Goal: Task Accomplishment & Management: Complete application form

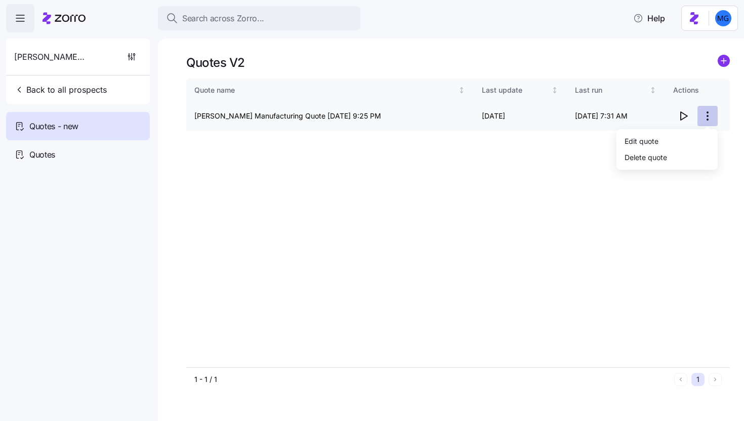
click at [707, 119] on html "Search across Zorro... Help Schaffer Manufacturing Back to all prospects Quotes…" at bounding box center [372, 207] width 744 height 415
click at [646, 144] on div "Edit quote" at bounding box center [642, 140] width 34 height 11
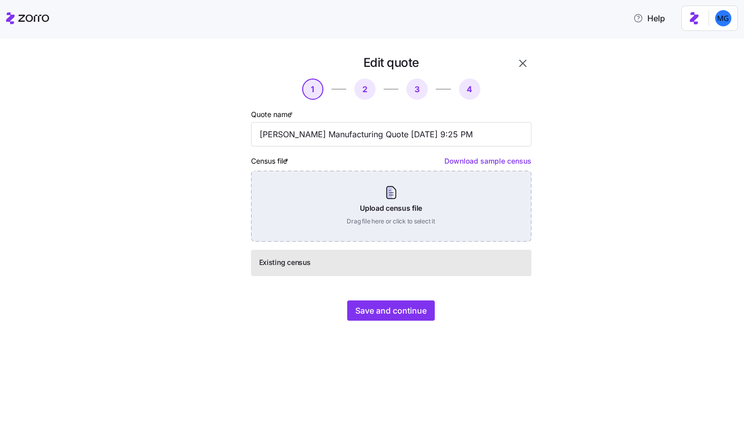
click at [380, 220] on div "Upload census file Drag file here or click to select it" at bounding box center [391, 206] width 280 height 71
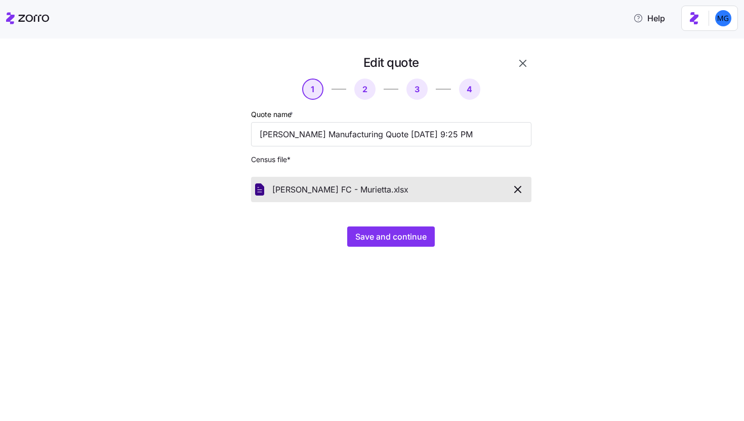
click at [381, 250] on div "Edit quote 1 2 3 4 Quote name * Schaffer Manufacturing Quote 09/09/2025 9:25 PM…" at bounding box center [379, 157] width 354 height 204
click at [382, 236] on span "Save and continue" at bounding box center [390, 236] width 71 height 12
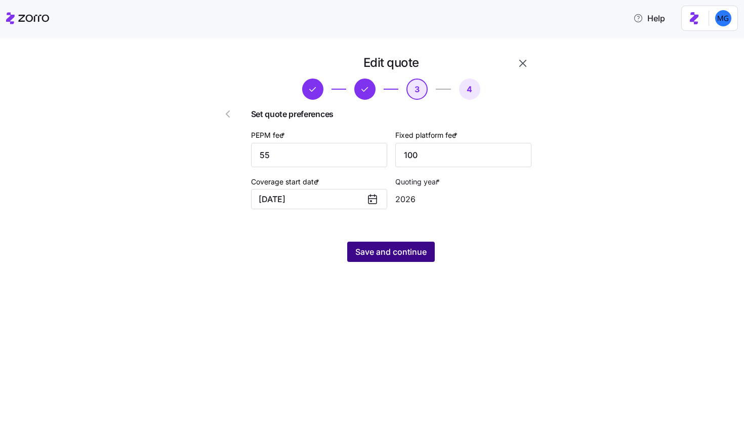
click at [434, 249] on button "Save and continue" at bounding box center [391, 251] width 88 height 20
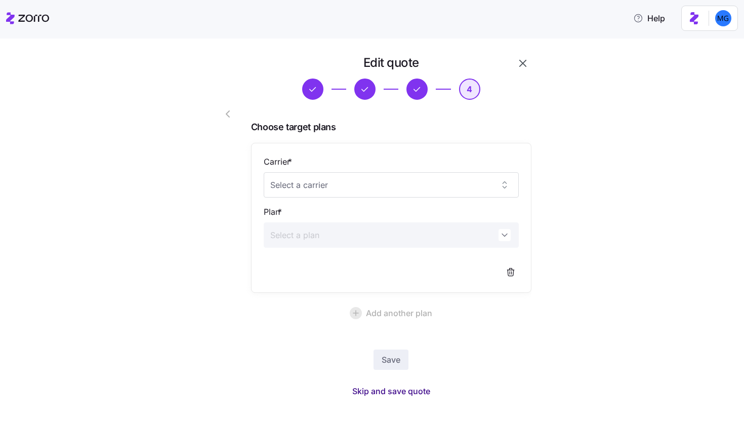
click at [421, 389] on span "Skip and save quote" at bounding box center [391, 391] width 78 height 12
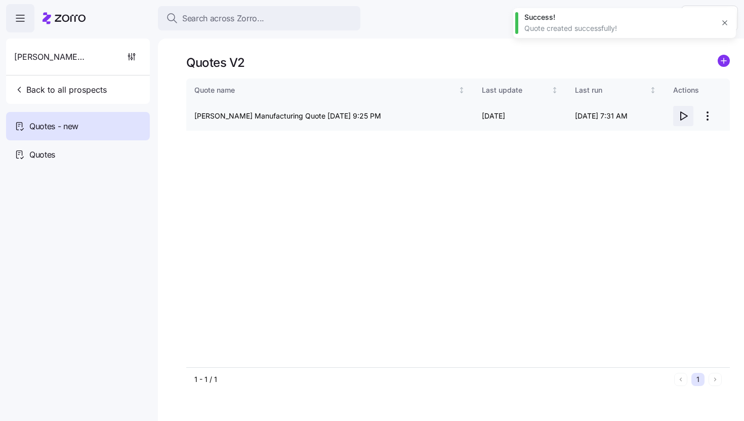
click at [686, 122] on span "button" at bounding box center [683, 115] width 19 height 19
click at [708, 116] on html "Search across Zorro... Help Schaffer Manufacturing Back to all prospects Quotes…" at bounding box center [372, 207] width 744 height 415
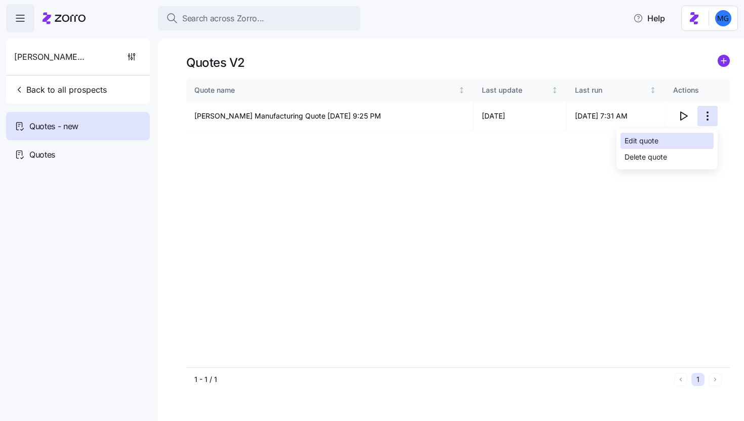
click at [660, 137] on div "Edit quote" at bounding box center [667, 141] width 93 height 16
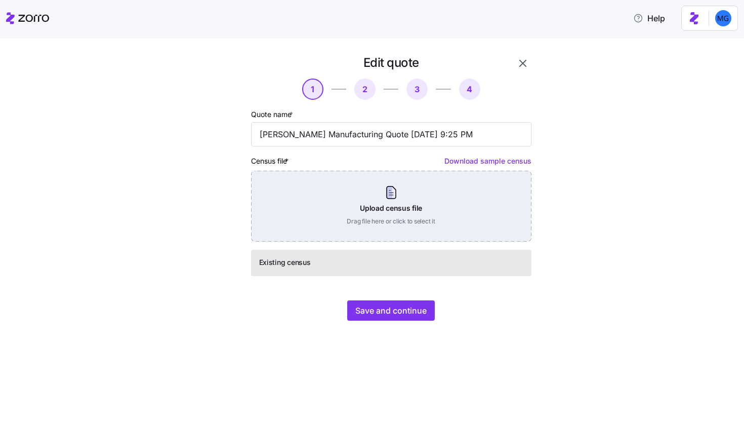
click at [411, 213] on div "Upload census file Drag file here or click to select it" at bounding box center [391, 206] width 280 height 71
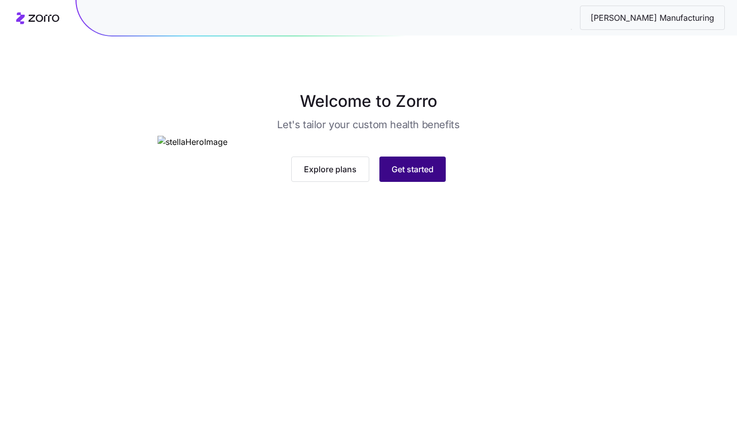
click at [422, 182] on button "Get started" at bounding box center [412, 168] width 66 height 25
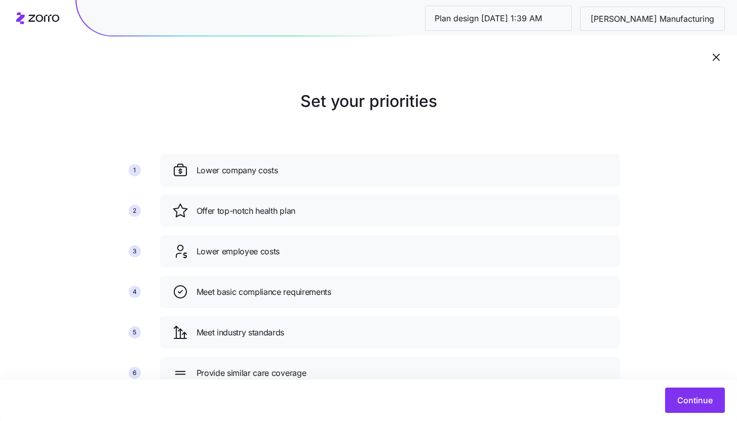
click at [725, 417] on div "Continue" at bounding box center [368, 400] width 737 height 42
click at [706, 408] on button "Continue" at bounding box center [695, 399] width 60 height 25
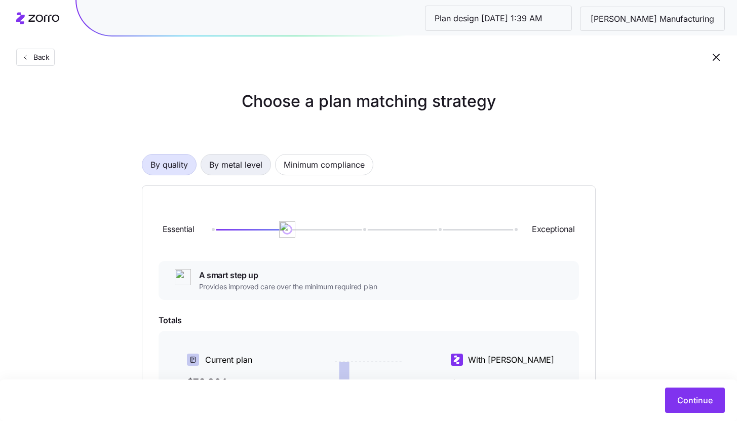
click at [248, 159] on span "By metal level" at bounding box center [235, 164] width 53 height 20
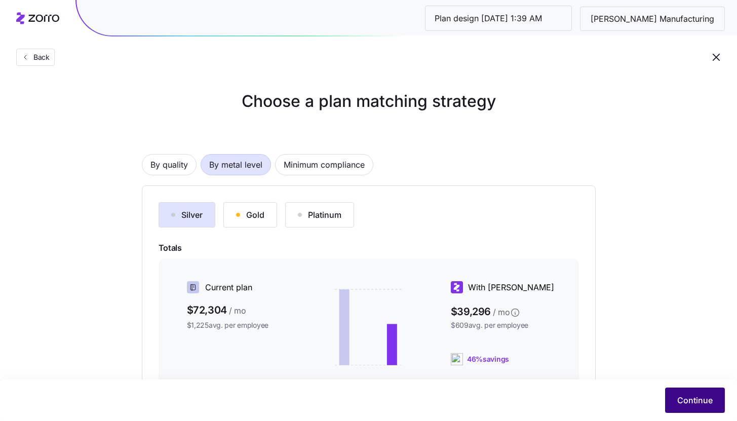
click at [704, 400] on span "Continue" at bounding box center [694, 400] width 35 height 12
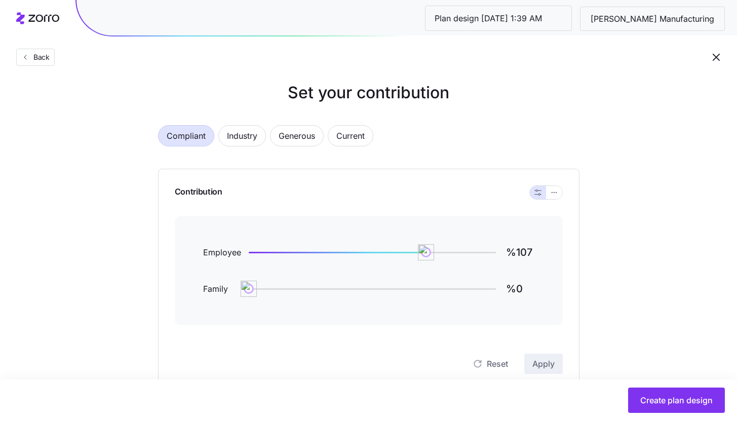
scroll to position [6, 0]
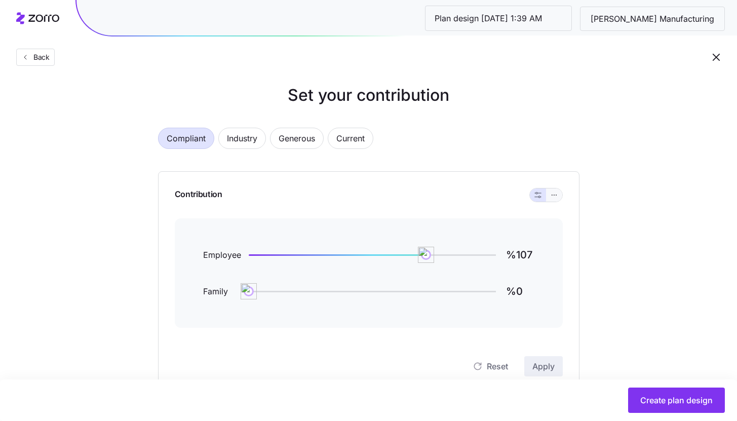
click at [555, 195] on icon "button" at bounding box center [555, 194] width 1 height 1
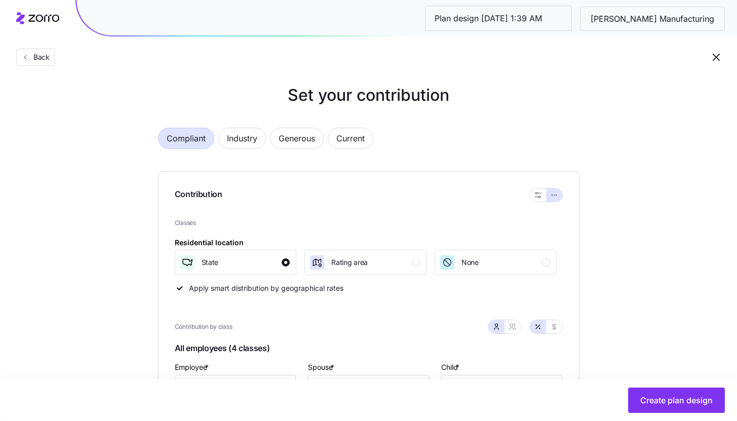
scroll to position [207, 0]
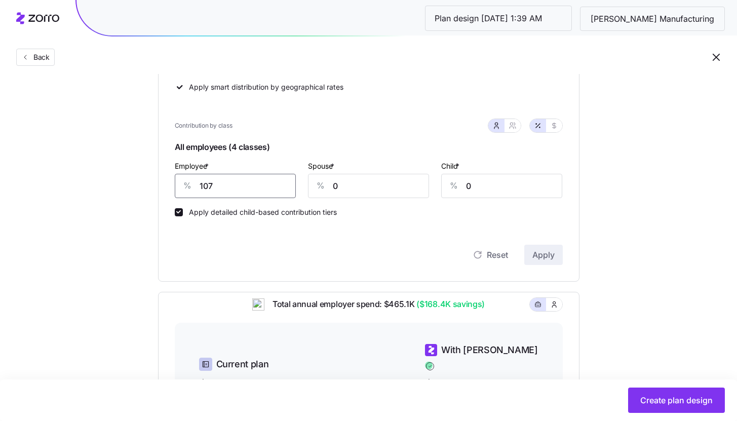
click at [243, 185] on input "107" at bounding box center [235, 186] width 121 height 24
type input "85"
click at [542, 251] on span "Apply" at bounding box center [543, 255] width 22 height 12
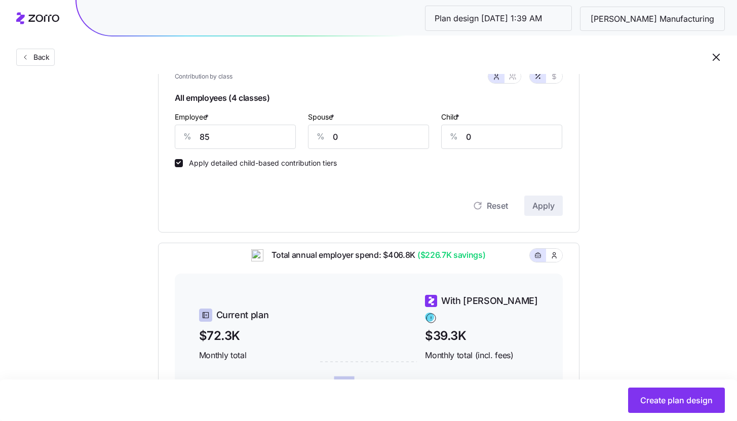
scroll to position [226, 0]
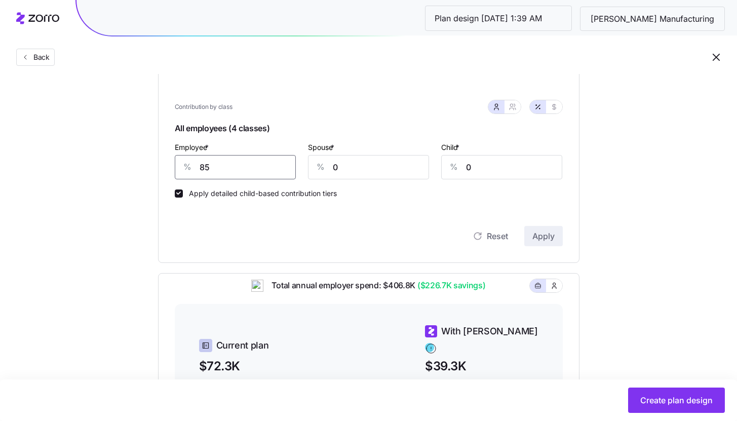
click at [260, 165] on input "85" at bounding box center [235, 167] width 121 height 24
type input "95"
type input "50"
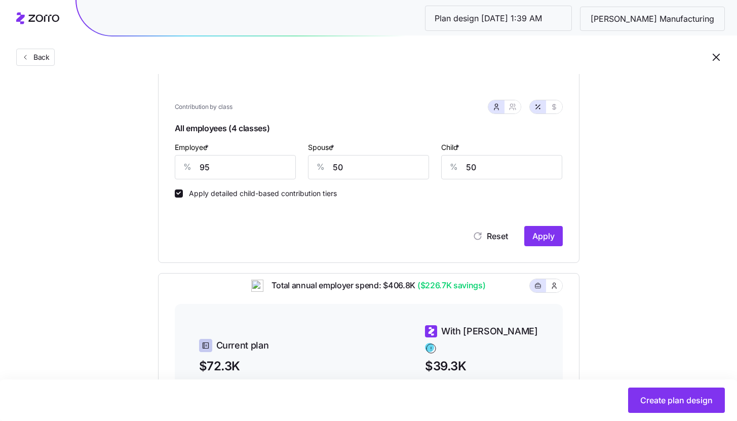
click at [562, 244] on div "Contribution Classes Residential location State Rating area None Apply smart di…" at bounding box center [368, 106] width 421 height 311
click at [551, 241] on span "Apply" at bounding box center [543, 236] width 22 height 12
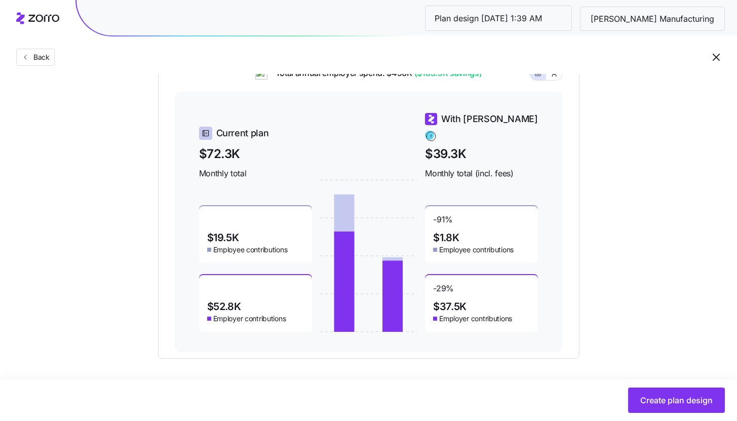
scroll to position [441, 0]
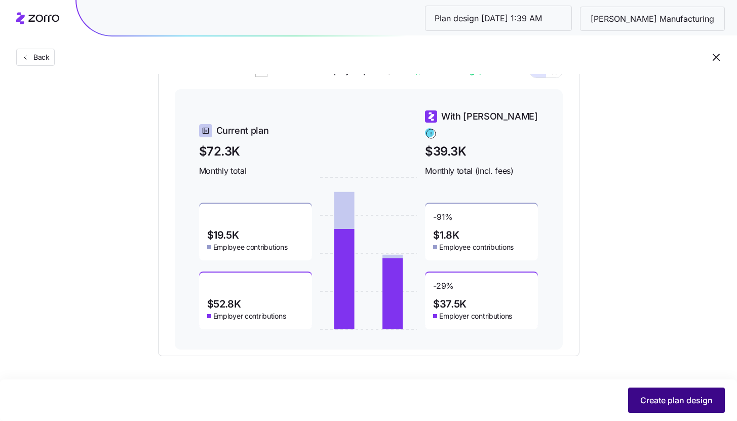
click at [673, 398] on span "Create plan design" at bounding box center [676, 400] width 72 height 12
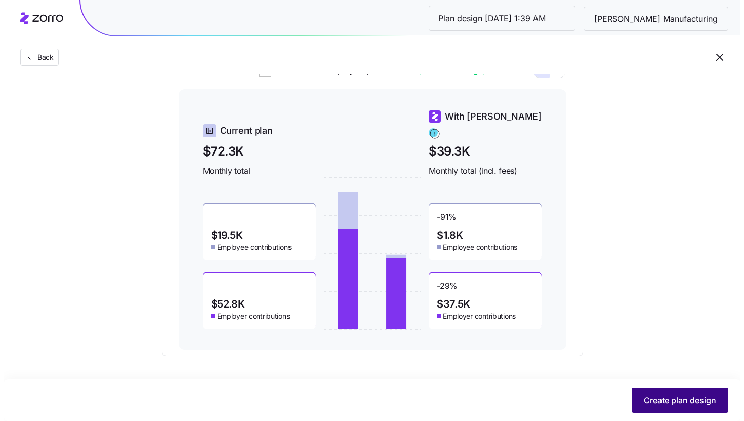
scroll to position [0, 0]
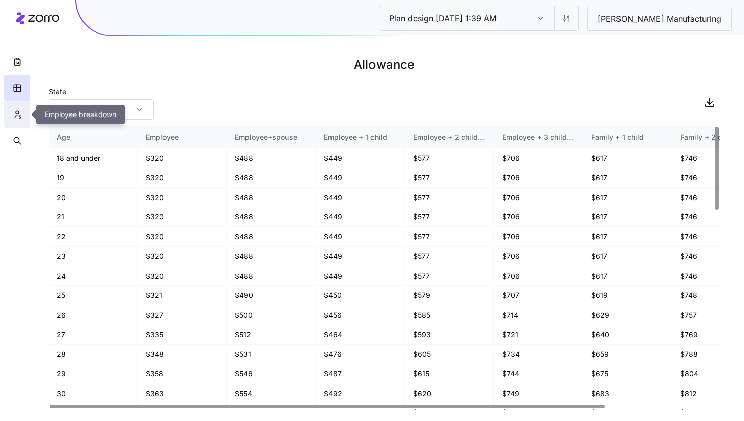
click at [23, 111] on button "button" at bounding box center [17, 114] width 26 height 26
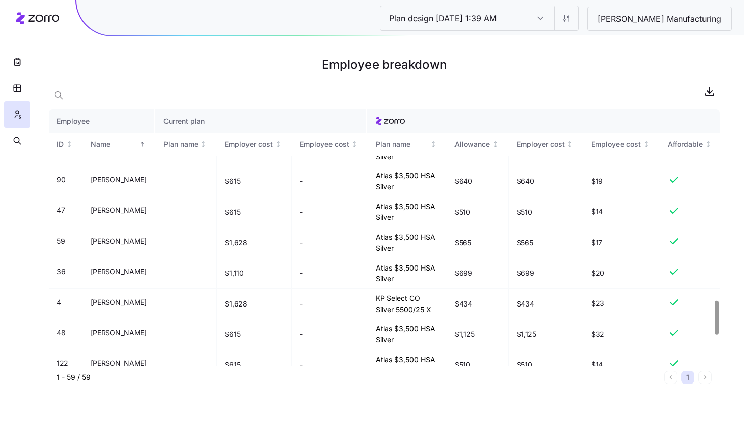
scroll to position [1681, 0]
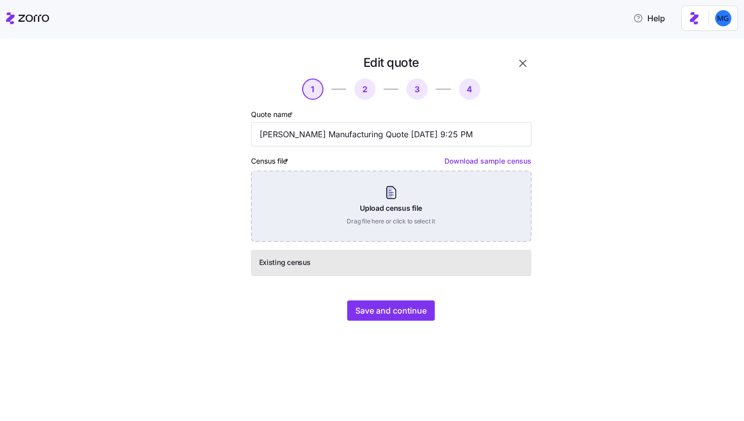
click at [414, 208] on div "Upload census file Drag file here or click to select it" at bounding box center [391, 206] width 280 height 71
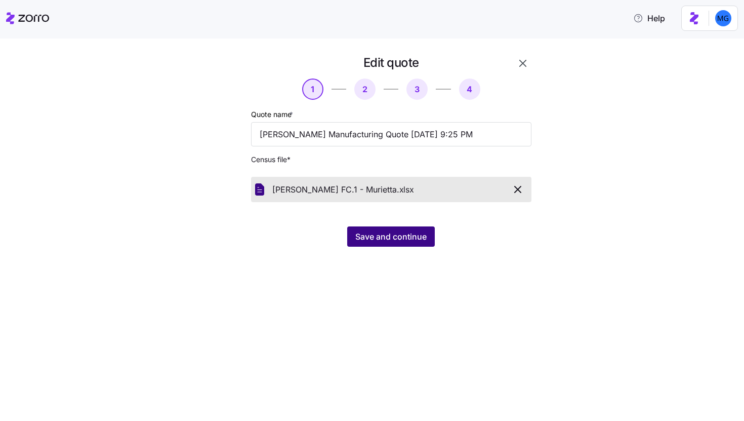
click at [399, 242] on span "Save and continue" at bounding box center [390, 236] width 71 height 12
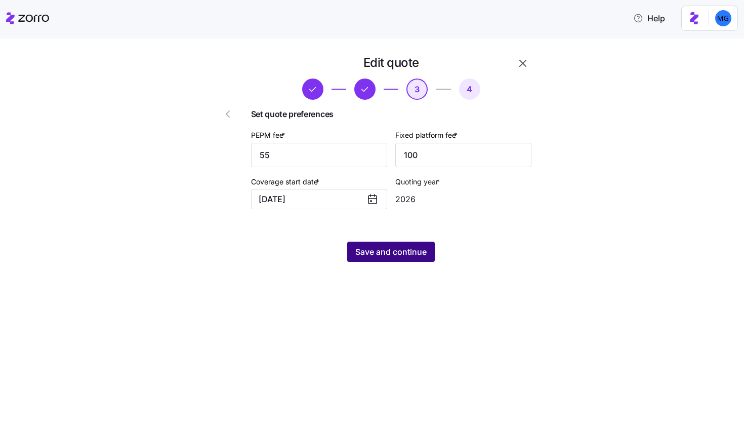
click at [420, 255] on span "Save and continue" at bounding box center [390, 252] width 71 height 12
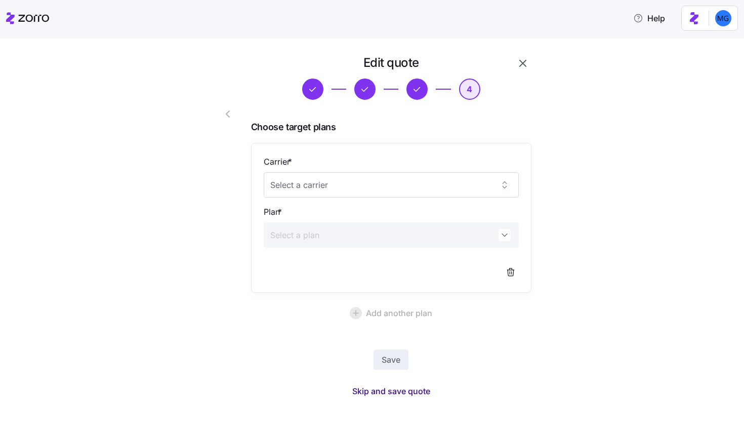
click at [368, 395] on span "Skip and save quote" at bounding box center [391, 391] width 78 height 12
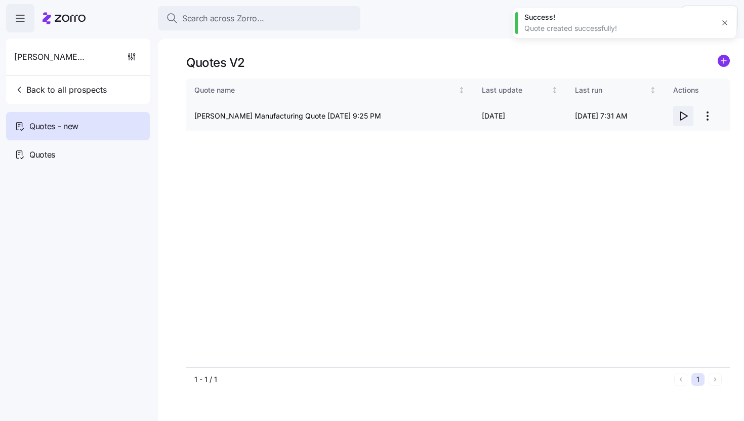
click at [683, 113] on icon "button" at bounding box center [684, 116] width 7 height 8
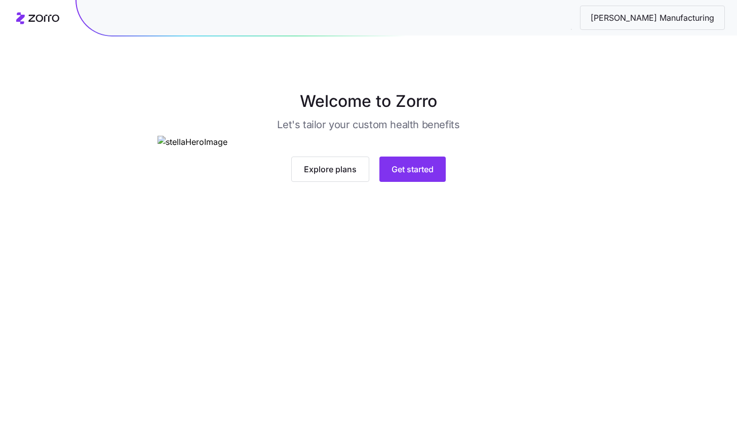
click at [393, 375] on main "Welcome to Zorro Let's tailor your custom health benefits Explore plans Get sta…" at bounding box center [368, 210] width 737 height 421
click at [414, 175] on span "Get started" at bounding box center [412, 169] width 42 height 12
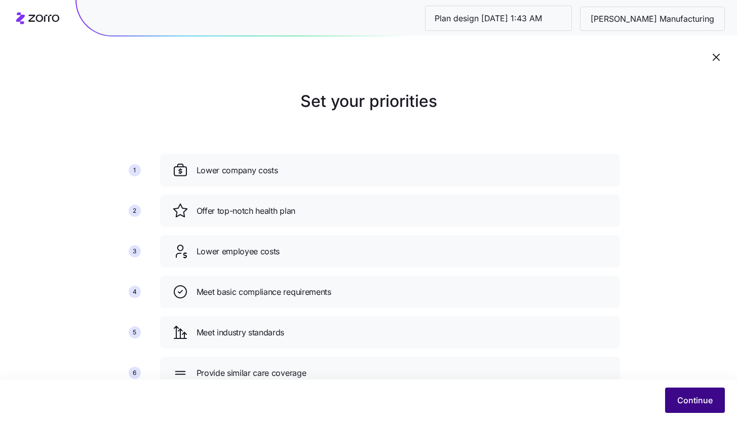
click at [682, 399] on span "Continue" at bounding box center [694, 400] width 35 height 12
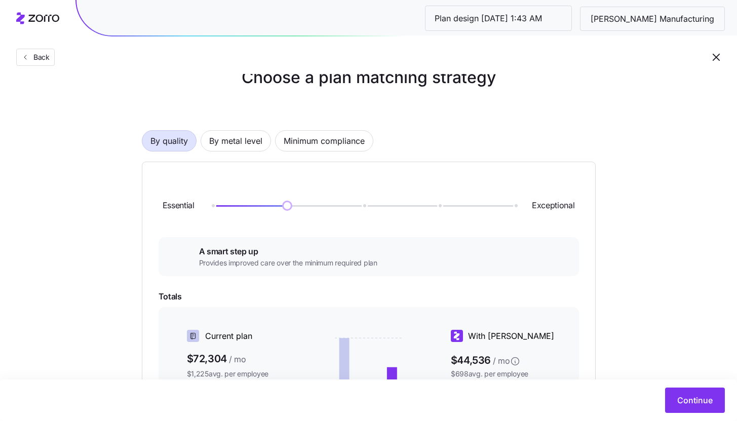
scroll to position [21, 0]
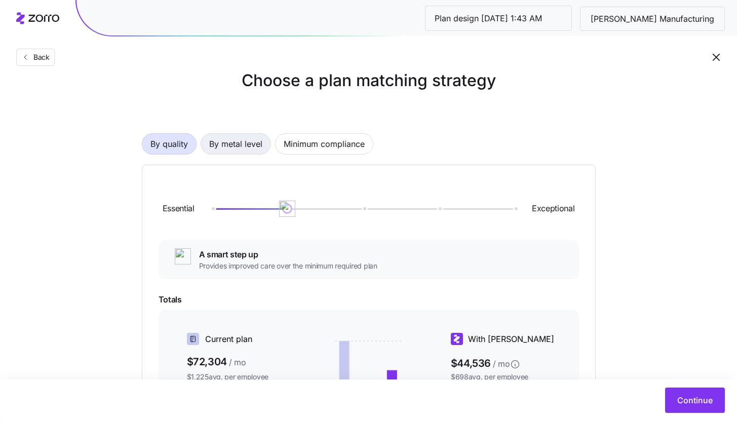
click at [245, 140] on span "By metal level" at bounding box center [235, 144] width 53 height 20
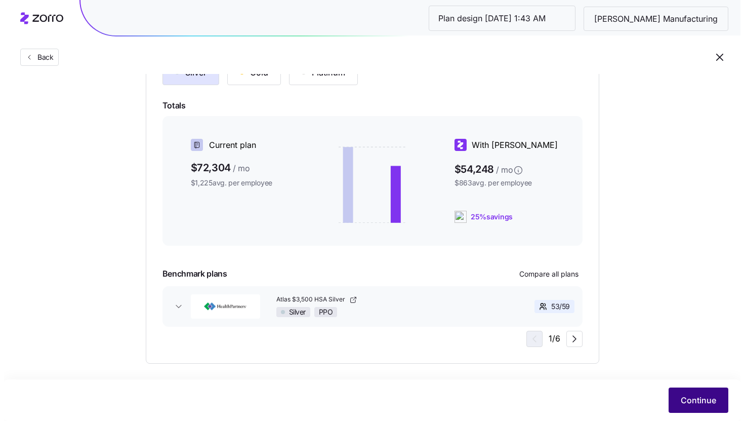
scroll to position [150, 0]
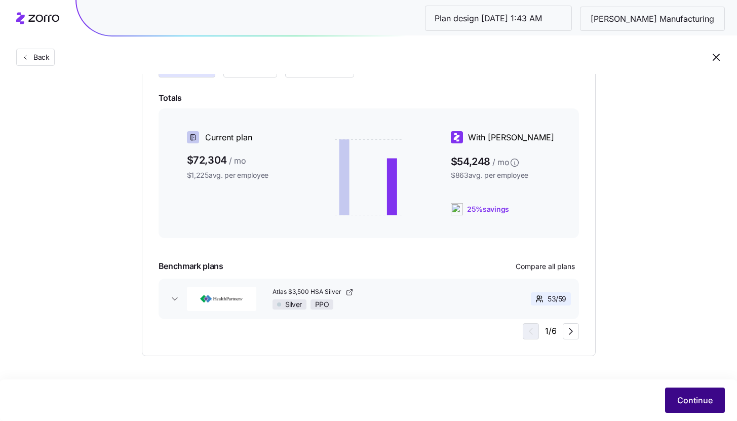
click at [681, 400] on span "Continue" at bounding box center [694, 400] width 35 height 12
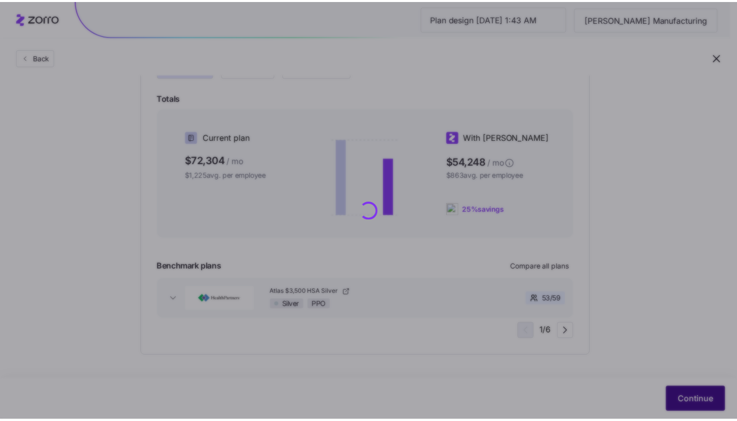
scroll to position [0, 0]
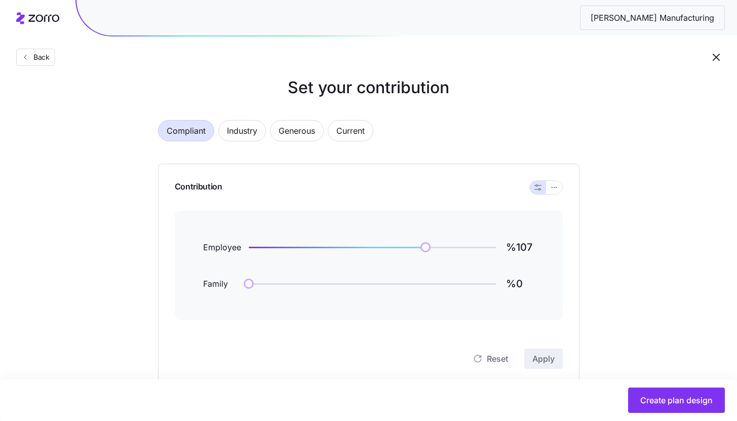
scroll to position [43, 0]
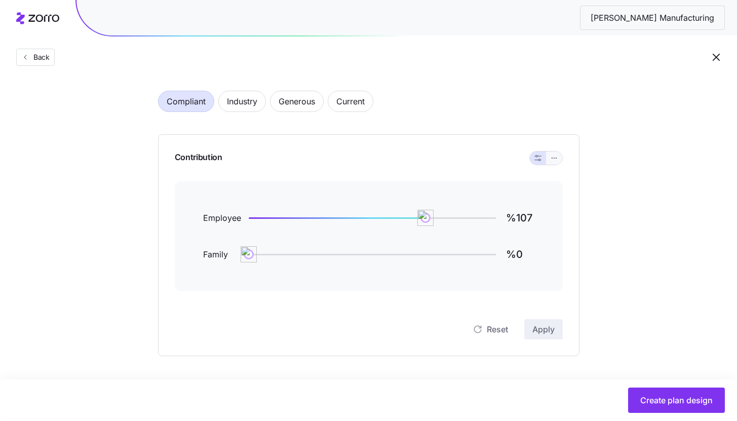
click at [554, 160] on icon "button" at bounding box center [553, 158] width 7 height 12
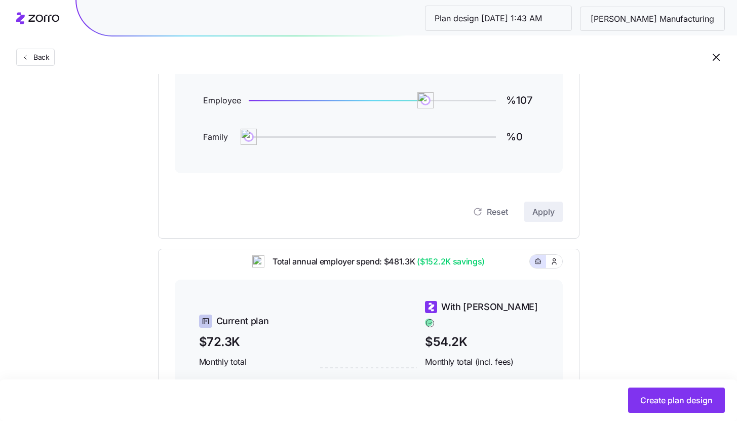
scroll to position [35, 0]
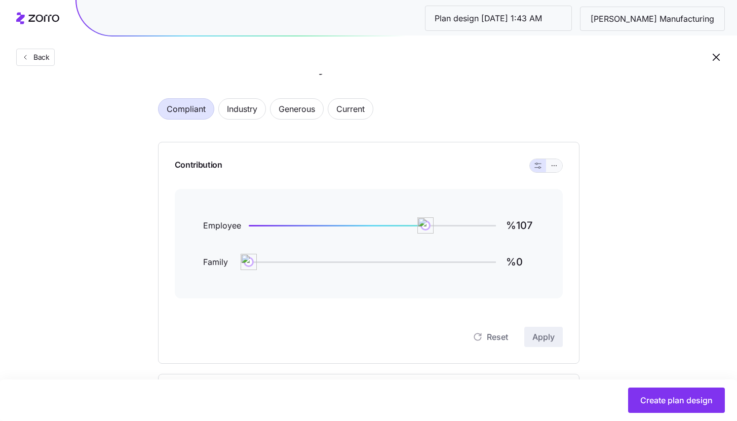
click at [554, 169] on button "button" at bounding box center [554, 165] width 8 height 8
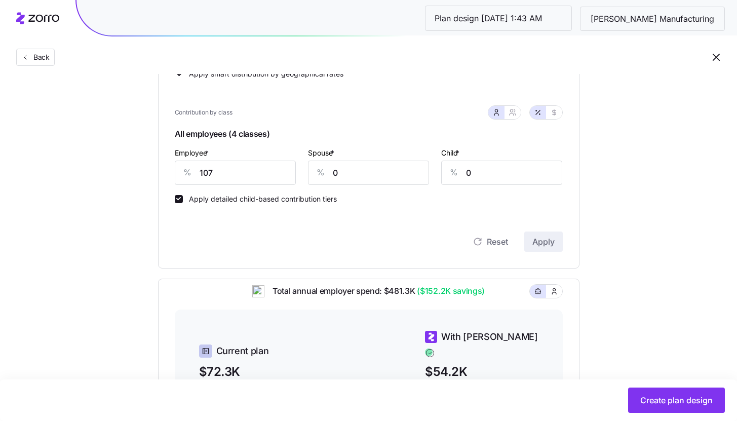
scroll to position [128, 0]
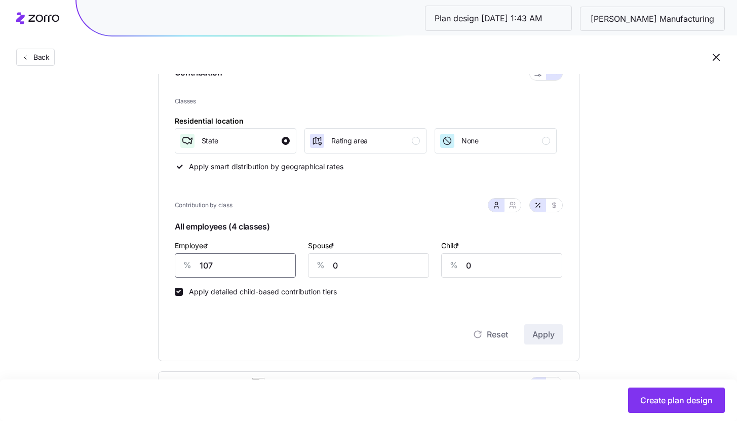
click at [276, 268] on input "107" at bounding box center [235, 265] width 121 height 24
type input "95"
type input "50"
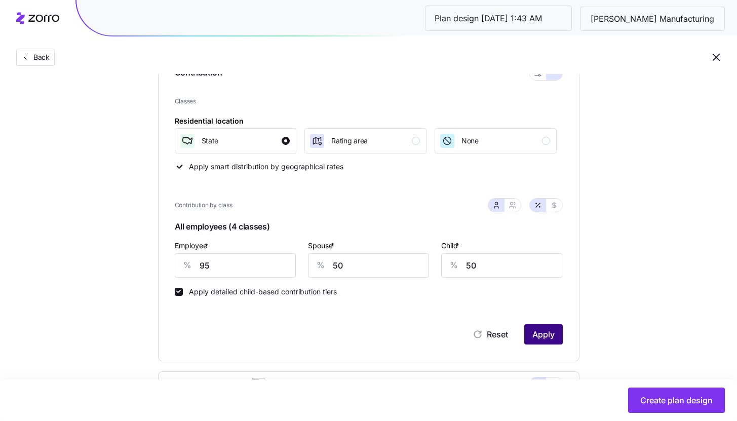
click at [556, 329] on button "Apply" at bounding box center [543, 334] width 38 height 20
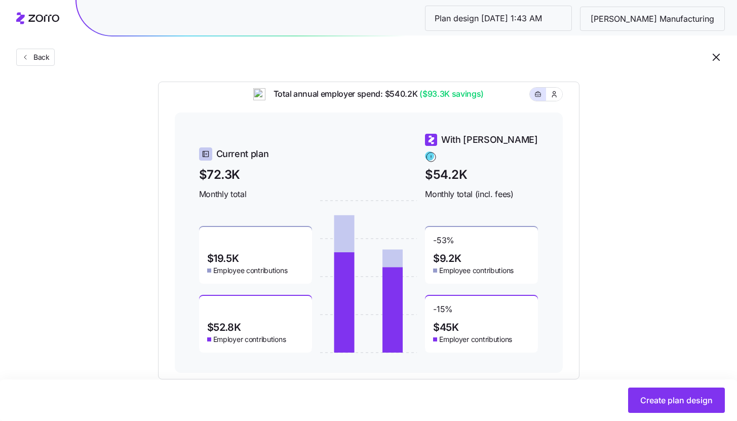
scroll to position [441, 0]
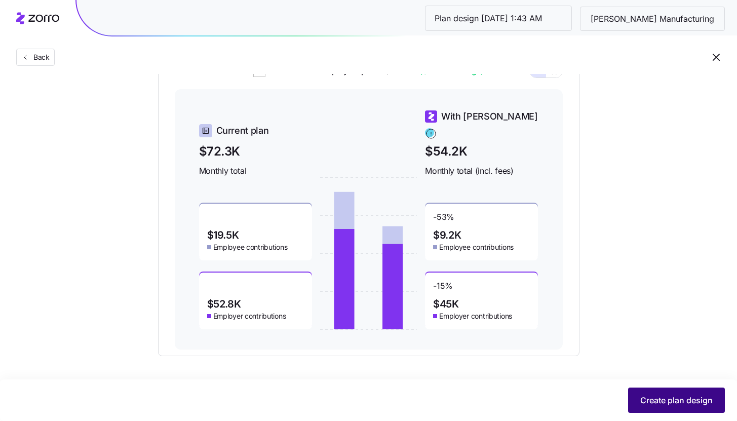
click at [707, 406] on span "Create plan design" at bounding box center [676, 400] width 72 height 12
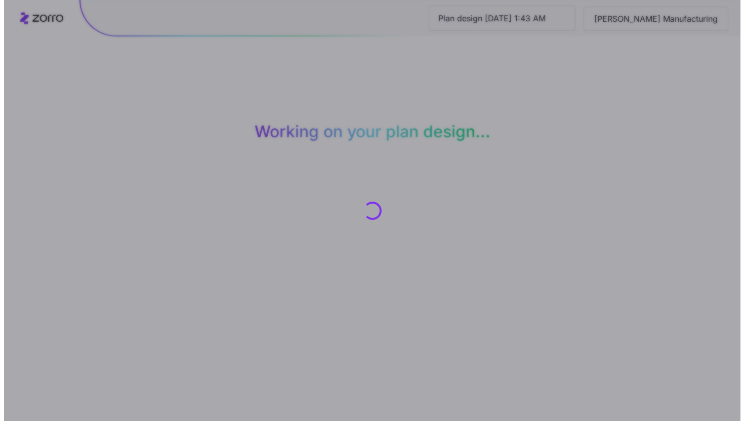
scroll to position [0, 0]
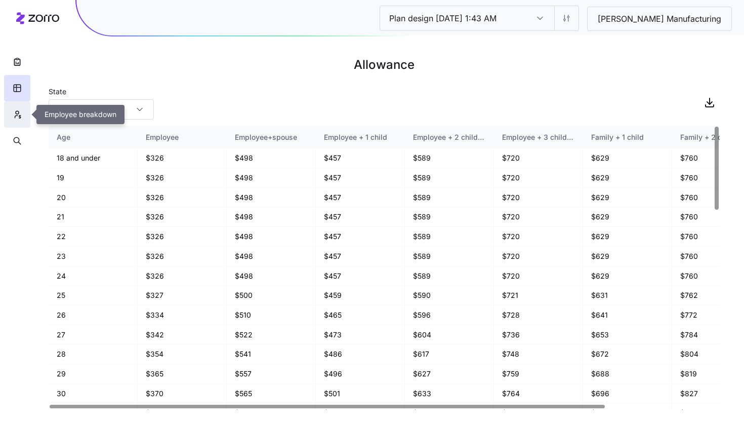
click at [13, 120] on button "button" at bounding box center [17, 114] width 26 height 26
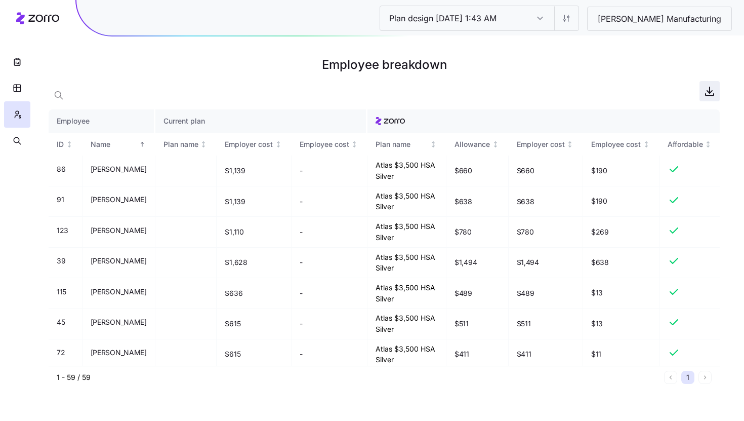
click at [709, 94] on icon "button" at bounding box center [710, 91] width 12 height 12
click at [15, 63] on icon "button" at bounding box center [17, 62] width 10 height 10
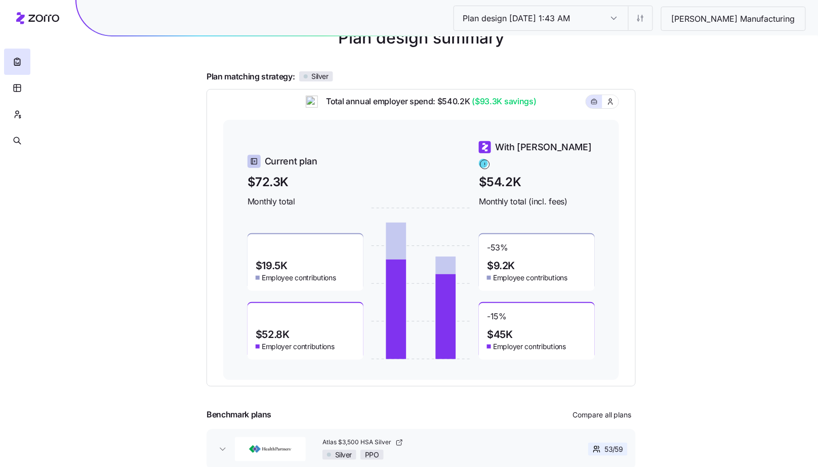
scroll to position [88, 0]
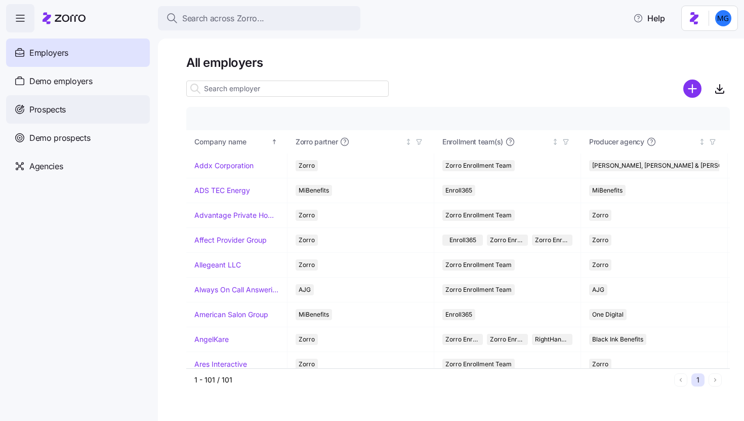
click at [98, 101] on div "Prospects" at bounding box center [78, 109] width 144 height 28
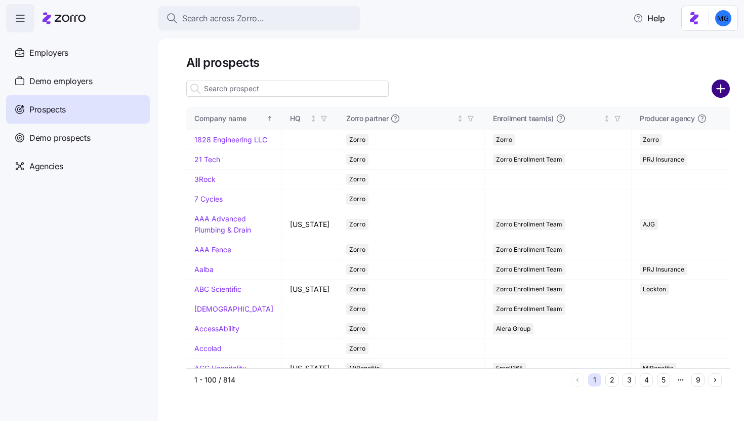
click at [728, 86] on circle "add icon" at bounding box center [721, 88] width 17 height 17
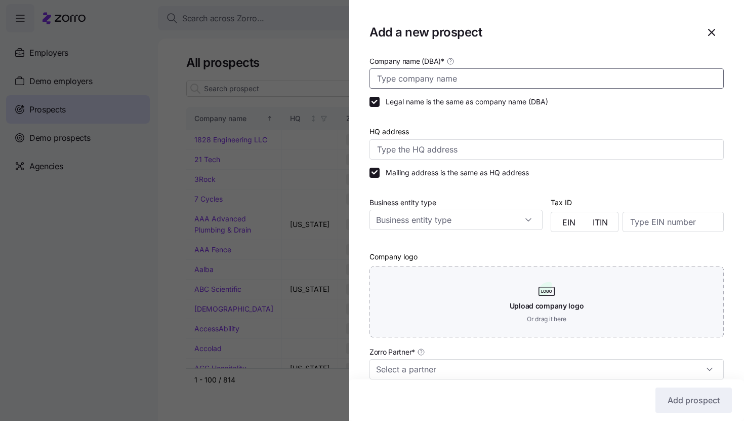
click at [614, 84] on input "Company name (DBA) *" at bounding box center [547, 78] width 354 height 20
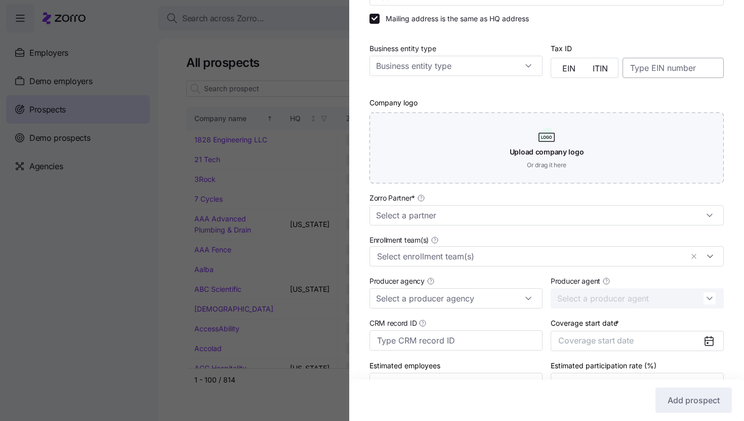
scroll to position [214, 0]
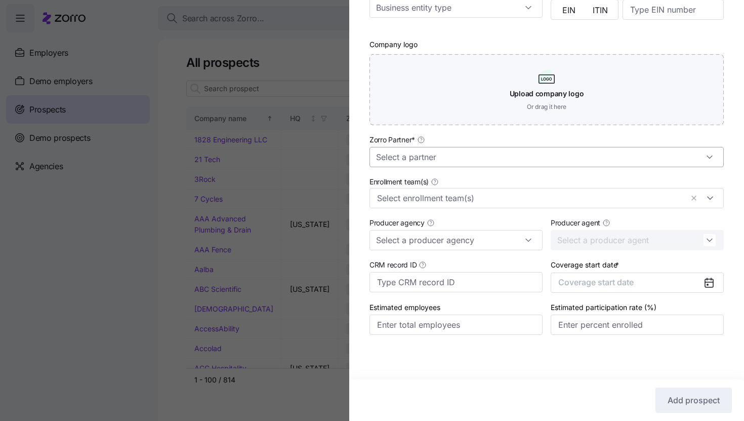
type input "Demo Group"
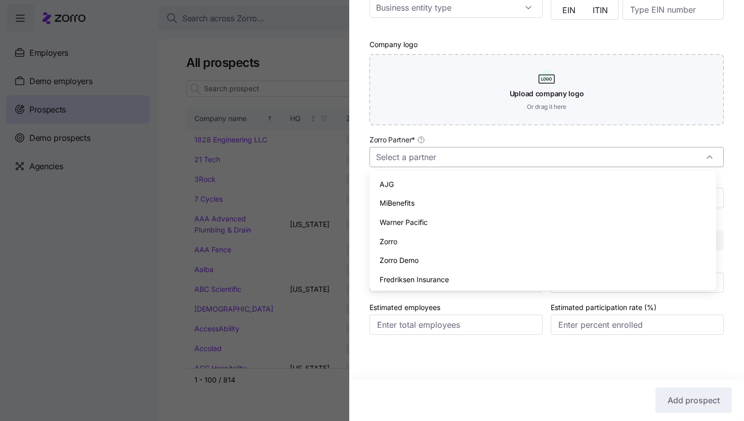
click at [570, 158] on input "Zorro Partner *" at bounding box center [547, 157] width 354 height 20
click at [518, 237] on div "Zorro" at bounding box center [543, 241] width 339 height 19
type input "Zorro"
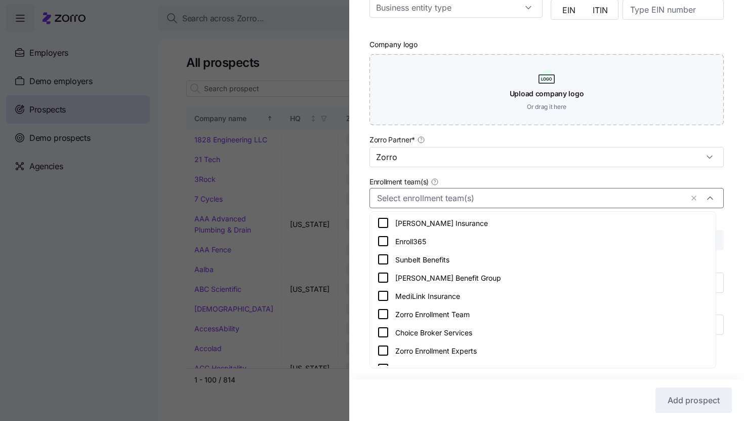
click at [526, 203] on input "Enrollment team(s)" at bounding box center [530, 197] width 306 height 13
click at [724, 179] on div "Company name (DBA) * Demo Group Legal name is the same as company name (DBA) HQ…" at bounding box center [546, 99] width 395 height 512
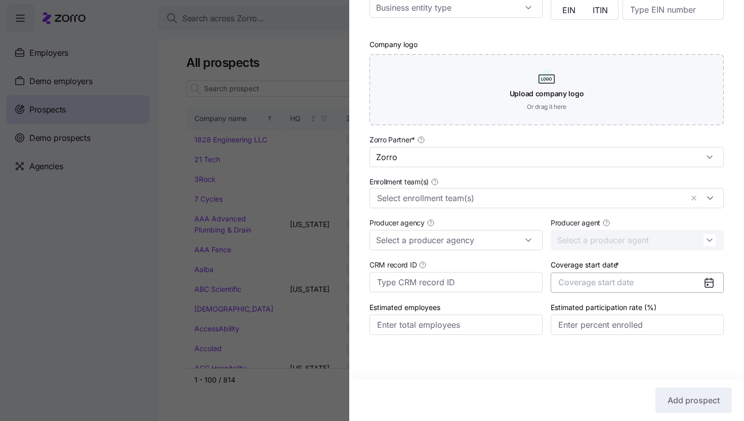
click at [680, 286] on button "Coverage start date" at bounding box center [637, 282] width 173 height 20
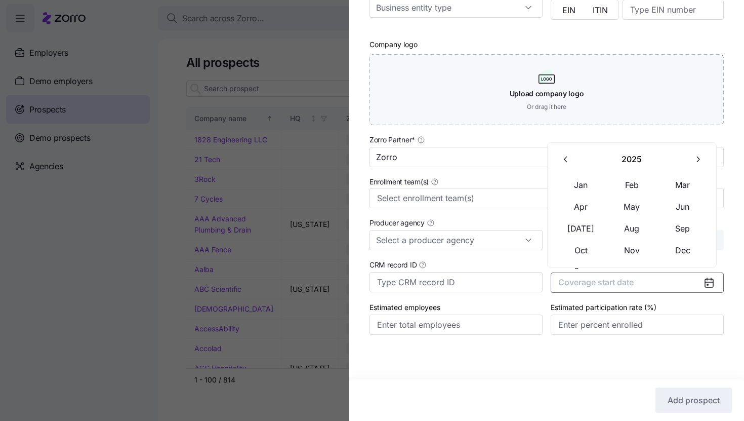
click at [698, 168] on button "button" at bounding box center [697, 159] width 21 height 21
click at [593, 180] on button "Jan" at bounding box center [581, 184] width 51 height 21
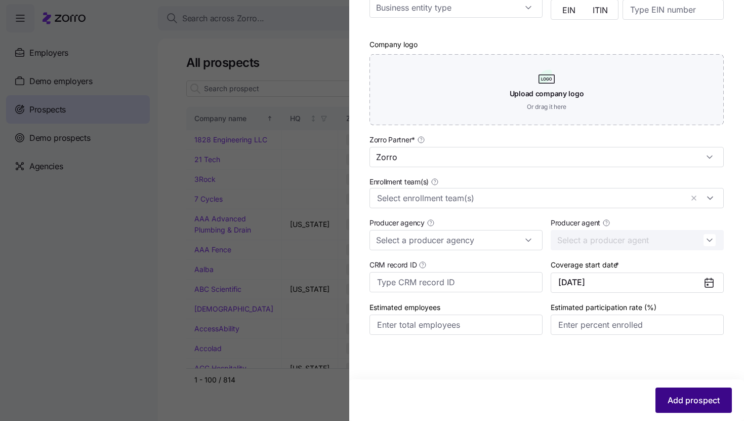
click at [701, 405] on span "Add prospect" at bounding box center [694, 400] width 52 height 12
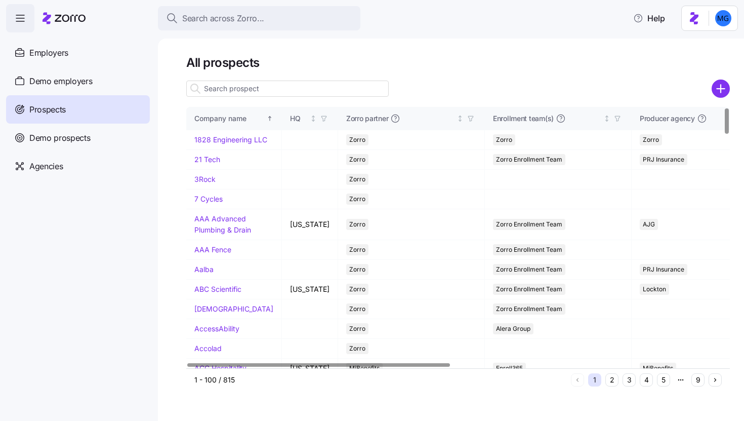
click at [295, 91] on input at bounding box center [287, 88] width 202 height 16
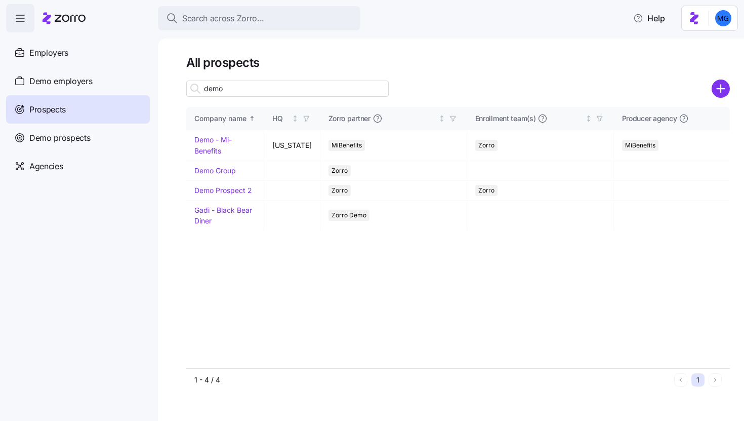
type input "demo"
click at [222, 167] on link "Demo Group" at bounding box center [215, 170] width 42 height 9
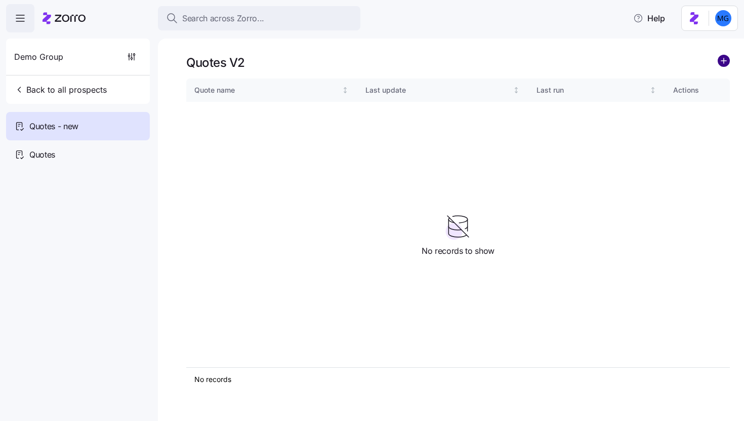
click at [726, 64] on circle "add icon" at bounding box center [723, 60] width 11 height 11
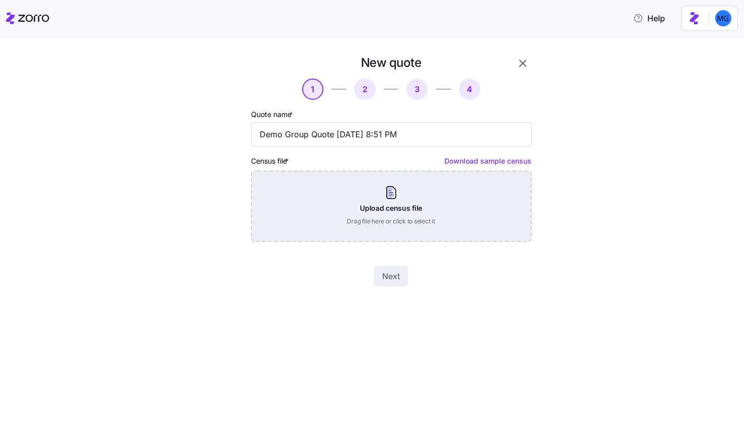
click at [379, 208] on div "Upload census file Drag file here or click to select it" at bounding box center [391, 206] width 280 height 71
click at [412, 230] on div "Upload census file Drag file here or click to select it" at bounding box center [391, 206] width 280 height 71
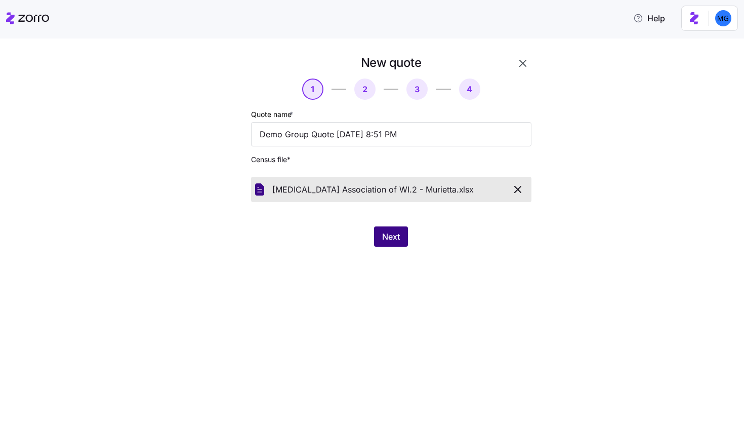
click at [391, 246] on button "Next" at bounding box center [391, 236] width 34 height 20
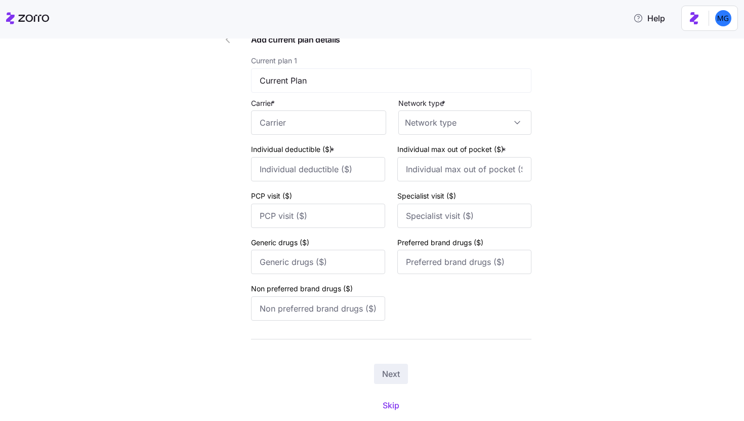
scroll to position [106, 0]
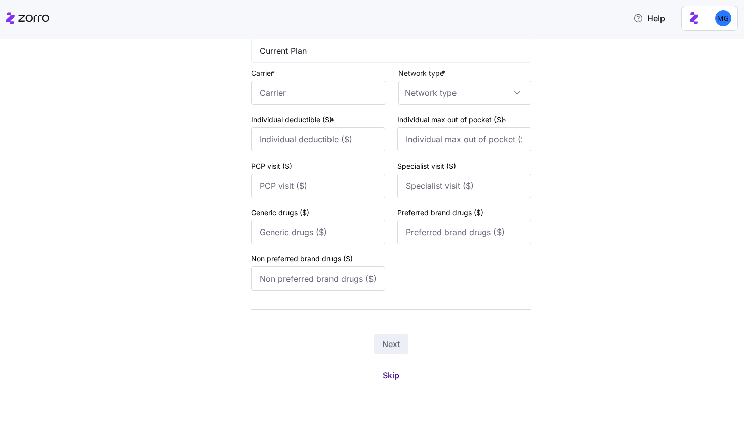
click at [391, 374] on span "Skip" at bounding box center [391, 375] width 17 height 12
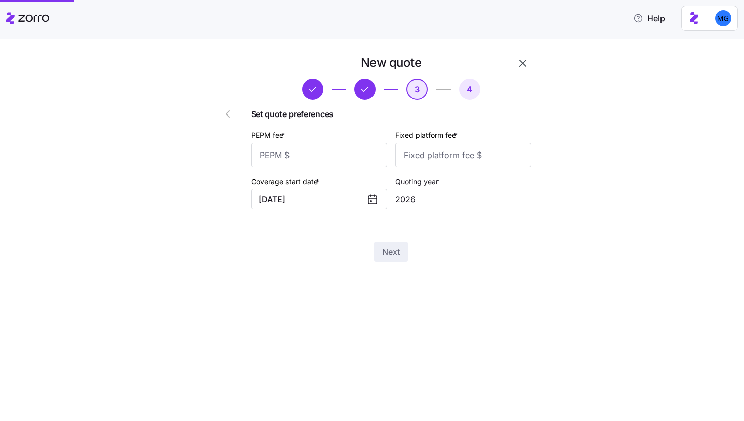
scroll to position [0, 0]
click at [232, 112] on icon "button" at bounding box center [228, 114] width 12 height 12
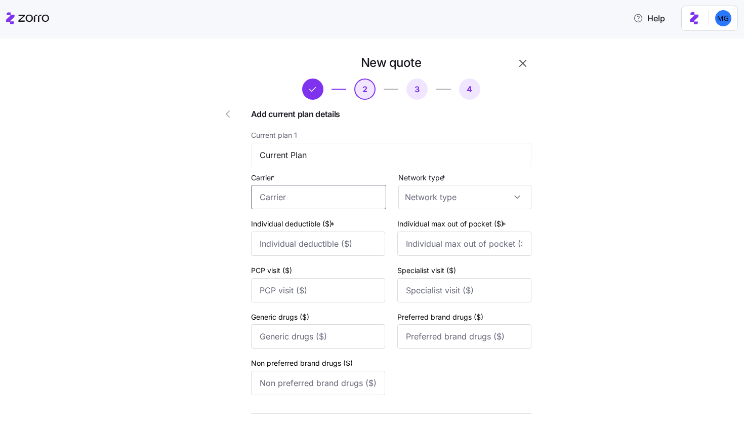
click at [309, 198] on input "Carrier *" at bounding box center [318, 197] width 135 height 24
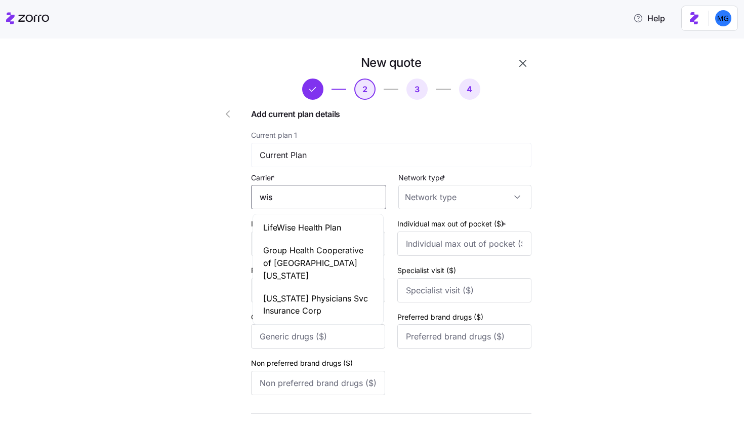
click at [338, 262] on span "Group Health Cooperative of South Central Wisconsin" at bounding box center [318, 262] width 110 height 37
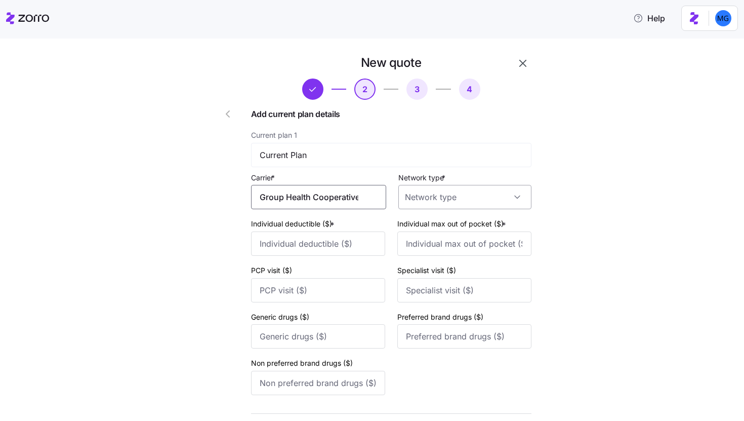
type input "Group Health Cooperative of South Central Wisconsin"
click at [449, 202] on input "Network type *" at bounding box center [464, 197] width 133 height 24
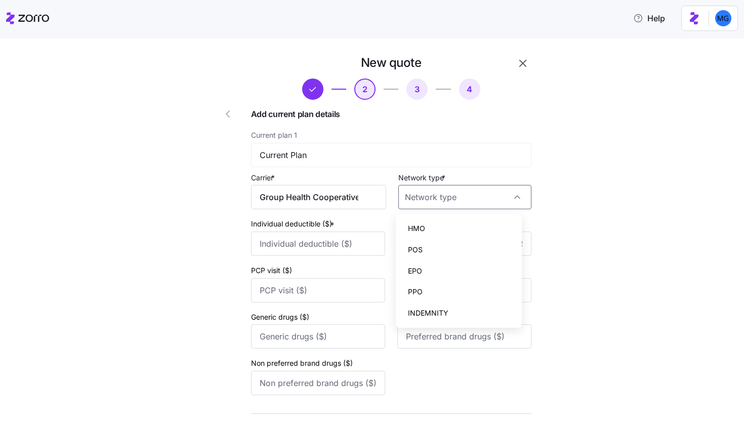
click at [445, 247] on div "POS" at bounding box center [459, 249] width 118 height 21
type input "POS"
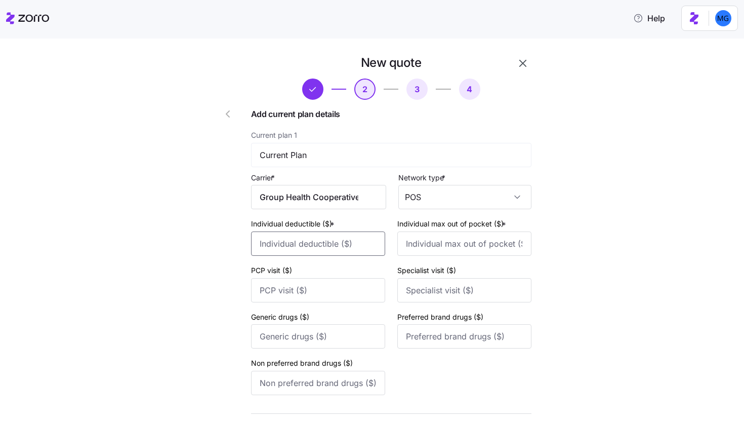
click at [349, 254] on input "Individual deductible ($) *" at bounding box center [318, 243] width 134 height 24
type input "5000"
type input "1000"
click at [310, 297] on input "PCP visit ($)" at bounding box center [318, 290] width 134 height 24
type input "45"
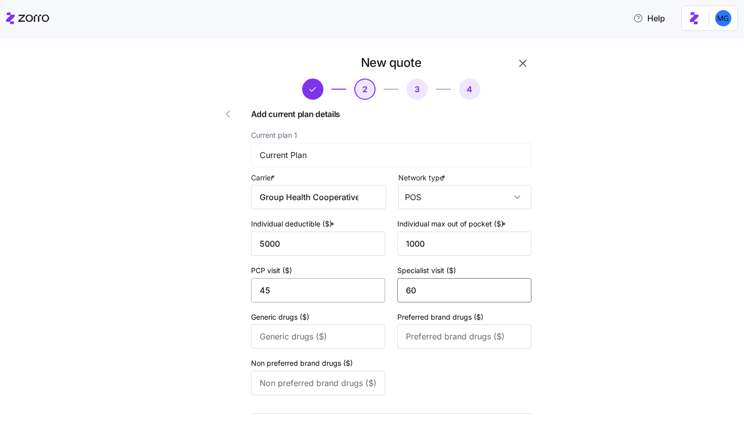
type input "60"
type input "5"
type input "10"
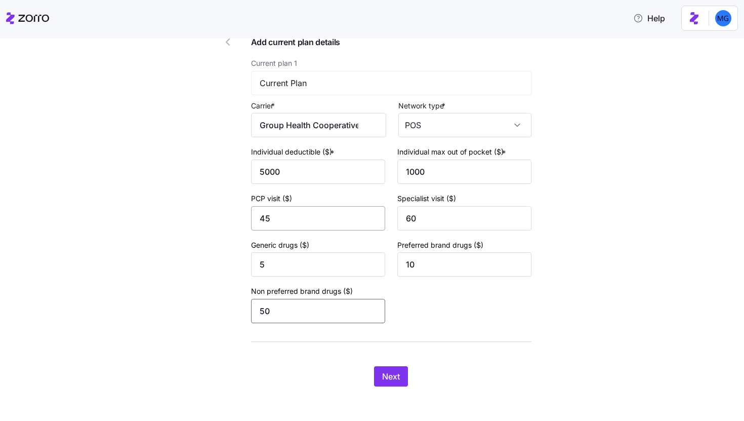
scroll to position [75, 0]
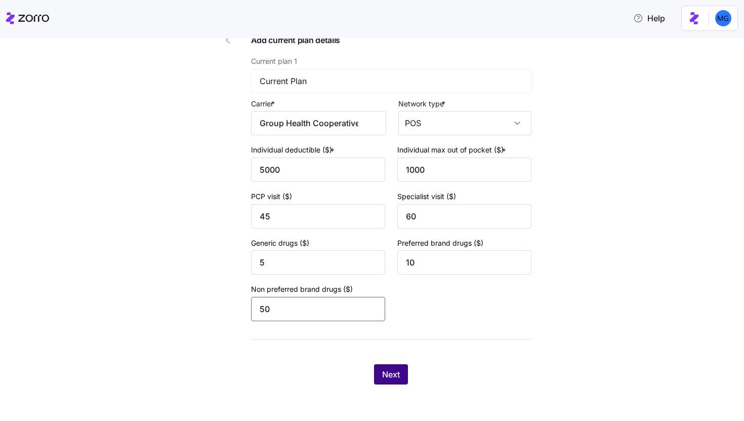
type input "50"
click at [382, 377] on span "Next" at bounding box center [391, 374] width 18 height 12
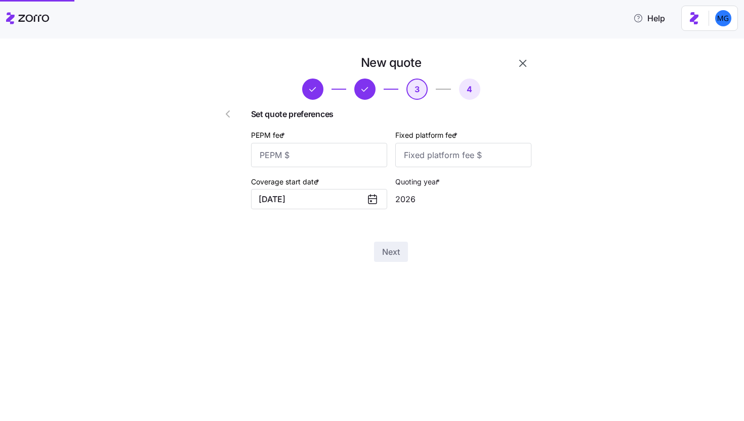
scroll to position [0, 0]
click at [347, 162] on input "PEPM fee *" at bounding box center [319, 155] width 136 height 24
type input "0"
click at [395, 243] on button "Next" at bounding box center [391, 251] width 34 height 20
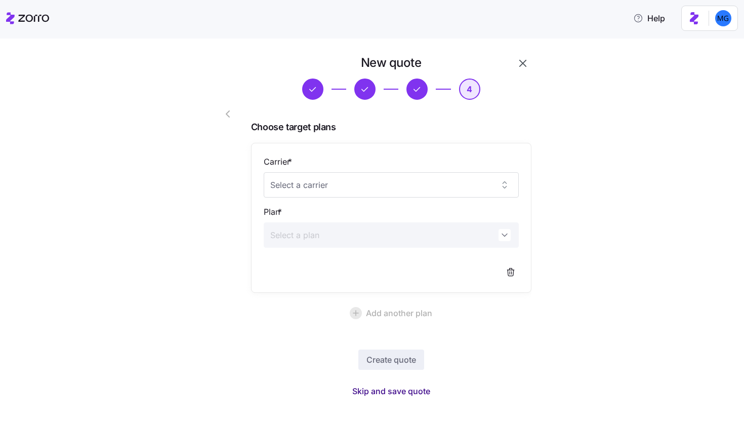
click at [403, 395] on span "Skip and save quote" at bounding box center [391, 391] width 78 height 12
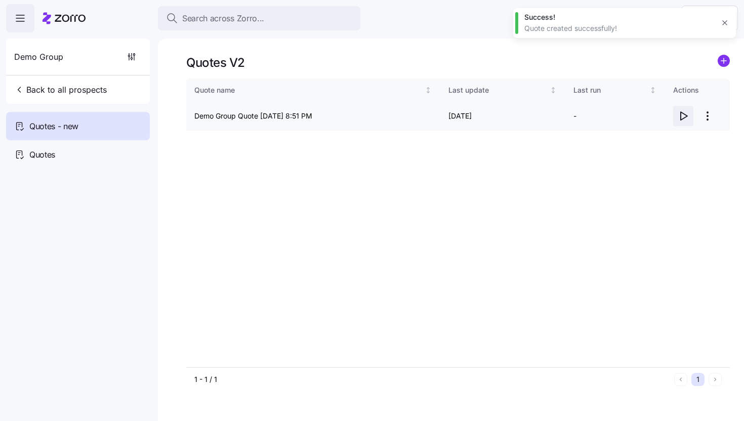
click at [679, 120] on icon "button" at bounding box center [683, 116] width 12 height 12
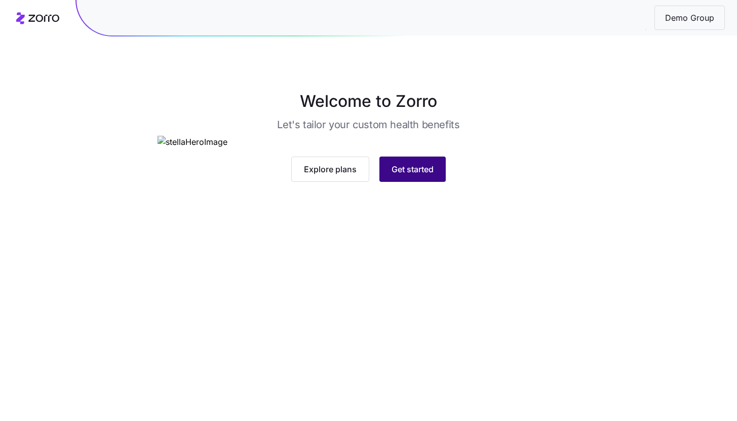
click at [398, 175] on span "Get started" at bounding box center [412, 169] width 42 height 12
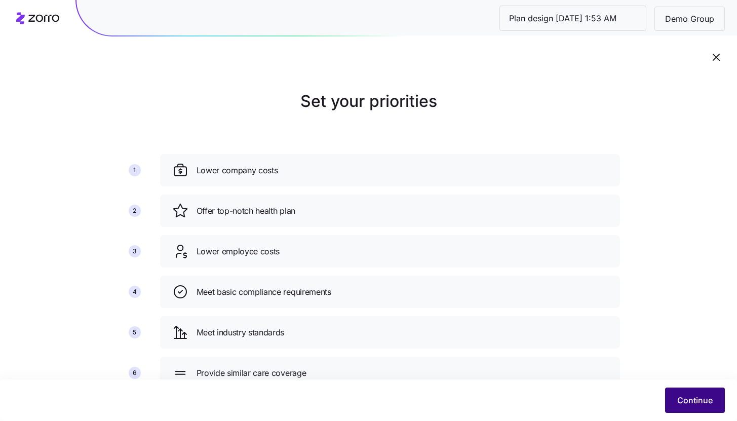
click at [670, 400] on button "Continue" at bounding box center [695, 399] width 60 height 25
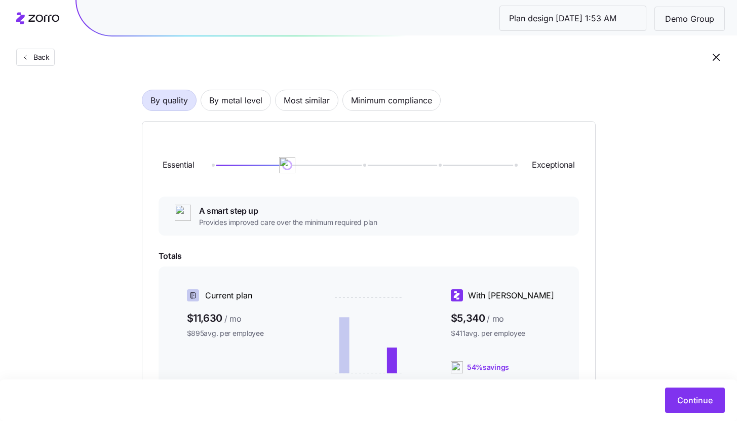
scroll to position [63, 0]
click at [231, 107] on span "By metal level" at bounding box center [235, 101] width 53 height 20
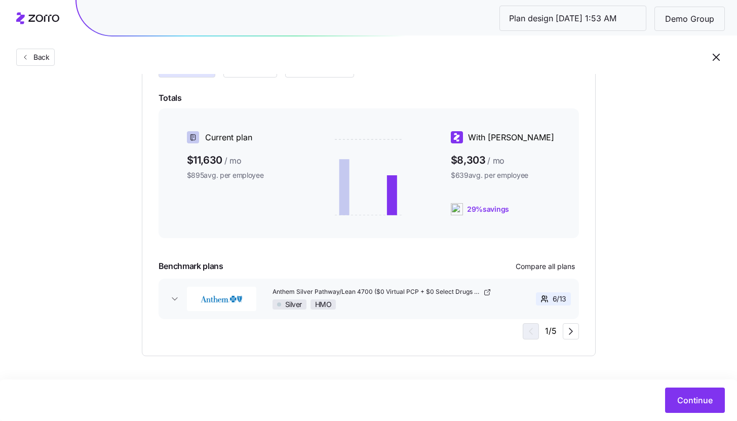
scroll to position [0, 0]
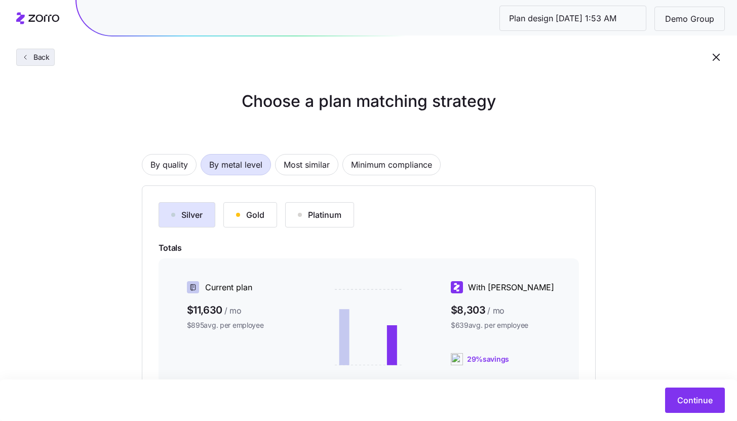
click at [41, 63] on button "Back" at bounding box center [35, 57] width 38 height 17
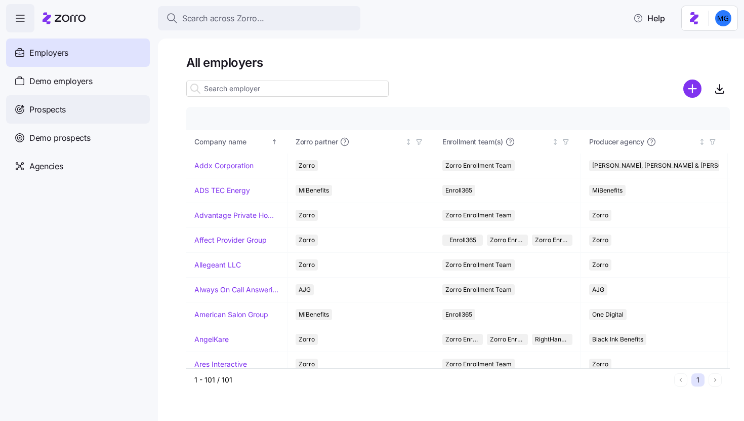
click at [84, 113] on div "Prospects" at bounding box center [78, 109] width 144 height 28
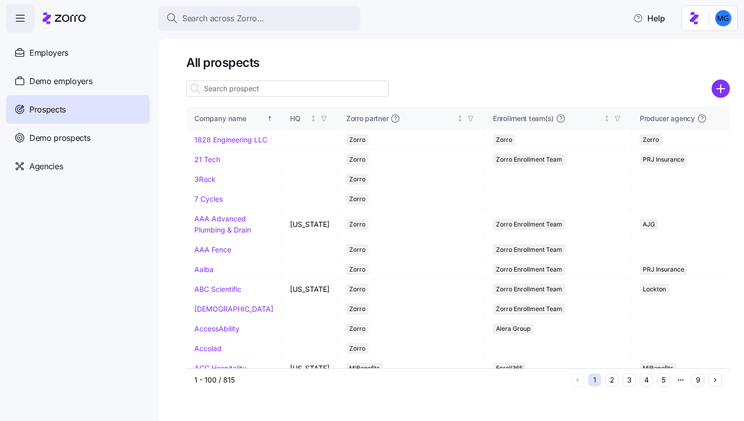
click at [280, 84] on input at bounding box center [287, 88] width 202 height 16
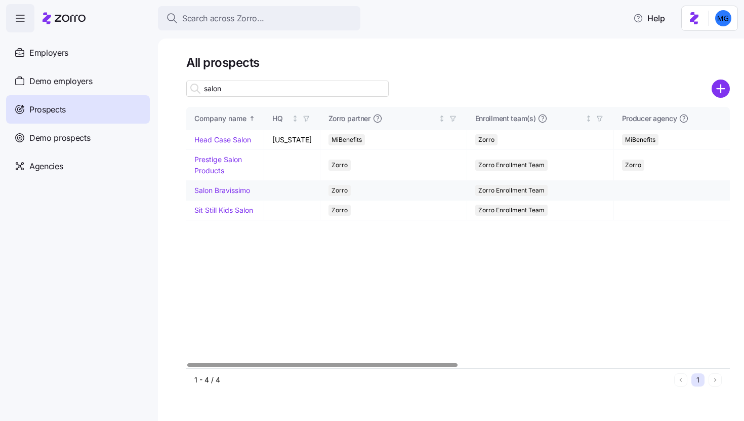
type input "salon"
click at [246, 193] on link "Salon Bravissimo" at bounding box center [222, 190] width 56 height 9
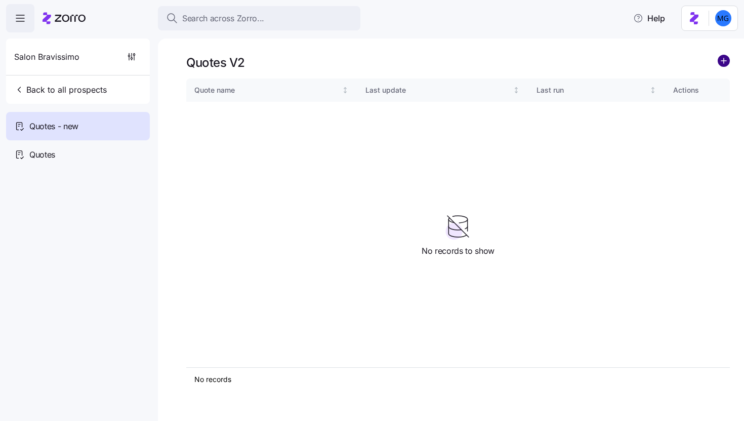
click at [720, 62] on circle "add icon" at bounding box center [723, 60] width 11 height 11
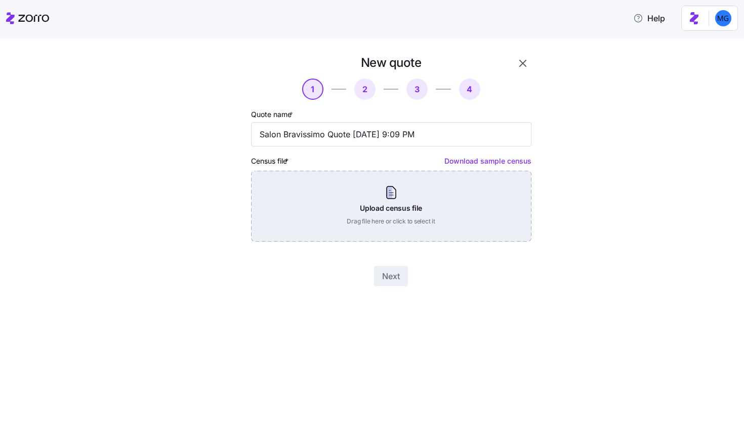
click at [419, 212] on div "Upload census file Drag file here or click to select it" at bounding box center [391, 206] width 280 height 71
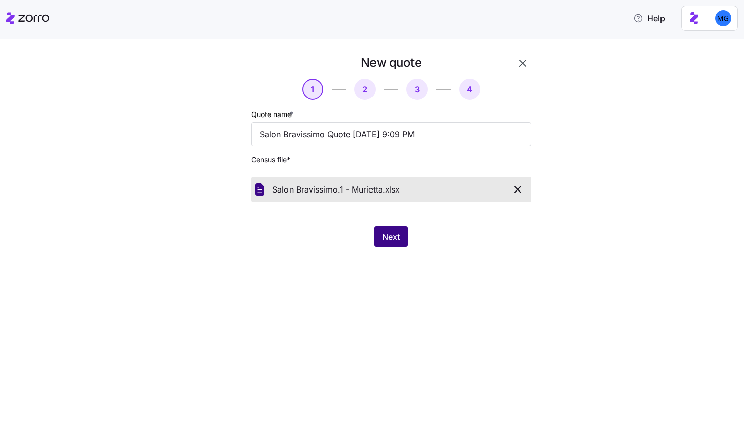
click at [386, 237] on span "Next" at bounding box center [391, 236] width 18 height 12
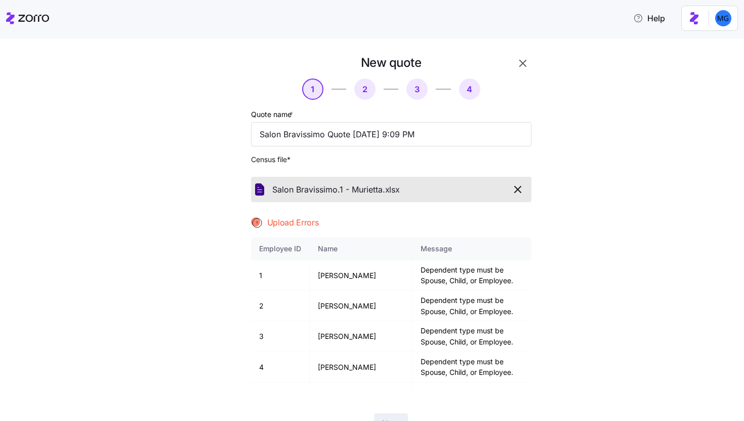
click at [517, 61] on icon "button" at bounding box center [523, 63] width 12 height 12
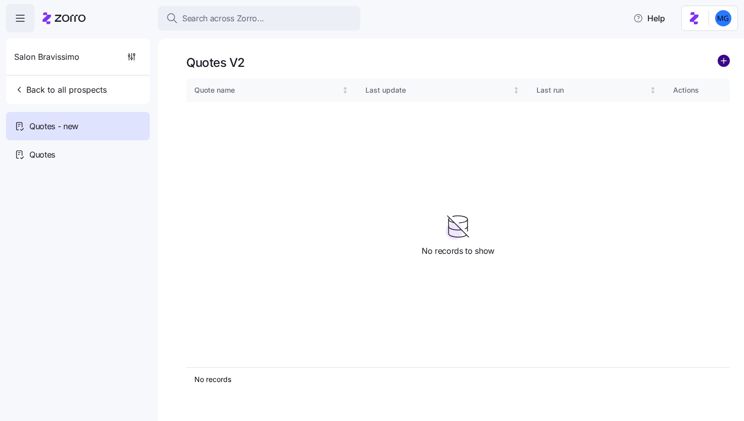
click at [722, 60] on circle "add icon" at bounding box center [723, 60] width 11 height 11
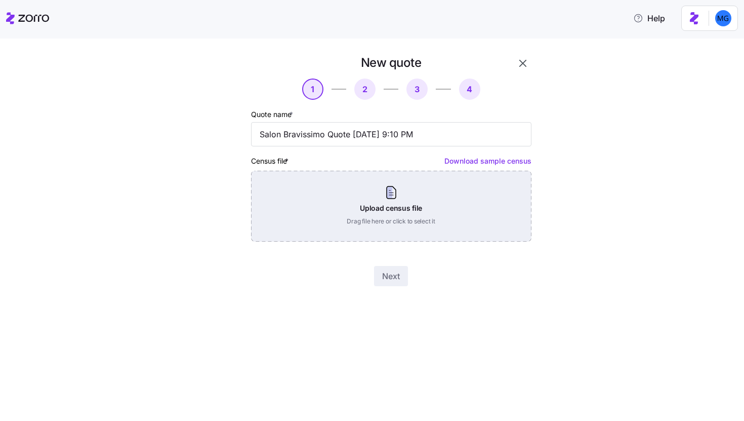
click at [390, 197] on div "Upload census file Drag file here or click to select it" at bounding box center [391, 206] width 280 height 71
click at [386, 193] on div "Upload census file Drag file here or click to select it" at bounding box center [391, 206] width 280 height 71
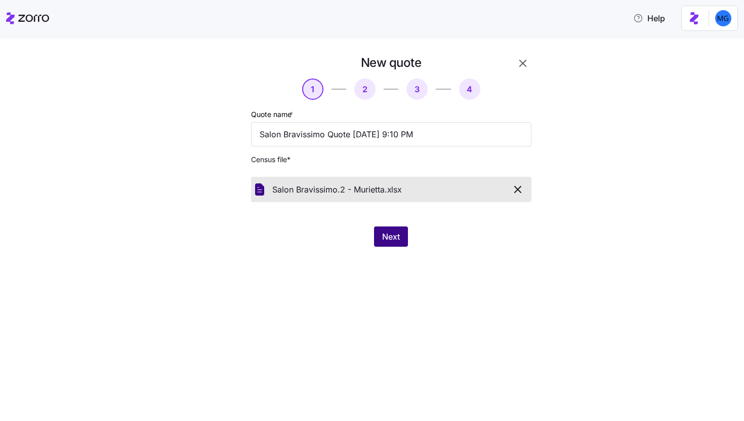
click at [388, 228] on button "Next" at bounding box center [391, 236] width 34 height 20
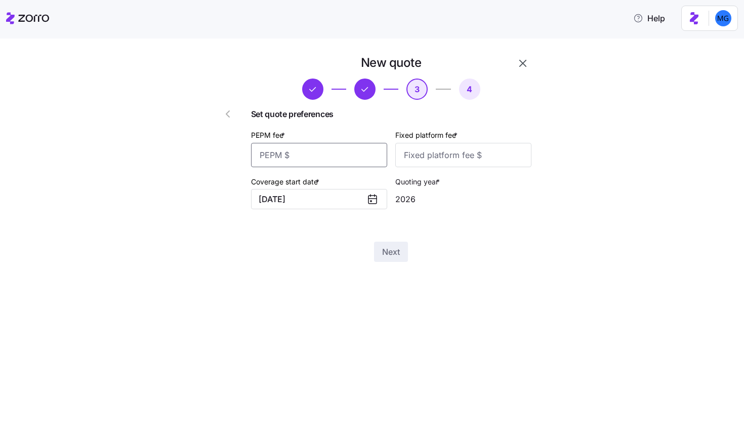
click at [360, 157] on input "PEPM fee *" at bounding box center [319, 155] width 136 height 24
type input "20"
type input "1000"
click at [390, 253] on span "Next" at bounding box center [391, 252] width 18 height 12
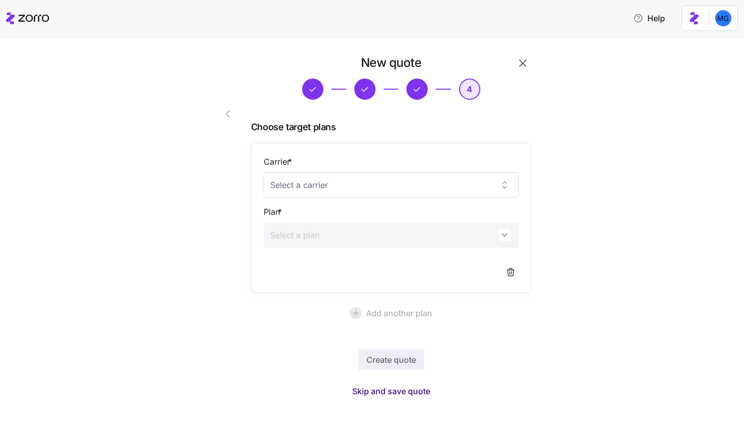
click at [411, 393] on span "Skip and save quote" at bounding box center [391, 391] width 78 height 12
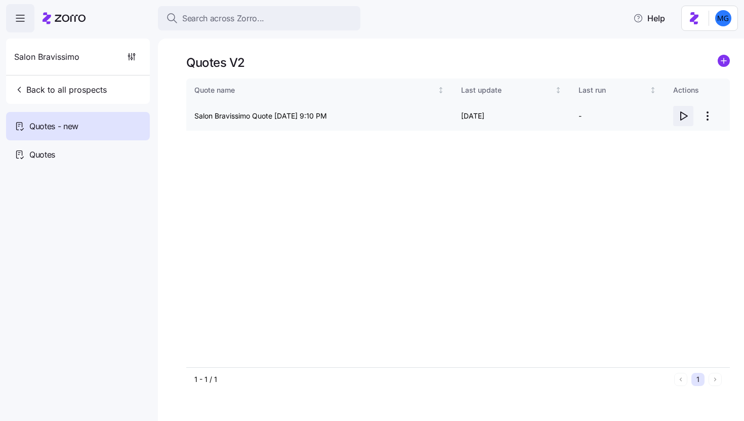
click at [685, 115] on icon "button" at bounding box center [683, 116] width 12 height 12
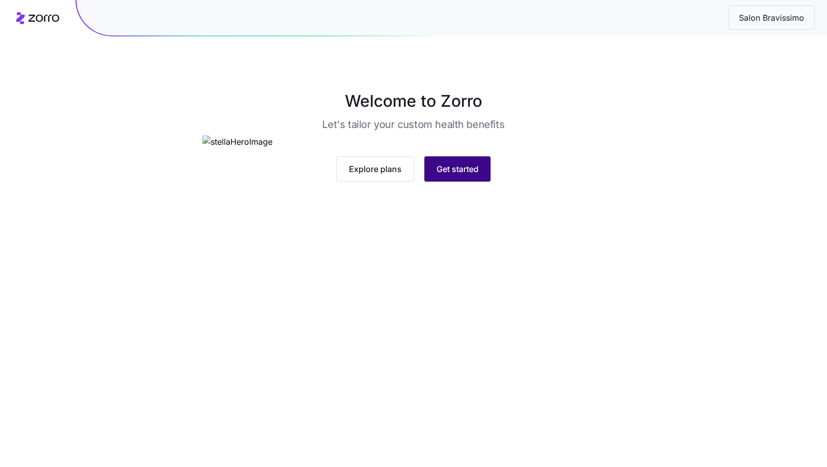
click at [451, 182] on button "Get started" at bounding box center [457, 168] width 66 height 25
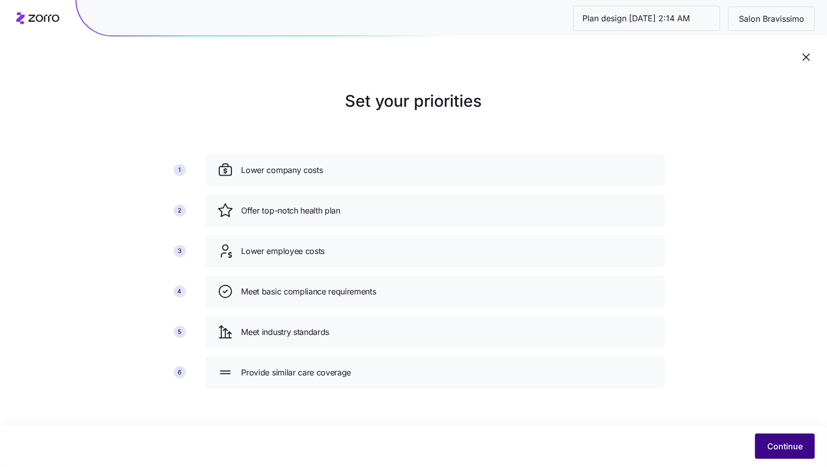
click at [782, 451] on span "Continue" at bounding box center [784, 446] width 35 height 12
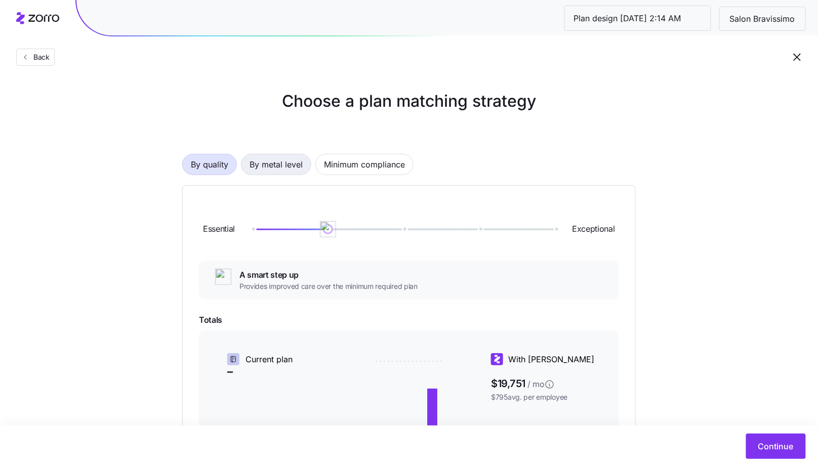
click at [263, 164] on span "By metal level" at bounding box center [276, 164] width 53 height 20
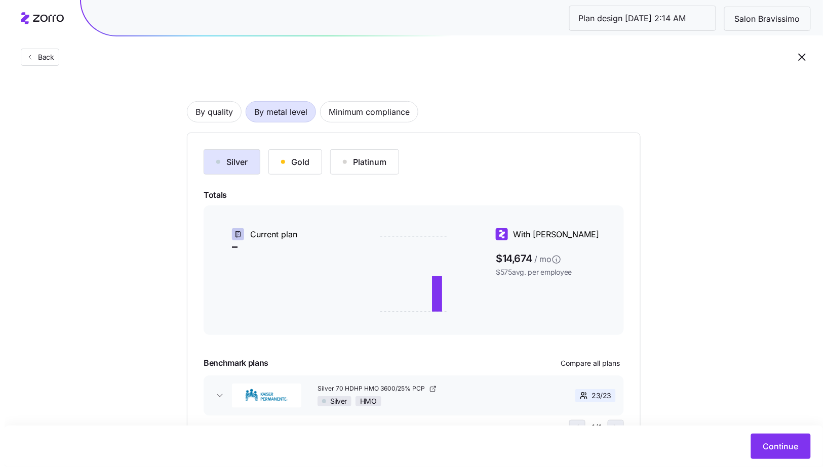
scroll to position [102, 0]
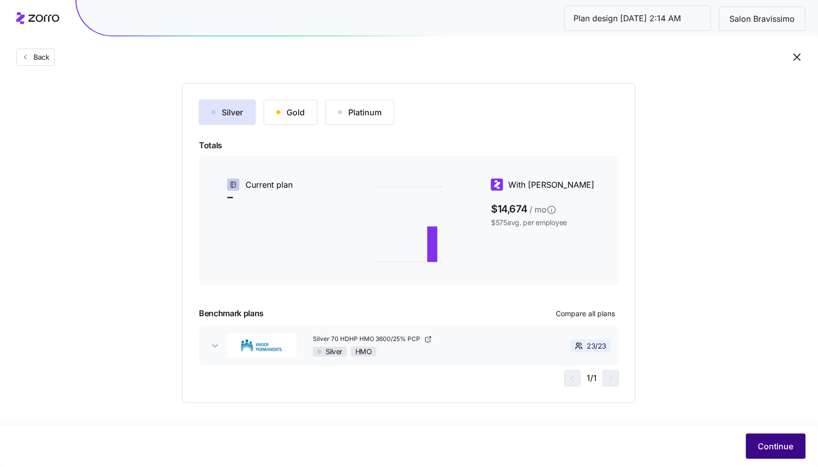
click at [772, 449] on span "Continue" at bounding box center [775, 446] width 35 height 12
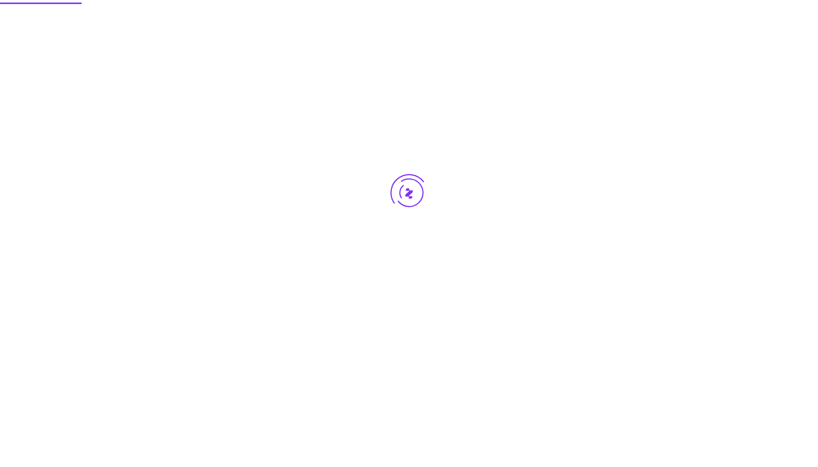
scroll to position [0, 0]
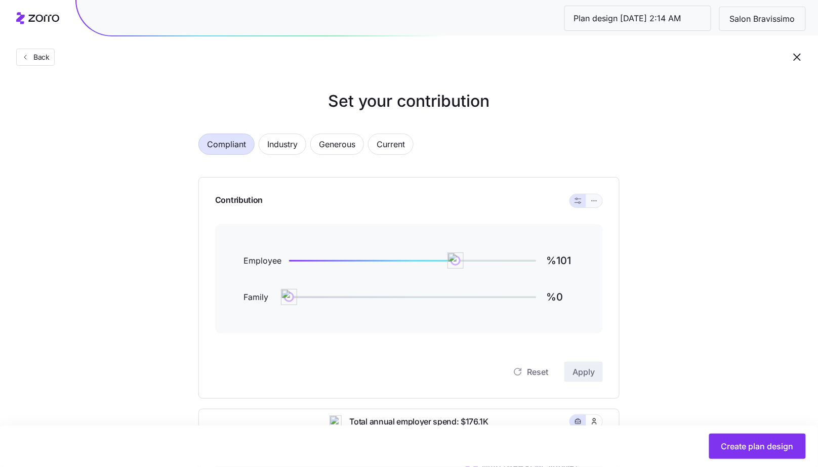
click at [594, 204] on icon "button" at bounding box center [594, 201] width 7 height 12
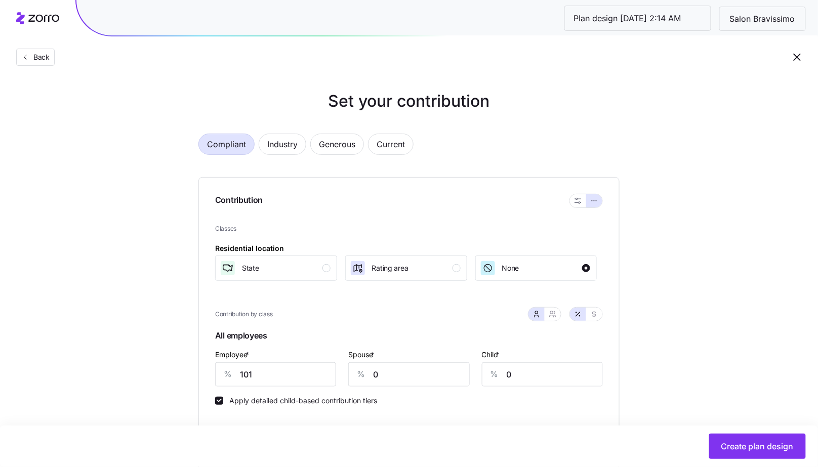
scroll to position [171, 0]
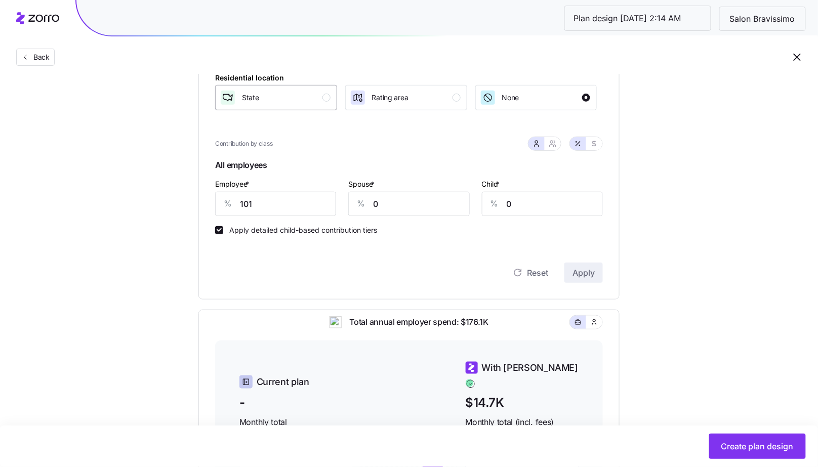
click at [313, 96] on div "State" at bounding box center [275, 98] width 111 height 16
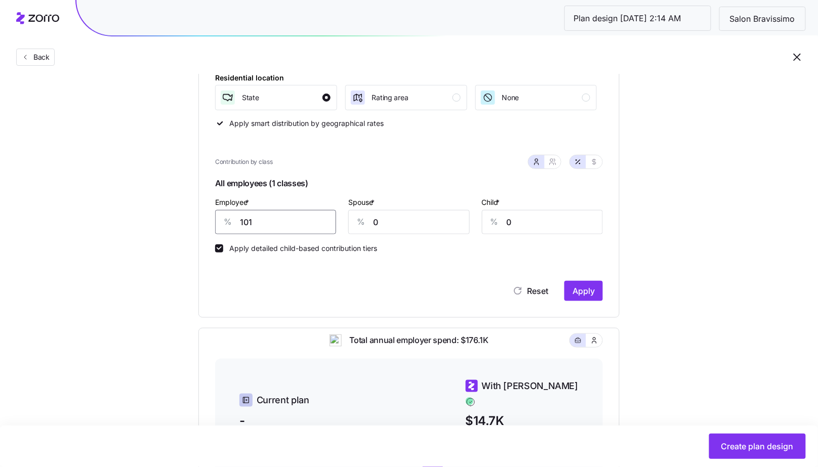
click at [287, 220] on input "101" at bounding box center [275, 222] width 121 height 24
type input "85"
click at [580, 302] on div "Contribution Classes Residential location State Rating area None Apply smart di…" at bounding box center [408, 162] width 421 height 311
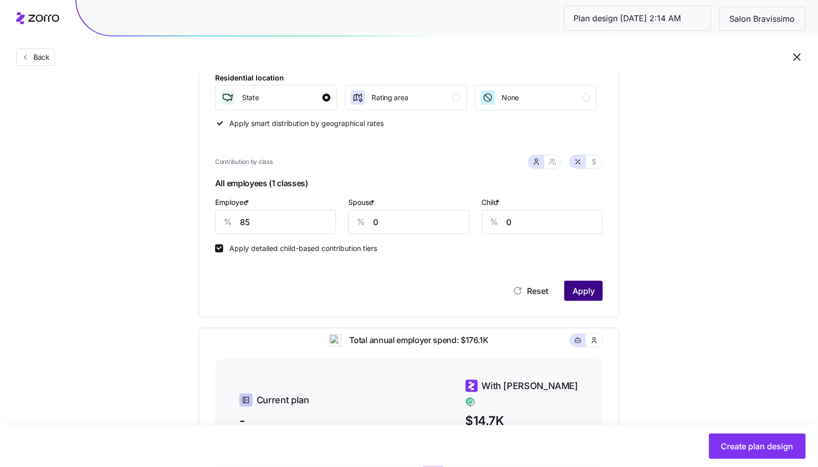
click at [597, 291] on button "Apply" at bounding box center [583, 291] width 38 height 20
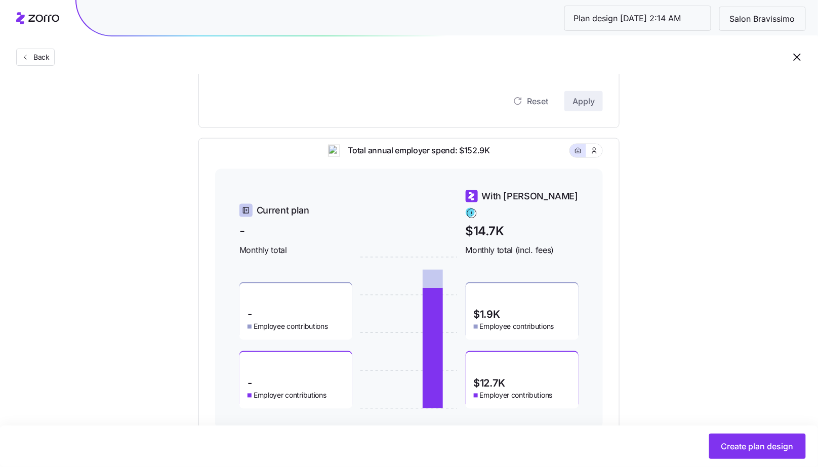
scroll to position [366, 0]
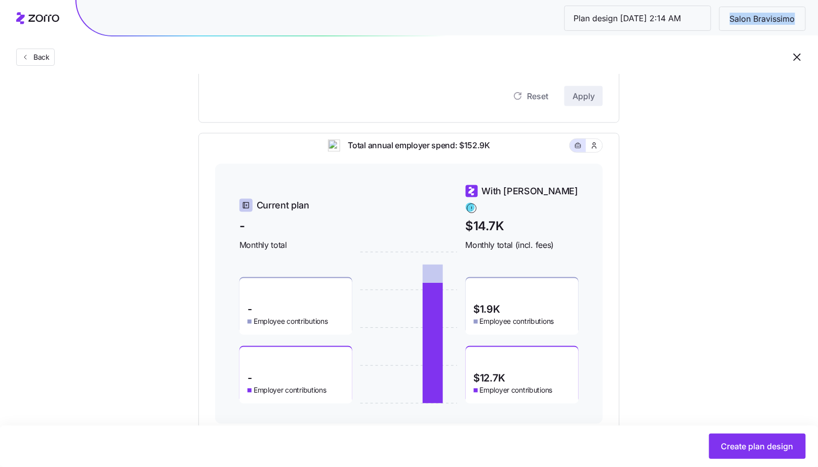
drag, startPoint x: 729, startPoint y: 19, endPoint x: 801, endPoint y: 19, distance: 71.9
click at [801, 19] on span "Salon Bravissimo" at bounding box center [763, 19] width 82 height 13
copy span "Salon Bravissimo"
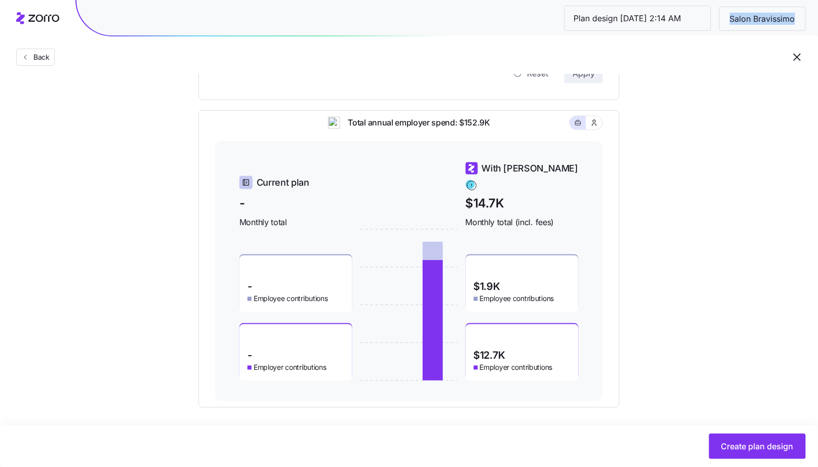
scroll to position [393, 0]
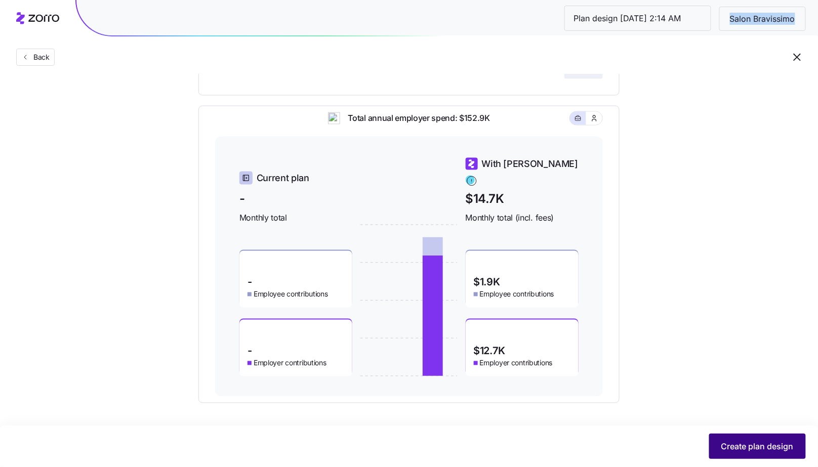
click at [789, 449] on span "Create plan design" at bounding box center [757, 446] width 72 height 12
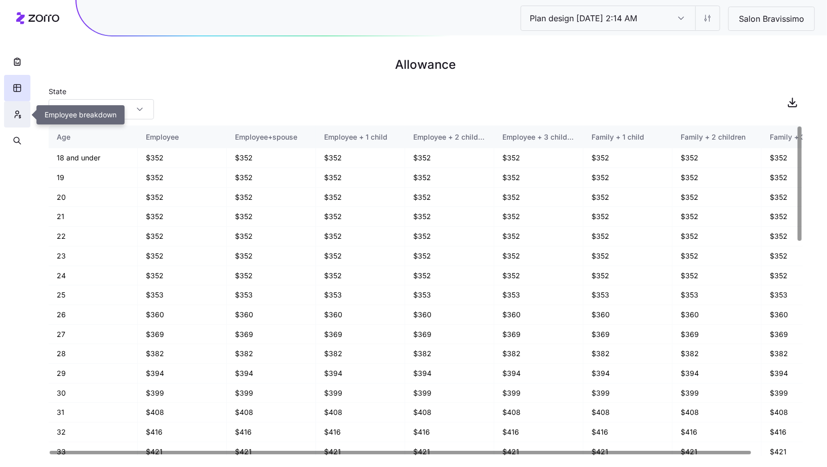
click at [15, 124] on button "button" at bounding box center [17, 114] width 26 height 26
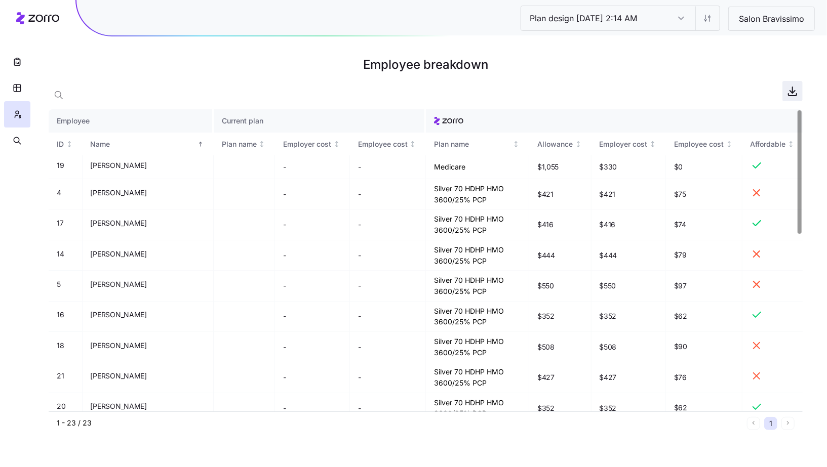
click at [787, 96] on icon "button" at bounding box center [792, 91] width 12 height 12
click at [7, 67] on button "button" at bounding box center [17, 62] width 26 height 26
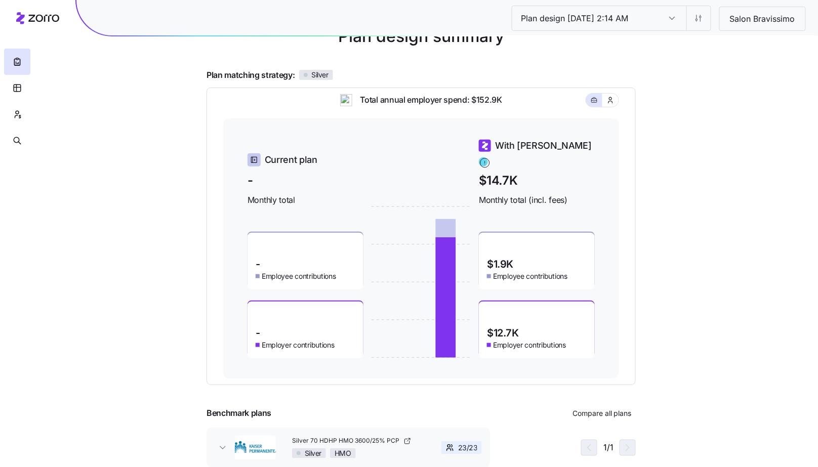
scroll to position [65, 0]
click at [600, 406] on button "Compare all plans" at bounding box center [602, 413] width 67 height 16
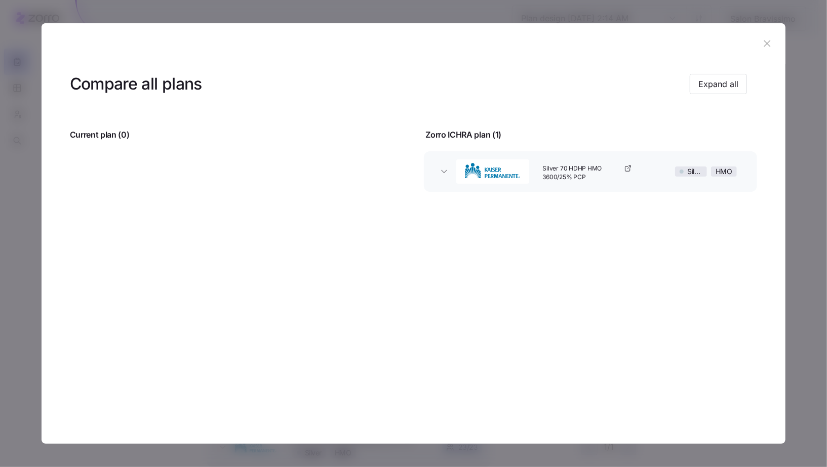
click at [768, 48] on icon "button" at bounding box center [766, 43] width 11 height 11
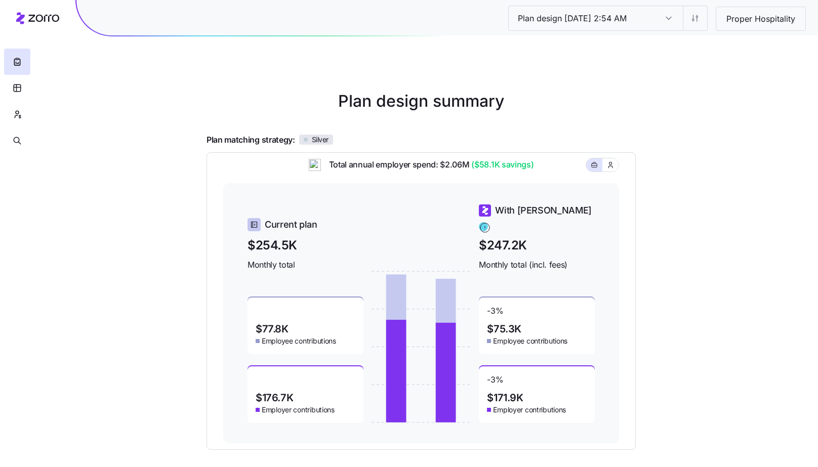
scroll to position [88, 0]
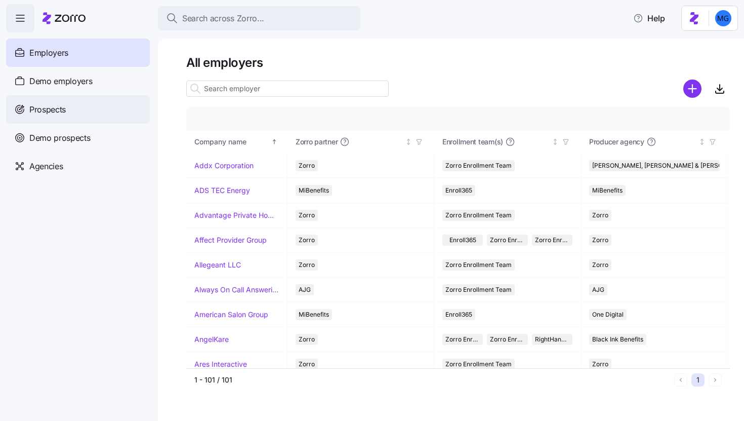
click at [115, 109] on div "Prospects" at bounding box center [78, 109] width 144 height 28
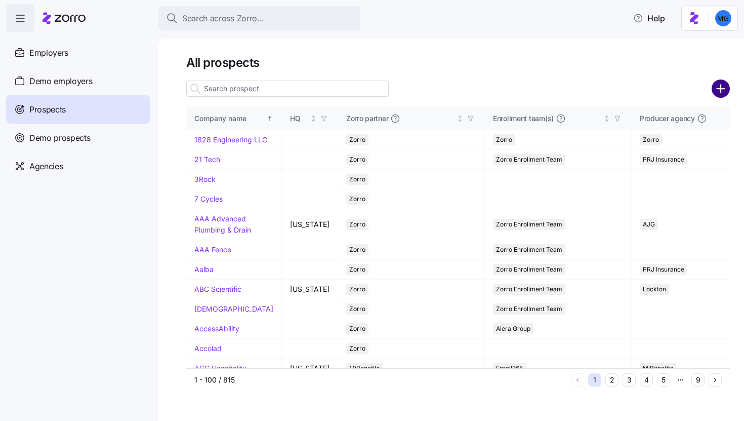
click at [718, 85] on circle "add icon" at bounding box center [721, 88] width 17 height 17
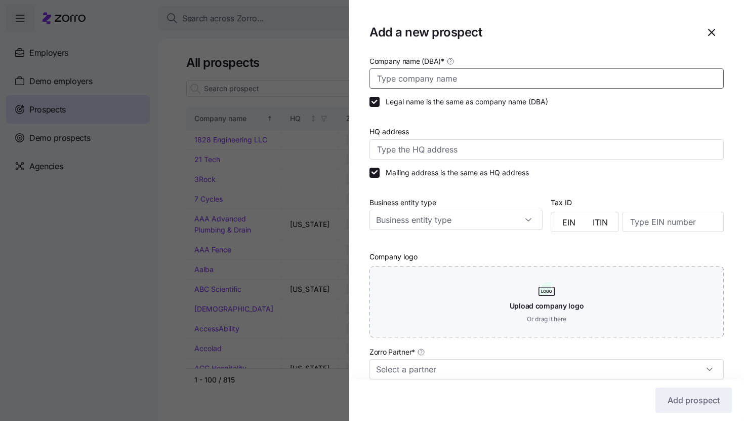
click at [590, 79] on input "Company name (DBA) *" at bounding box center [547, 78] width 354 height 20
paste input "[PERSON_NAME] [MEDICAL_DATA]"
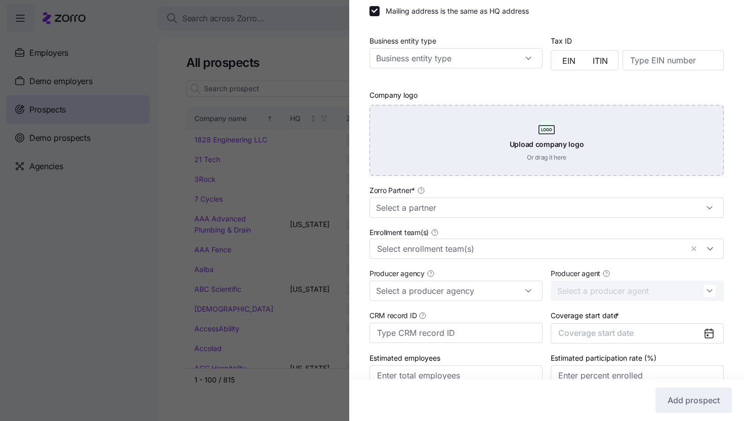
scroll to position [165, 0]
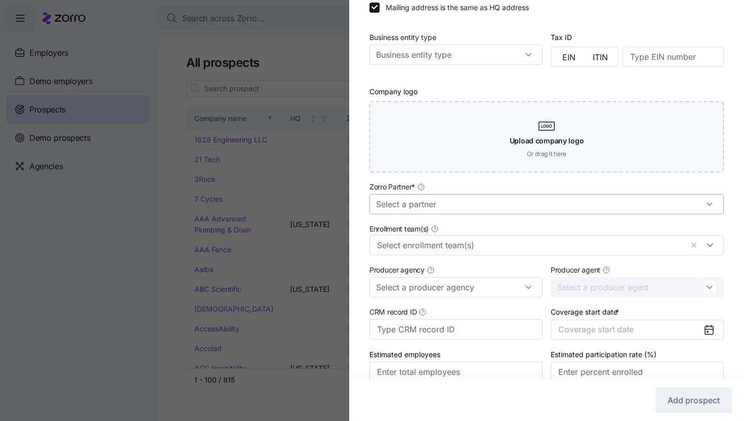
type input "[PERSON_NAME] [MEDICAL_DATA]"
click at [497, 206] on input "Zorro Partner *" at bounding box center [547, 204] width 354 height 20
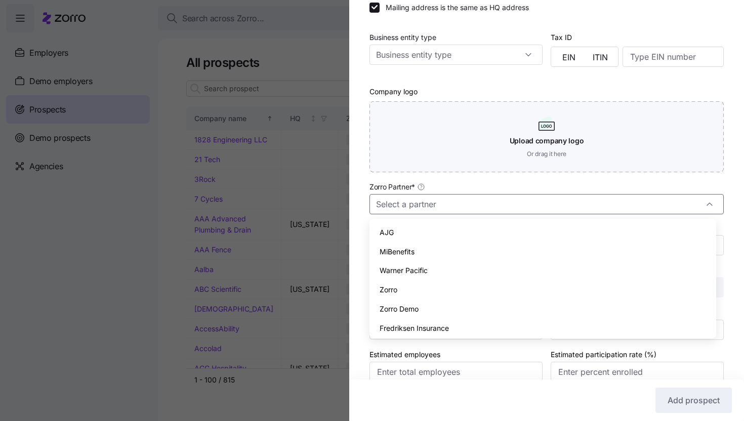
click at [481, 286] on div "Zorro" at bounding box center [543, 289] width 339 height 19
type input "Zorro"
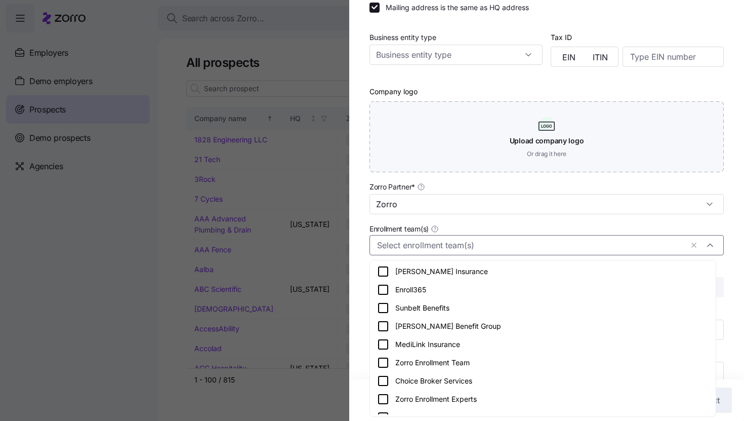
click at [482, 255] on div at bounding box center [547, 245] width 354 height 20
click at [493, 362] on div "Zorro Enrollment Team" at bounding box center [543, 362] width 332 height 12
click at [733, 254] on div "Company name (DBA) * Hsu's Ginseng Legal name is the same as company name (DBA)…" at bounding box center [546, 146] width 395 height 512
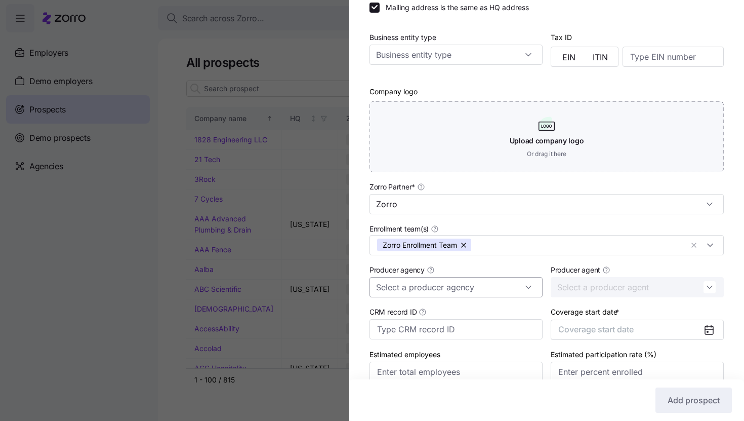
click at [500, 293] on input "Producer agency" at bounding box center [456, 287] width 173 height 20
click at [492, 312] on div "M3" at bounding box center [454, 315] width 161 height 19
type input "M3"
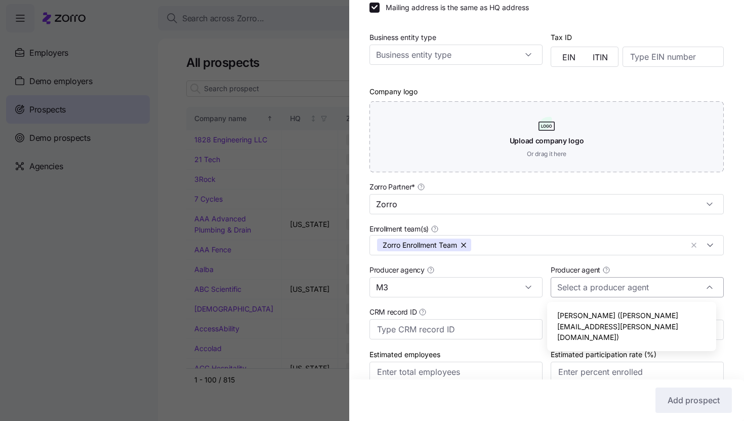
click at [602, 290] on input "Producer agent" at bounding box center [637, 287] width 173 height 20
click at [600, 308] on div "Sam McIntyre (sam.mcintyre@m3ins.com)" at bounding box center [631, 326] width 161 height 41
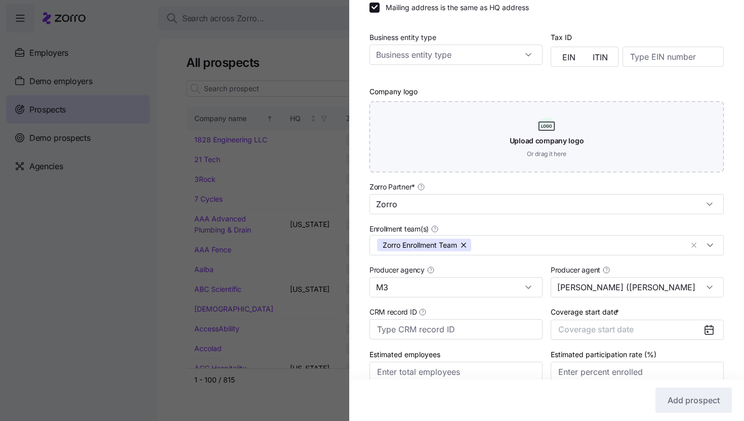
type input "Sam McIntyre (sam.mcintyre@m3ins.com)"
click at [620, 325] on span "Coverage start date" at bounding box center [595, 329] width 75 height 10
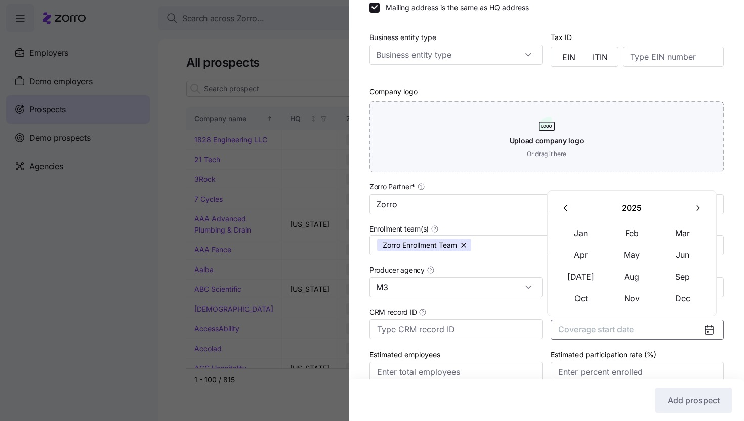
click at [699, 208] on icon "button" at bounding box center [698, 208] width 10 height 10
click at [571, 241] on button "Jan" at bounding box center [581, 233] width 51 height 21
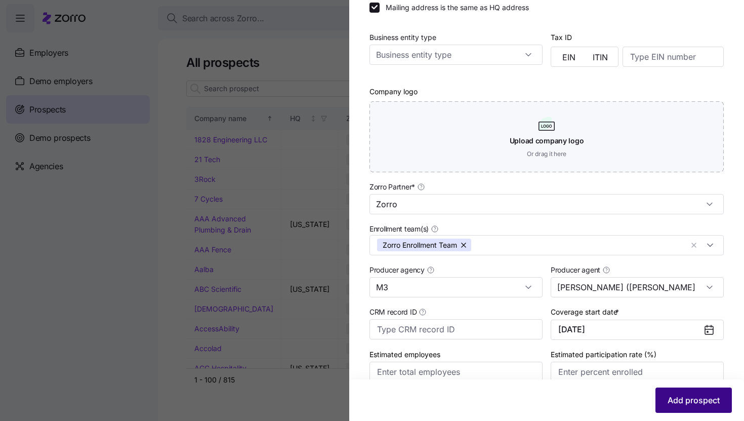
click at [684, 410] on button "Add prospect" at bounding box center [694, 399] width 76 height 25
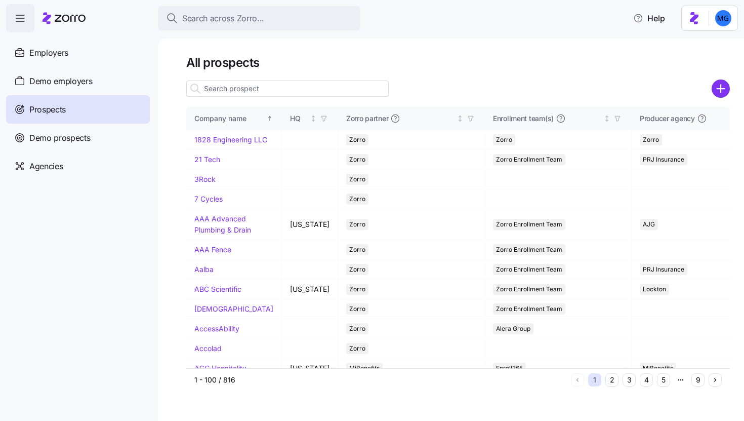
click at [330, 83] on input at bounding box center [287, 88] width 202 height 16
paste input "Hsu's Ginseng"
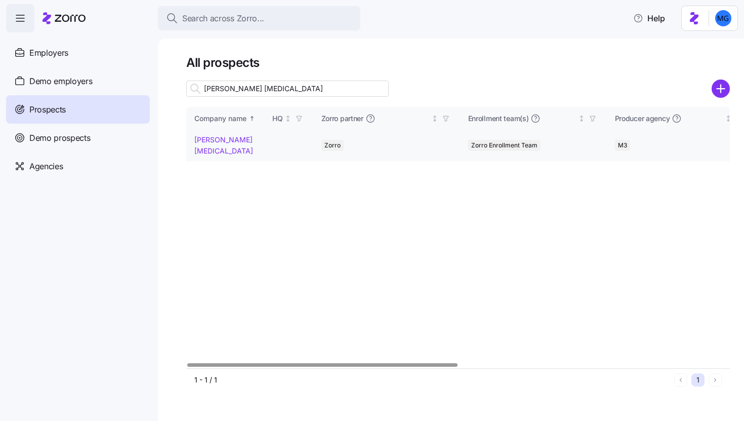
type input "Hsu's Ginseng"
click at [234, 141] on link "Hsu's Ginseng" at bounding box center [223, 145] width 59 height 20
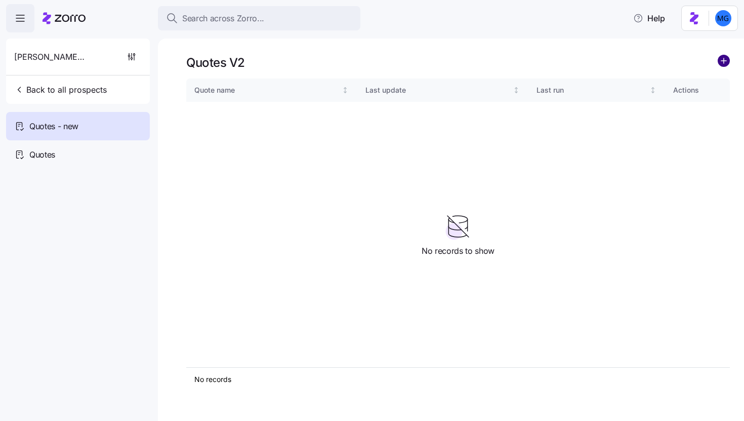
click at [721, 62] on circle "add icon" at bounding box center [723, 60] width 11 height 11
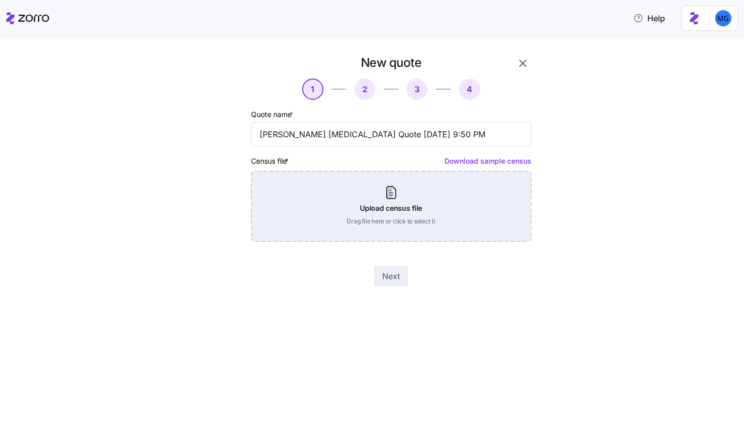
click at [414, 206] on div "Upload census file Drag file here or click to select it" at bounding box center [391, 206] width 280 height 71
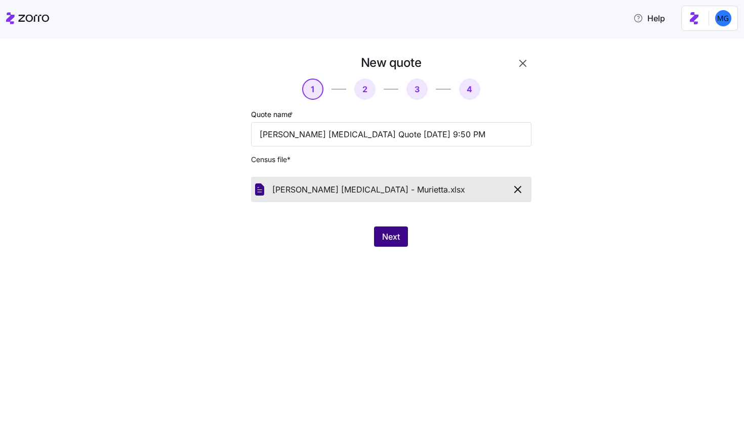
click at [384, 240] on span "Next" at bounding box center [391, 236] width 18 height 12
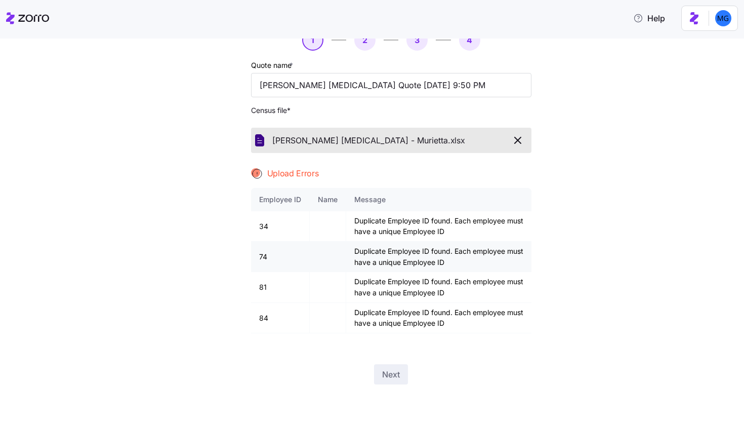
scroll to position [49, 0]
click at [494, 148] on div "Hsu's Ginseng - Murietta. xlsx" at bounding box center [391, 140] width 272 height 17
click at [513, 144] on icon "button" at bounding box center [518, 140] width 12 height 12
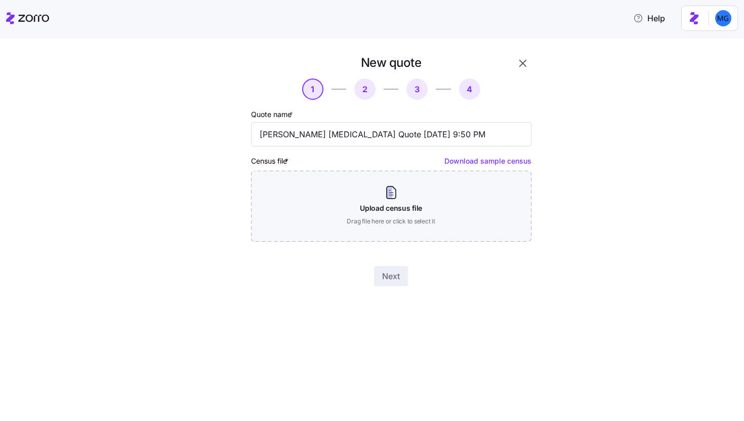
click at [527, 62] on icon "button" at bounding box center [523, 63] width 12 height 12
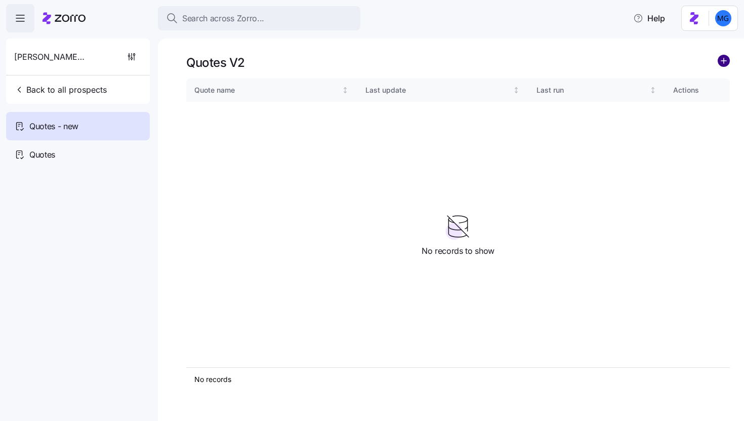
click at [725, 60] on circle "add icon" at bounding box center [723, 60] width 11 height 11
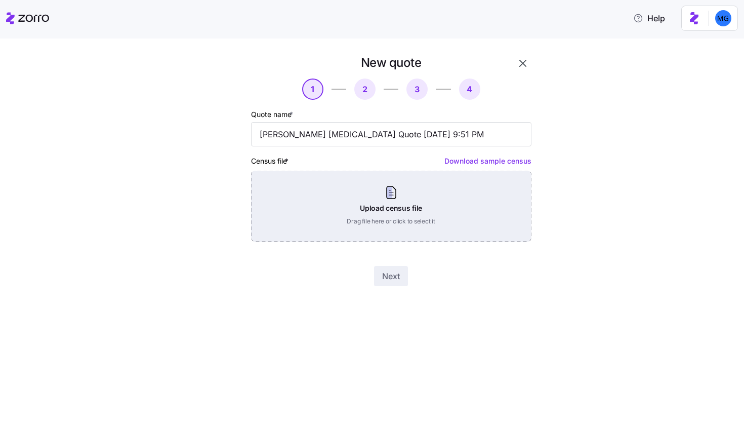
click at [401, 215] on div "Upload census file Drag file here or click to select it" at bounding box center [391, 206] width 280 height 71
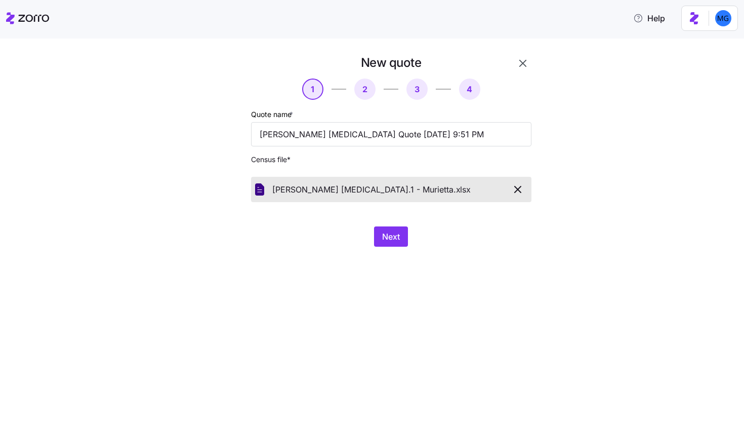
click at [396, 222] on div "New quote 1 2 3 4 Quote name * Hsu's Ginseng Quote 10/12/2025 9:51 PM Census fi…" at bounding box center [391, 151] width 289 height 200
click at [394, 234] on span "Next" at bounding box center [391, 236] width 18 height 12
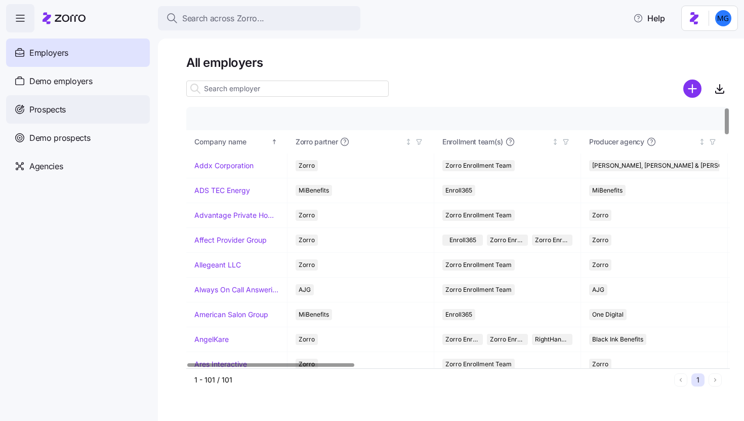
click at [87, 116] on div "Prospects" at bounding box center [78, 109] width 144 height 28
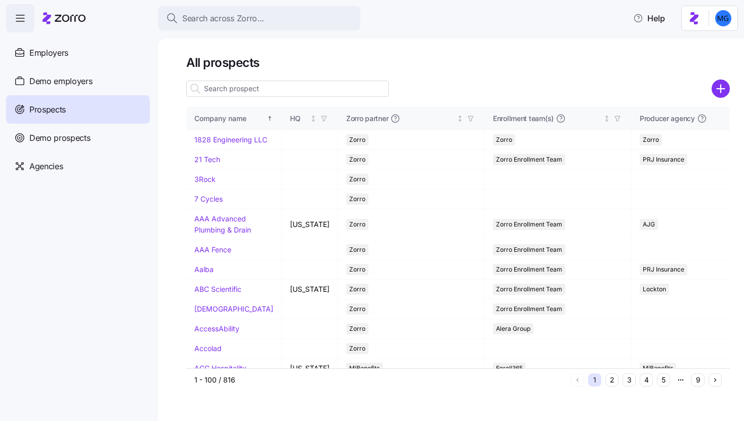
click at [363, 92] on input at bounding box center [287, 88] width 202 height 16
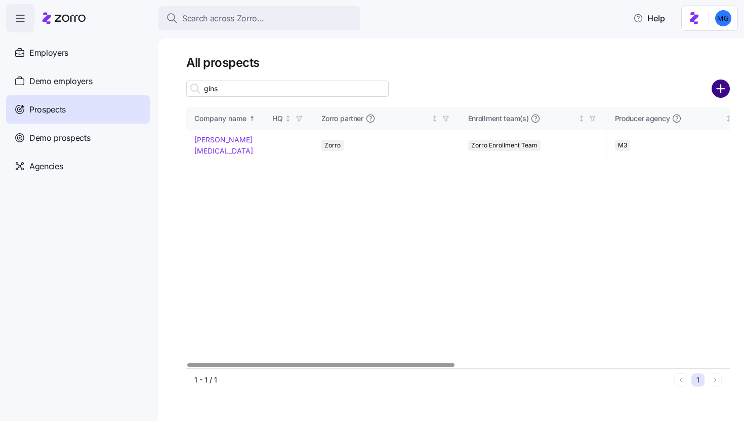
type input "gins"
click at [219, 138] on link "[PERSON_NAME] [MEDICAL_DATA]" at bounding box center [223, 145] width 59 height 20
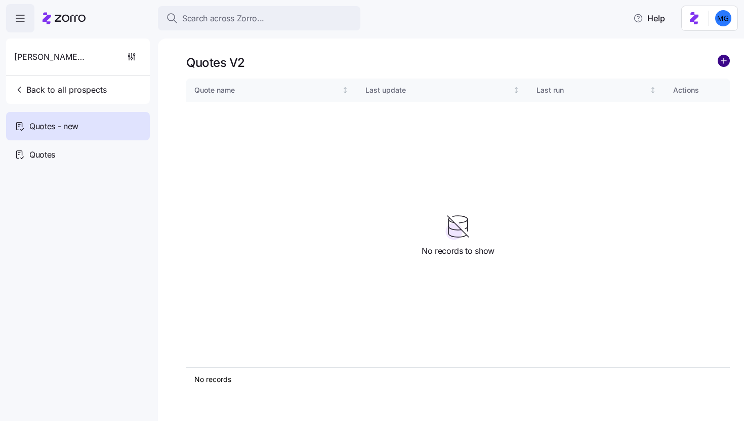
click at [726, 63] on circle "add icon" at bounding box center [723, 60] width 11 height 11
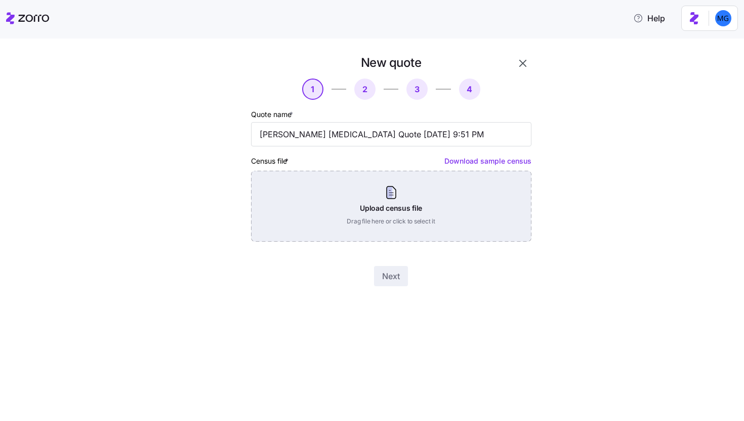
click at [450, 189] on div "Upload census file Drag file here or click to select it" at bounding box center [391, 206] width 280 height 71
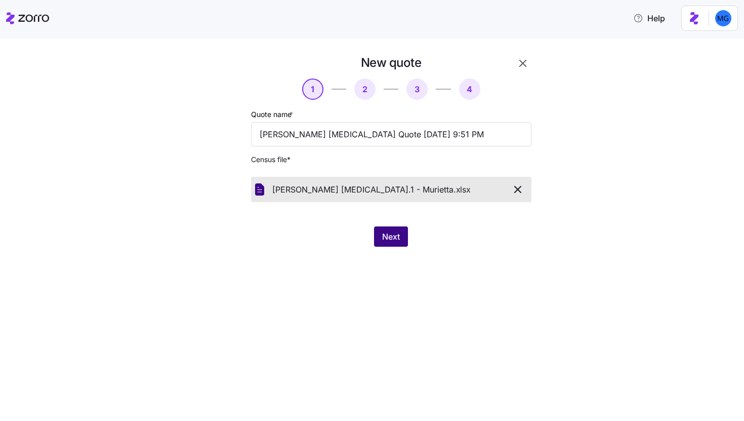
click at [383, 233] on span "Next" at bounding box center [391, 236] width 18 height 12
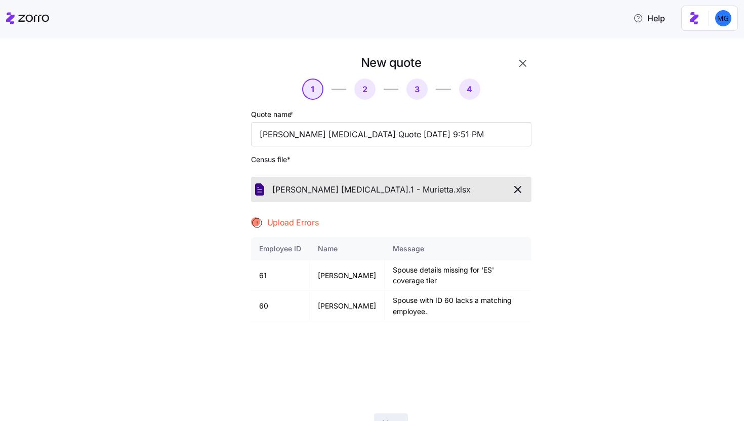
scroll to position [49, 0]
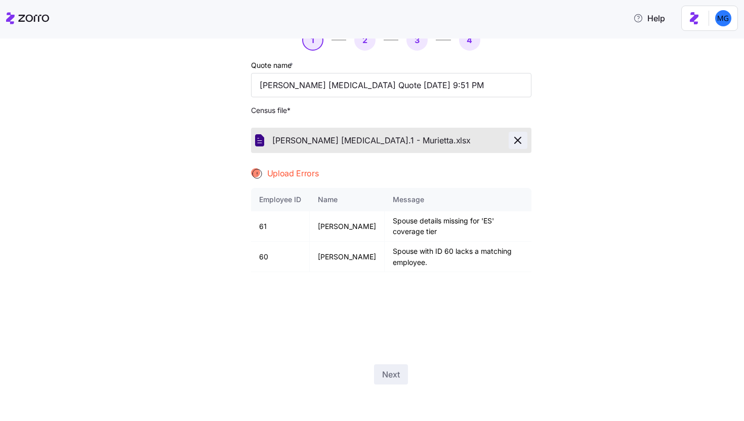
click at [515, 143] on icon "button" at bounding box center [518, 140] width 12 height 12
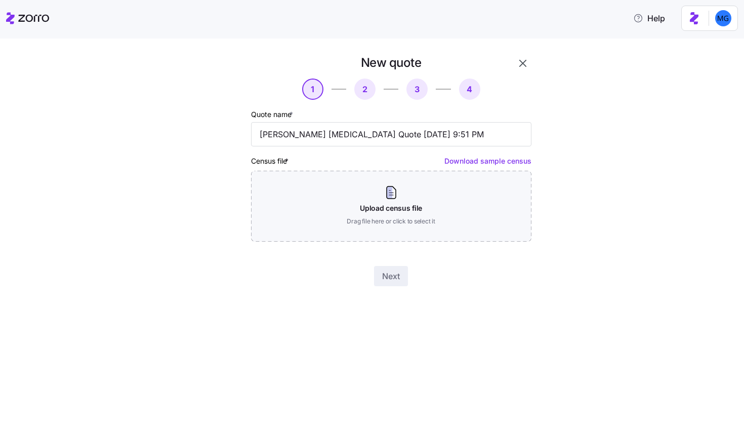
click at [525, 61] on icon "button" at bounding box center [523, 63] width 12 height 12
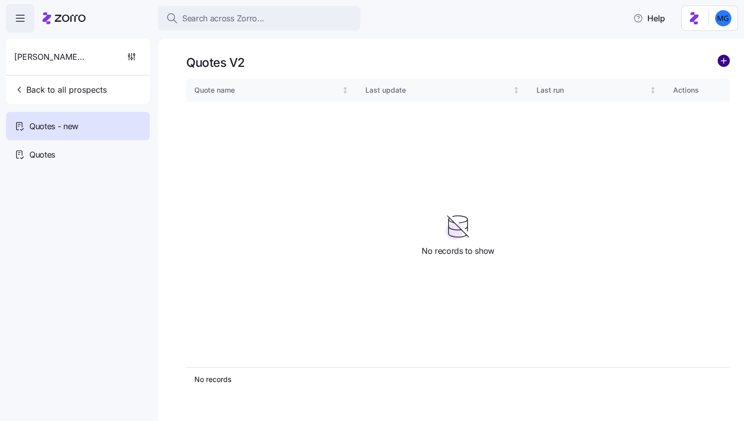
click at [727, 60] on circle "add icon" at bounding box center [723, 60] width 11 height 11
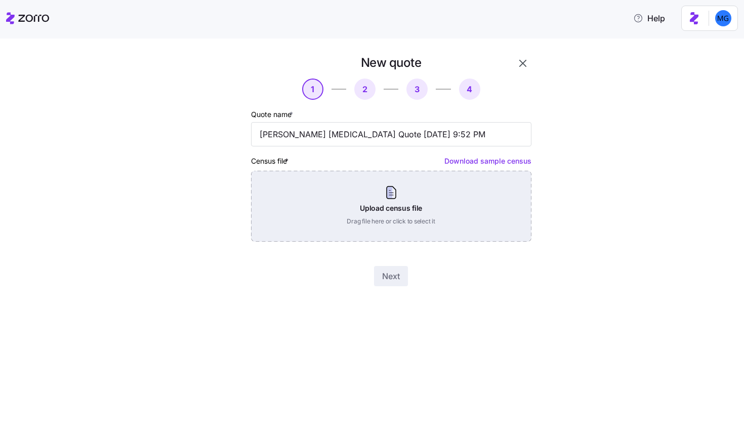
click at [430, 197] on div "Upload census file Drag file here or click to select it" at bounding box center [391, 206] width 280 height 71
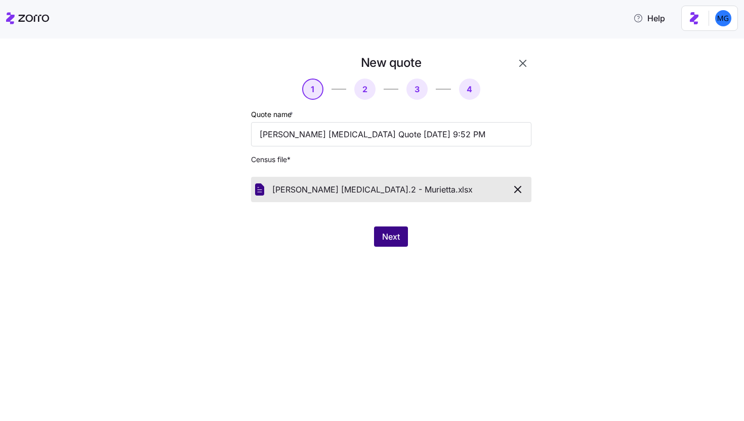
click at [391, 240] on span "Next" at bounding box center [391, 236] width 18 height 12
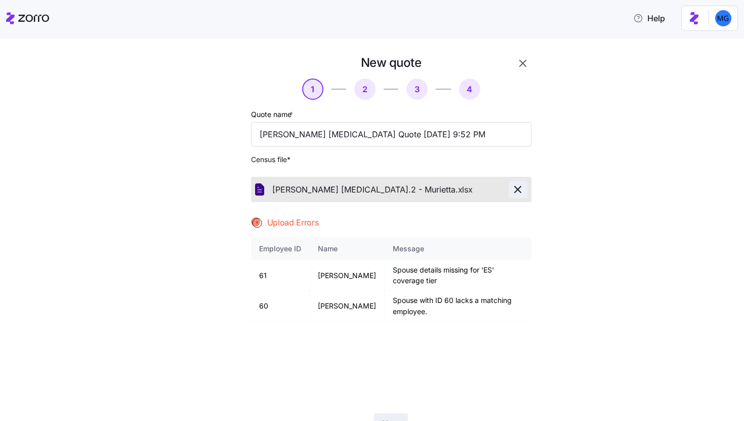
click at [512, 187] on icon "button" at bounding box center [518, 189] width 12 height 12
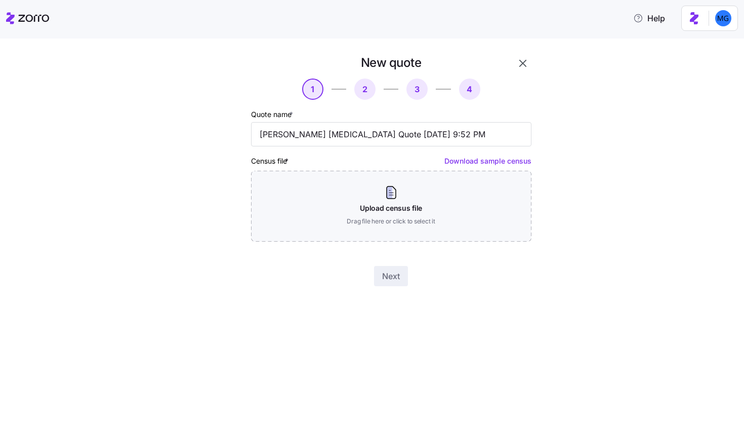
click at [522, 56] on button "button" at bounding box center [522, 63] width 17 height 17
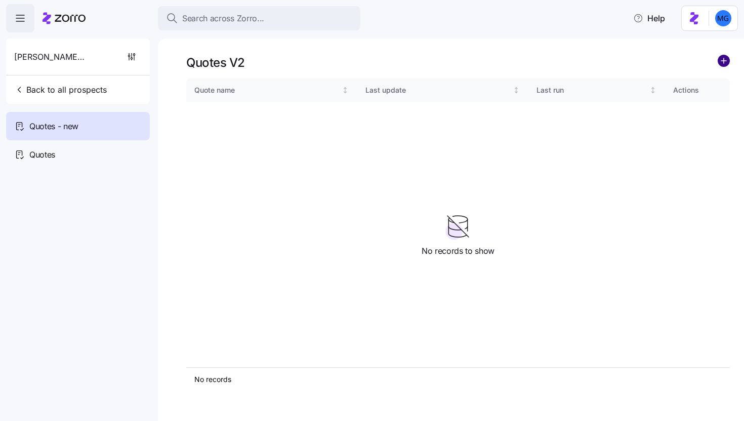
click at [724, 59] on icon "add icon" at bounding box center [724, 61] width 12 height 12
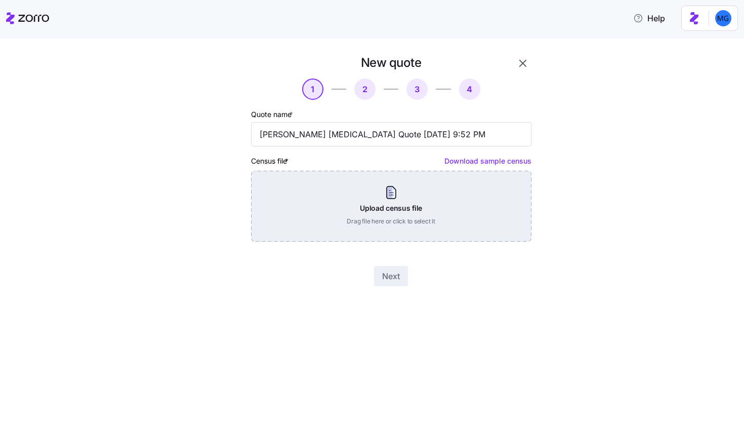
click at [411, 219] on div "Upload census file Drag file here or click to select it" at bounding box center [391, 206] width 280 height 71
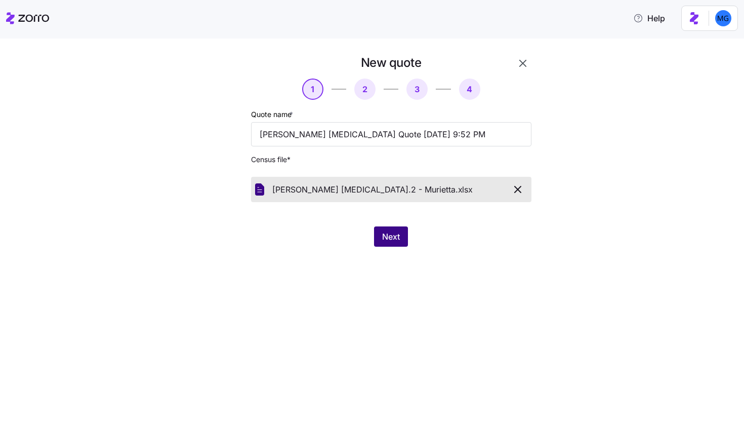
click at [402, 241] on button "Next" at bounding box center [391, 236] width 34 height 20
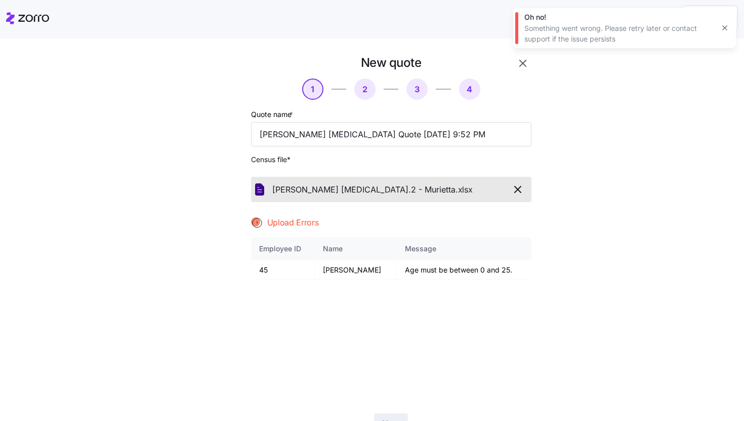
click at [720, 27] on button "button" at bounding box center [725, 28] width 14 height 14
click at [522, 59] on icon "button" at bounding box center [523, 63] width 12 height 12
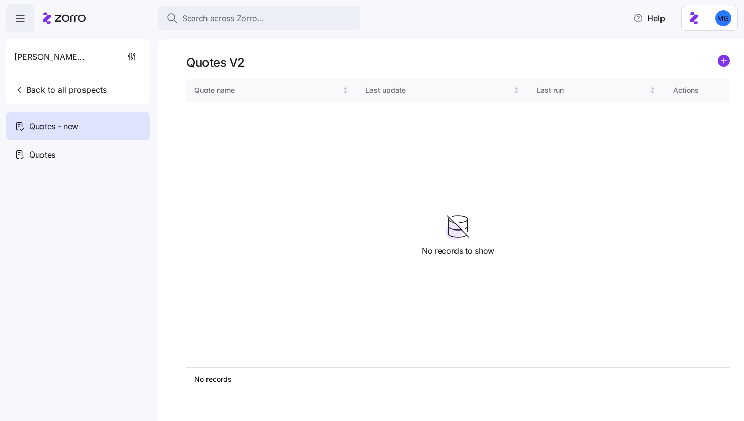
click at [724, 63] on icon "add icon" at bounding box center [724, 60] width 0 height 5
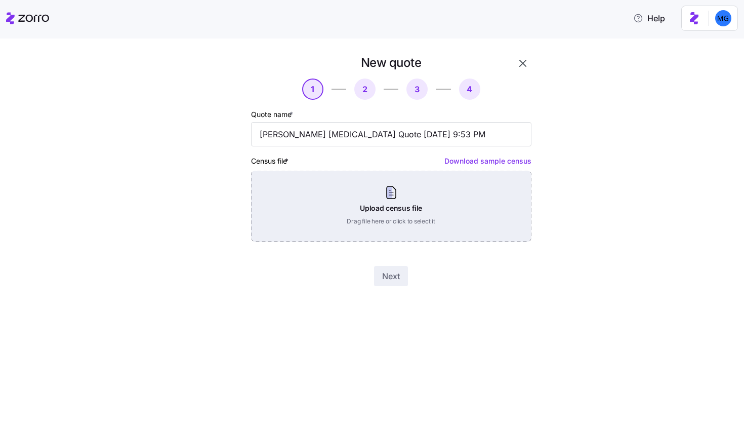
click at [394, 204] on div "Upload census file Drag file here or click to select it" at bounding box center [391, 206] width 280 height 71
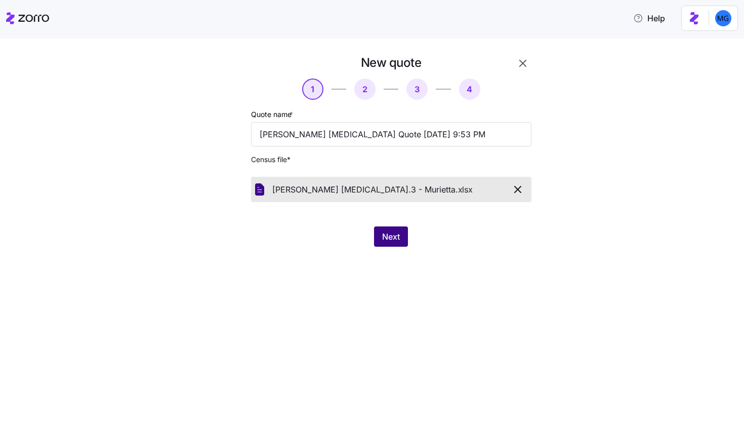
click at [392, 238] on span "Next" at bounding box center [391, 236] width 18 height 12
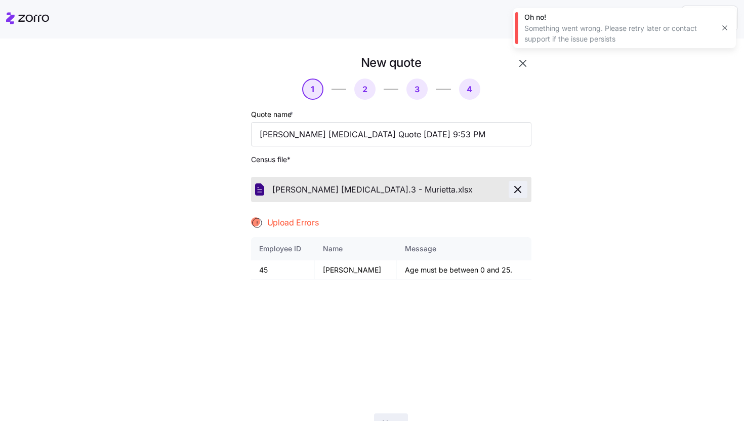
click at [513, 184] on icon "button" at bounding box center [518, 189] width 12 height 12
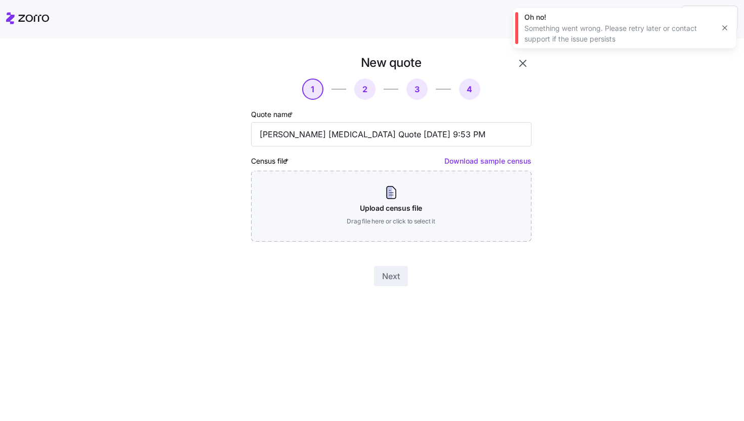
click at [730, 26] on button "button" at bounding box center [725, 28] width 14 height 14
click at [527, 60] on icon "button" at bounding box center [523, 63] width 12 height 12
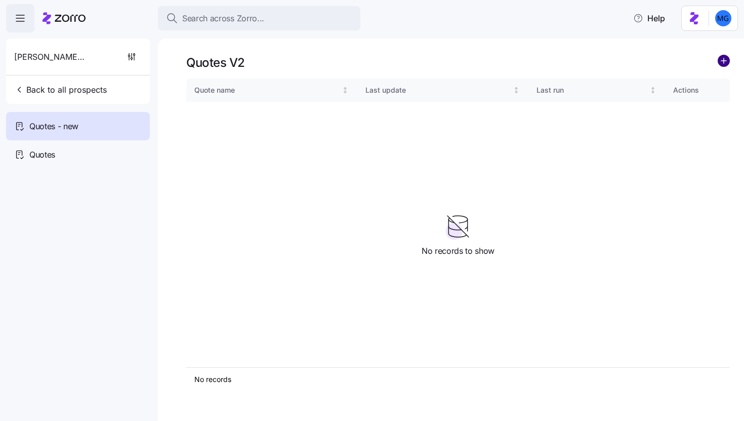
click at [723, 65] on circle "add icon" at bounding box center [723, 60] width 11 height 11
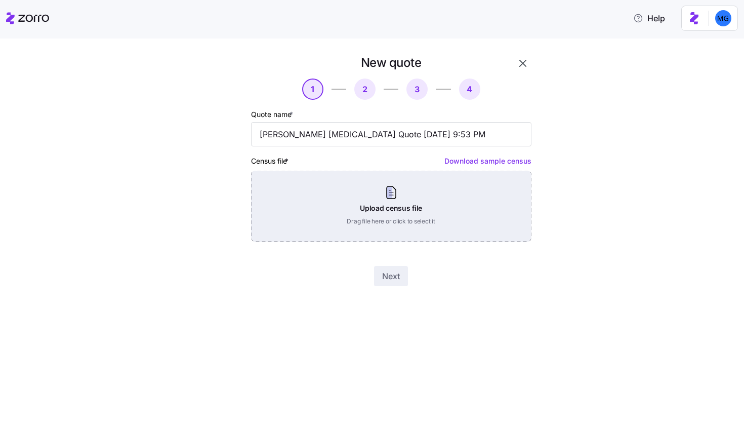
click at [419, 199] on div "Upload census file Drag file here or click to select it" at bounding box center [391, 206] width 280 height 71
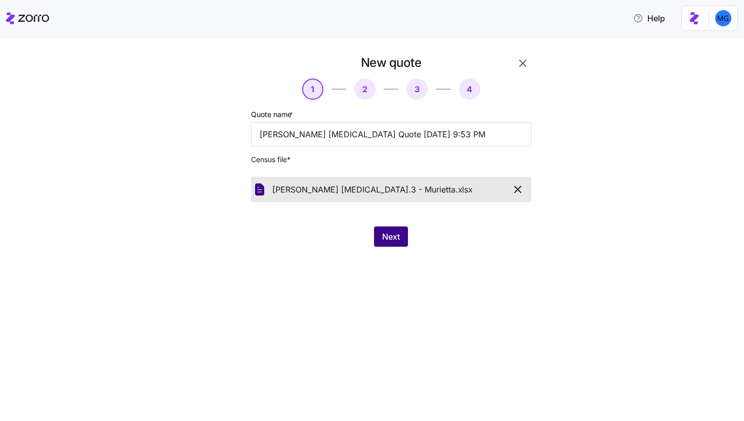
click at [392, 230] on button "Next" at bounding box center [391, 236] width 34 height 20
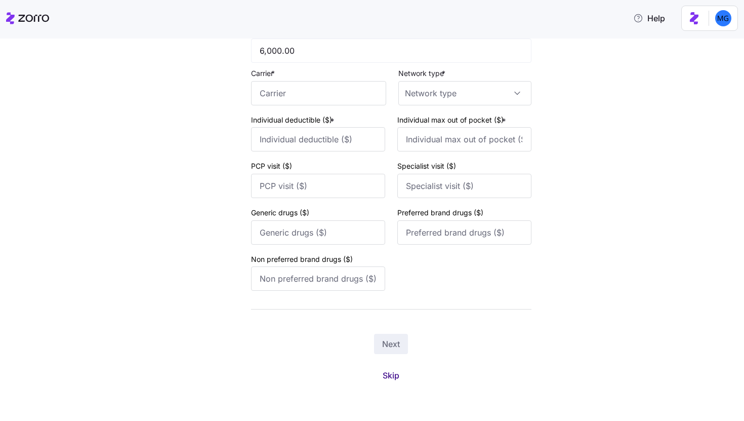
click at [396, 375] on button "Skip" at bounding box center [391, 375] width 33 height 18
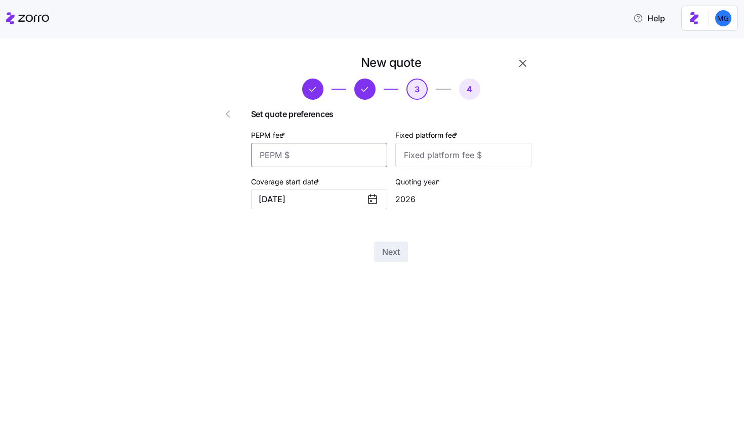
click at [339, 148] on input "PEPM fee *" at bounding box center [319, 155] width 136 height 24
type input "55"
type input "100"
click at [399, 244] on button "Next" at bounding box center [391, 251] width 34 height 20
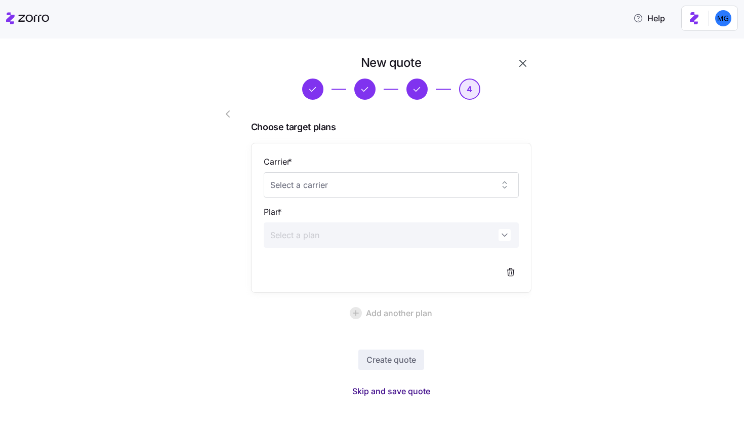
click at [409, 392] on span "Skip and save quote" at bounding box center [391, 391] width 78 height 12
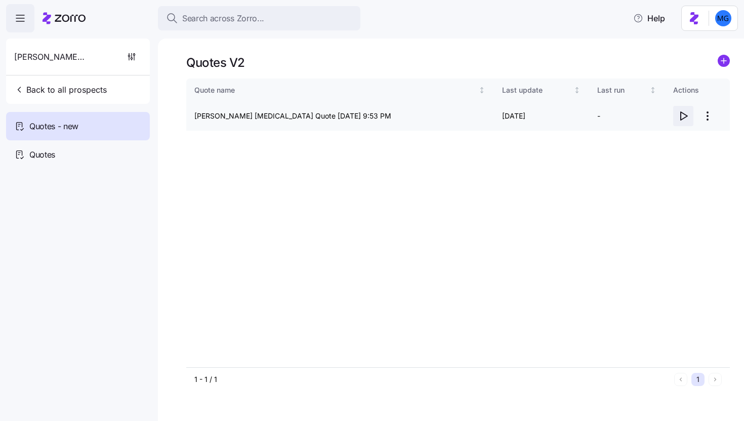
click at [682, 116] on icon "button" at bounding box center [683, 116] width 12 height 12
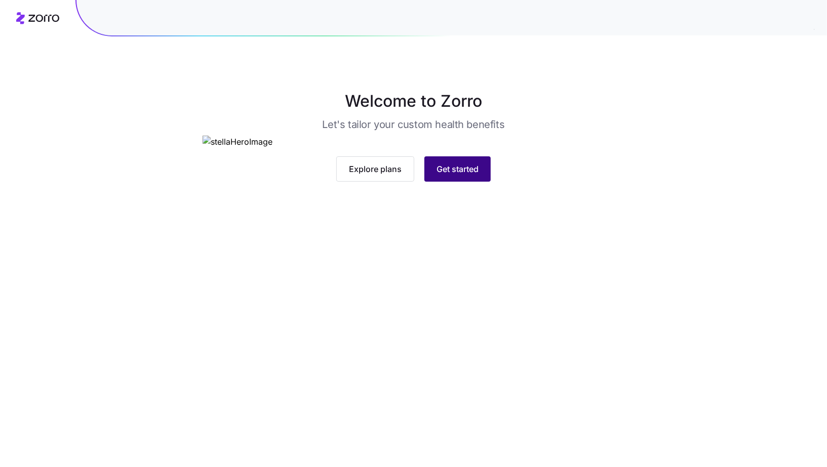
click at [447, 175] on span "Get started" at bounding box center [457, 169] width 42 height 12
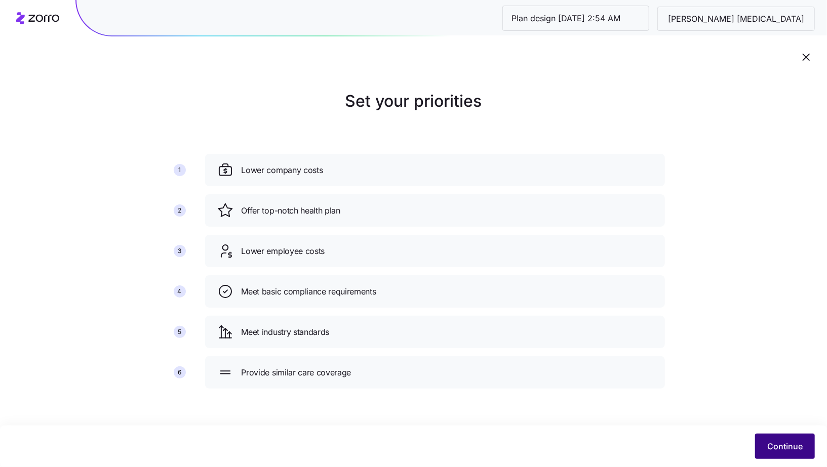
click at [776, 444] on span "Continue" at bounding box center [784, 446] width 35 height 12
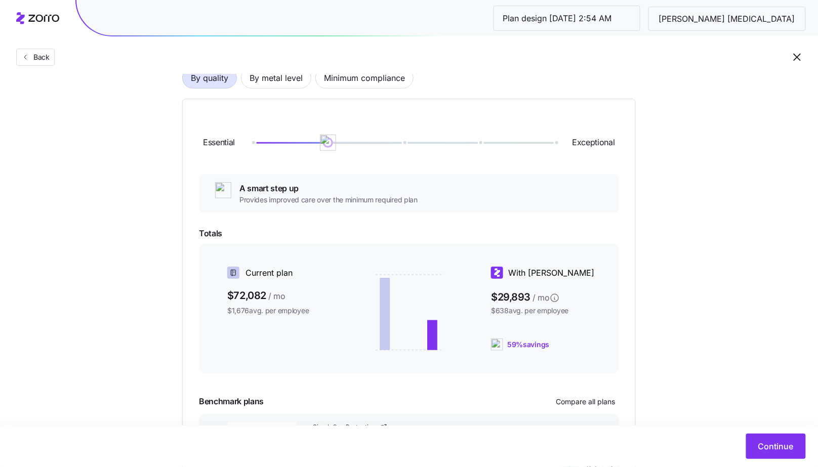
scroll to position [74, 0]
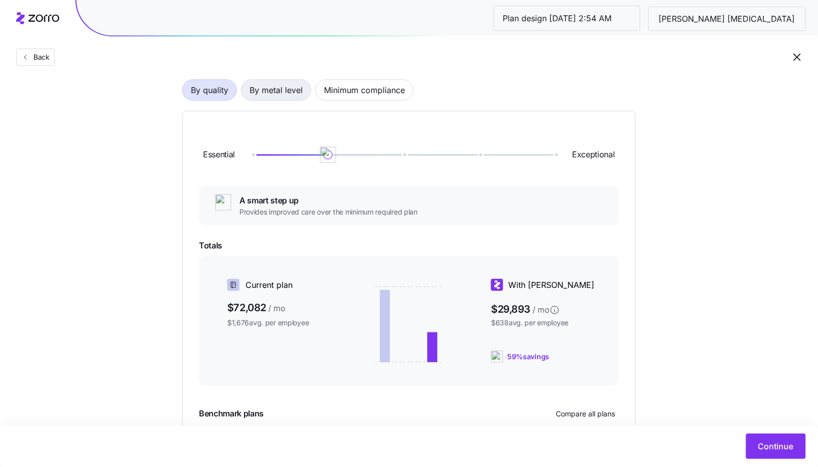
click at [258, 88] on span "By metal level" at bounding box center [276, 90] width 53 height 20
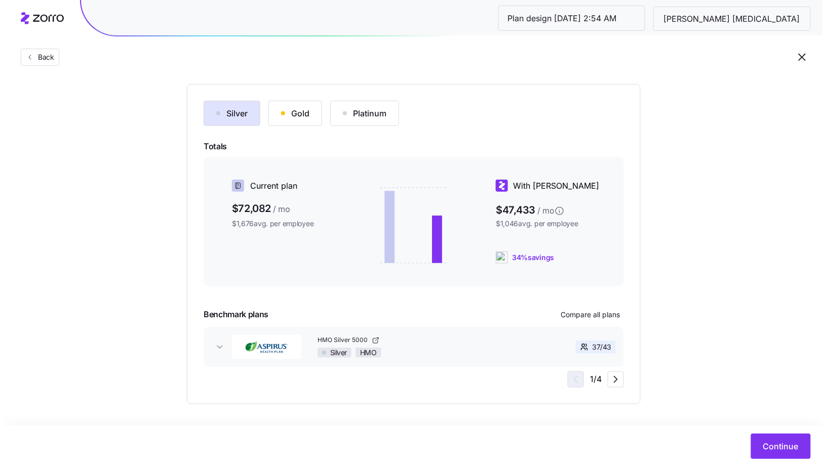
scroll to position [102, 0]
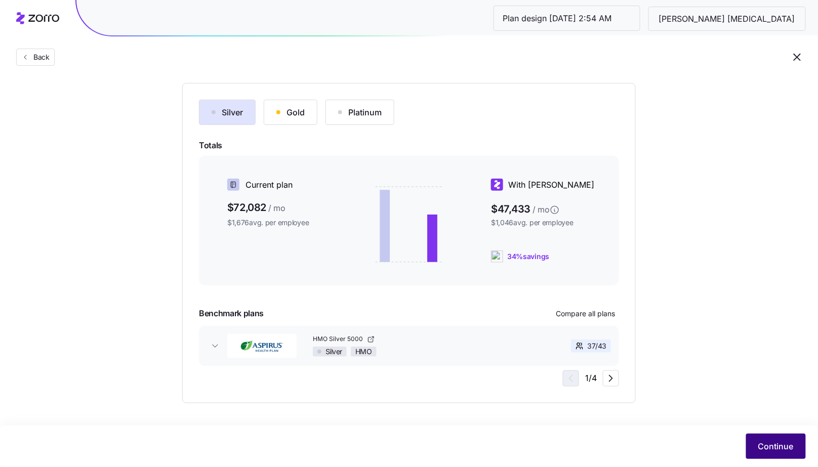
click at [774, 447] on span "Continue" at bounding box center [775, 446] width 35 height 12
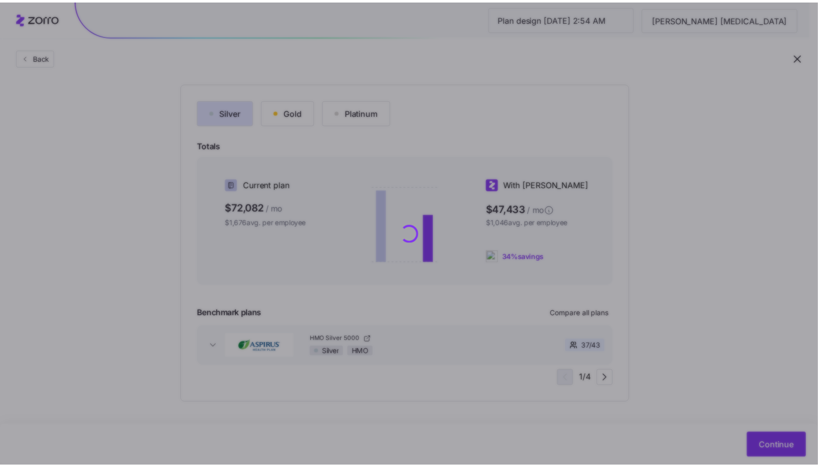
scroll to position [0, 0]
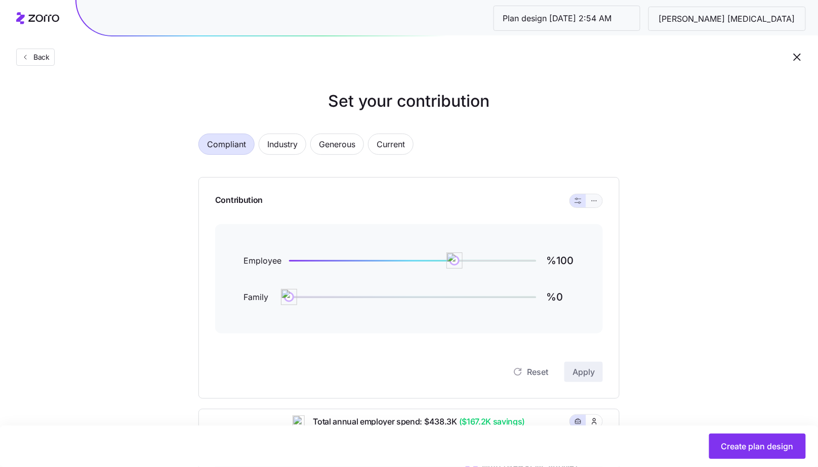
click at [596, 197] on icon "button" at bounding box center [594, 201] width 7 height 12
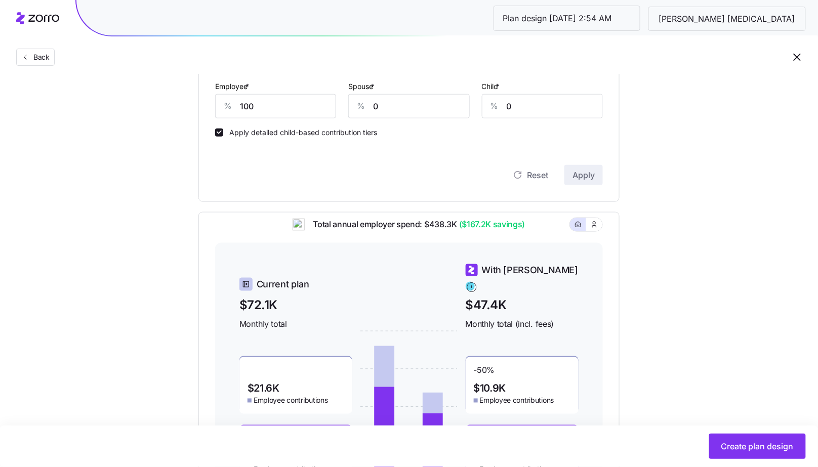
scroll to position [294, 0]
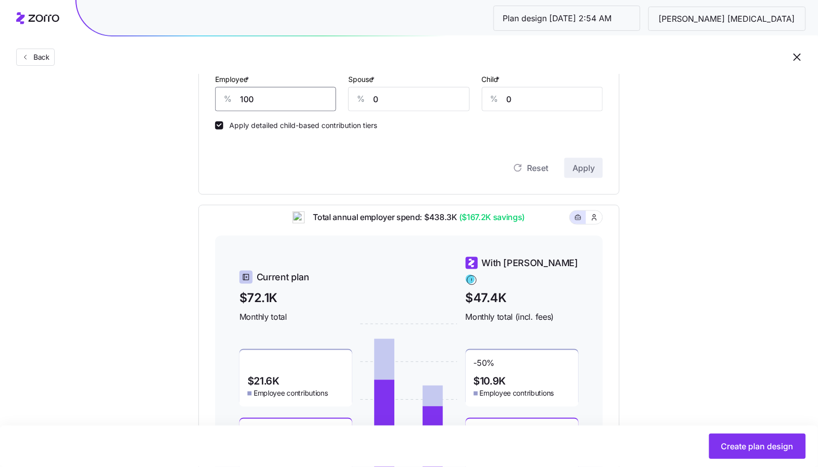
click at [290, 100] on input "100" at bounding box center [275, 99] width 121 height 24
click at [397, 97] on input "0" at bounding box center [408, 99] width 121 height 24
click at [403, 97] on input "0" at bounding box center [408, 99] width 121 height 24
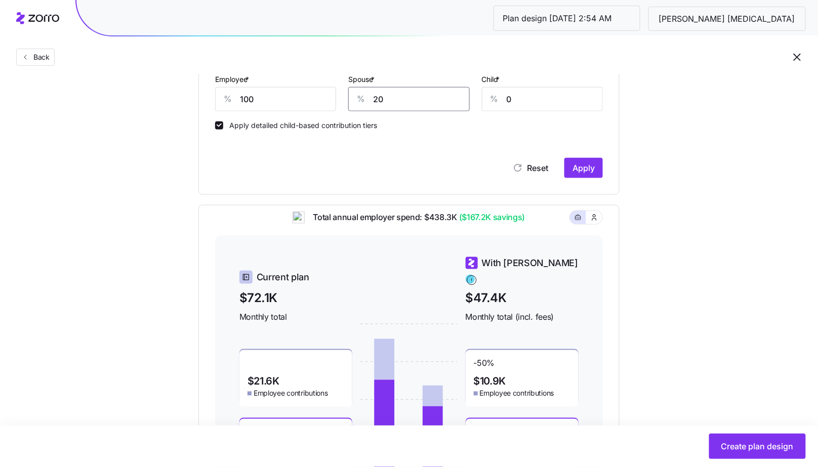
type input "20"
click at [585, 160] on button "Apply" at bounding box center [583, 168] width 38 height 20
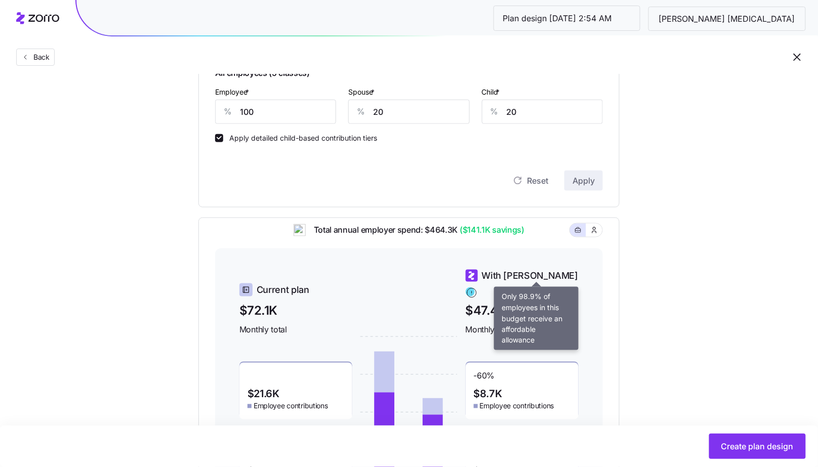
scroll to position [188, 0]
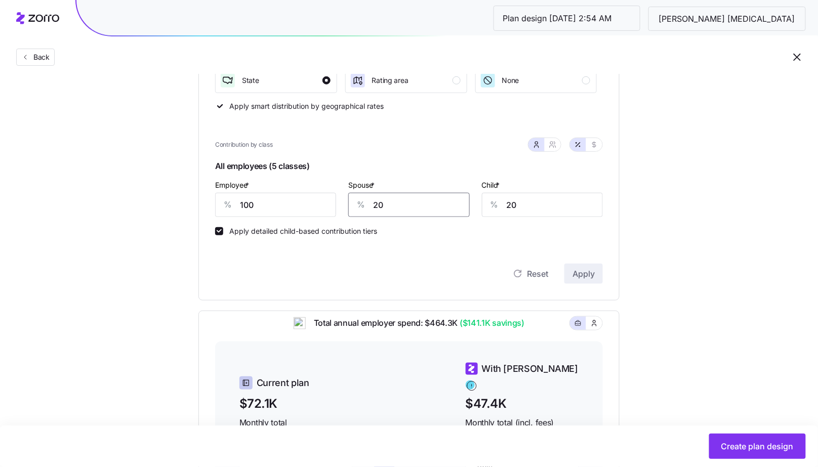
click at [388, 202] on input "20" at bounding box center [408, 205] width 121 height 24
type input "100"
click at [578, 273] on span "Apply" at bounding box center [584, 274] width 22 height 12
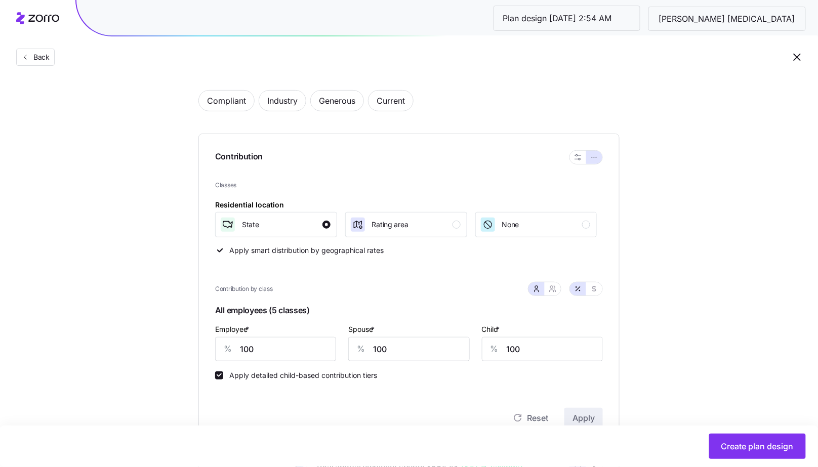
scroll to position [46, 0]
click at [231, 104] on span "Compliant" at bounding box center [226, 99] width 39 height 20
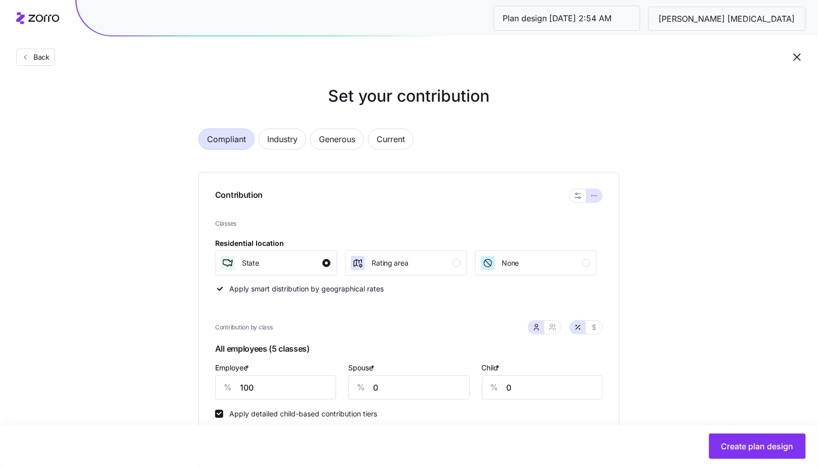
scroll to position [0, 0]
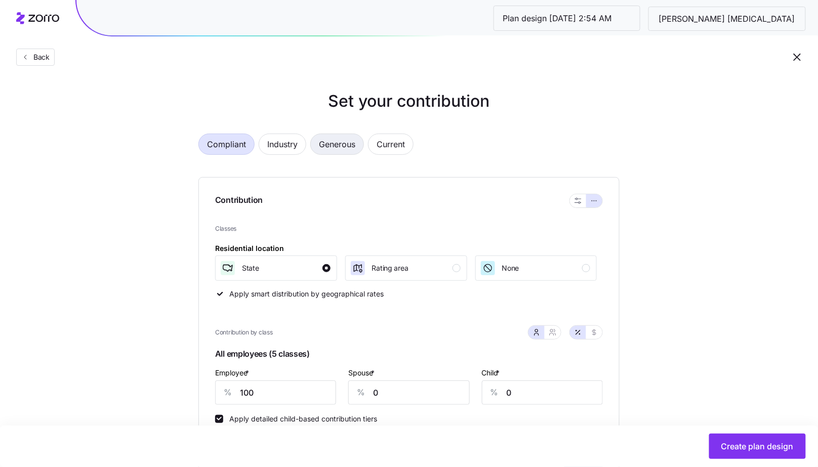
click at [356, 139] on button "Generous" at bounding box center [337, 144] width 54 height 21
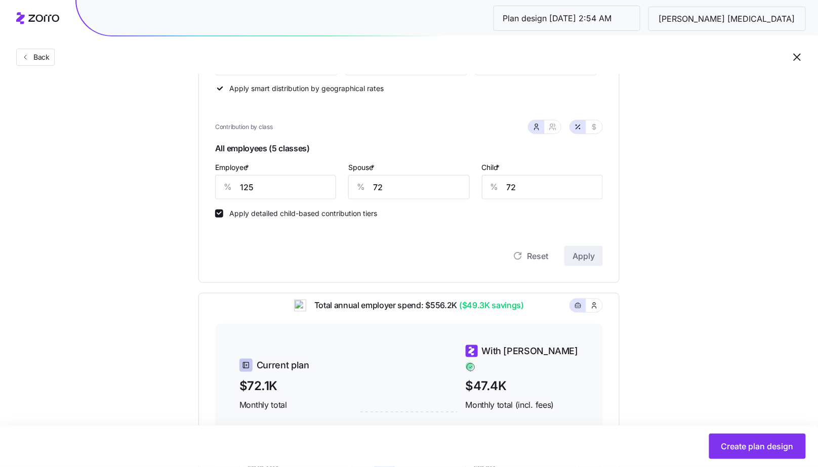
scroll to position [148, 0]
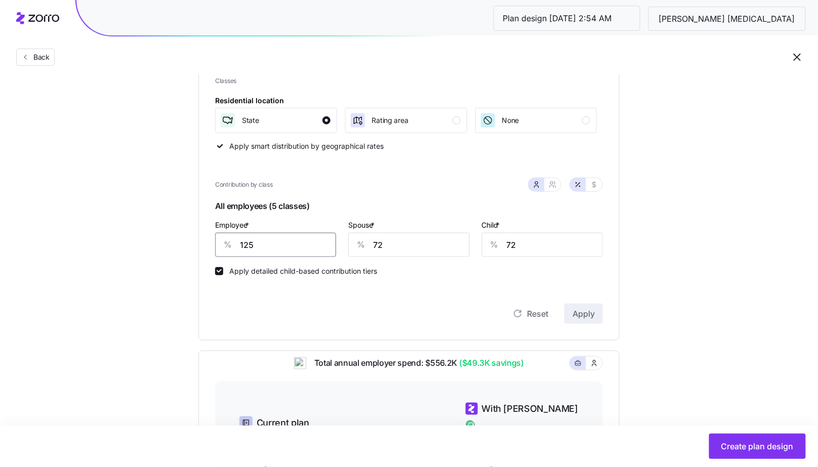
click at [255, 244] on input "125" at bounding box center [275, 245] width 121 height 24
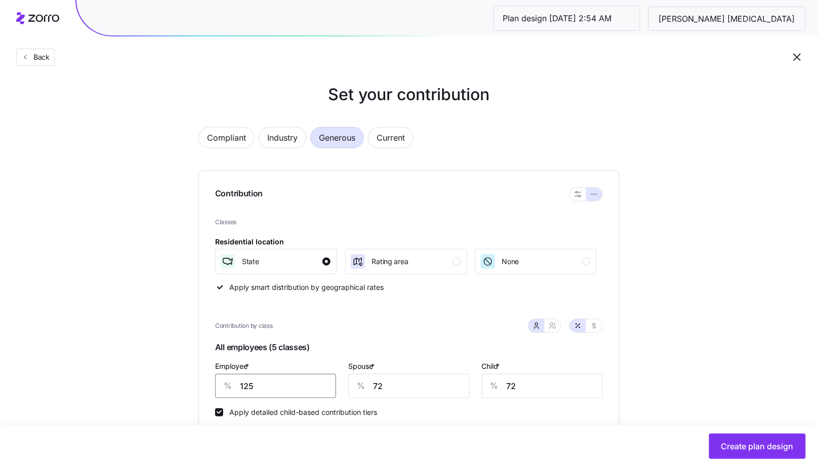
scroll to position [0, 0]
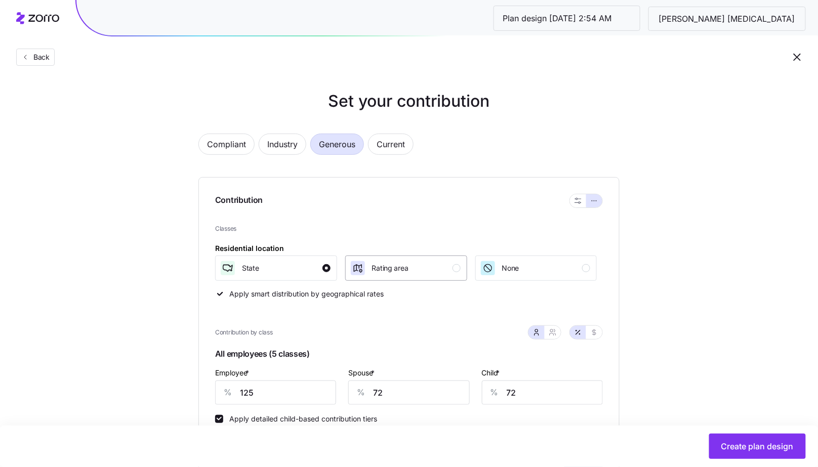
click at [446, 264] on div "Rating area" at bounding box center [405, 268] width 111 height 16
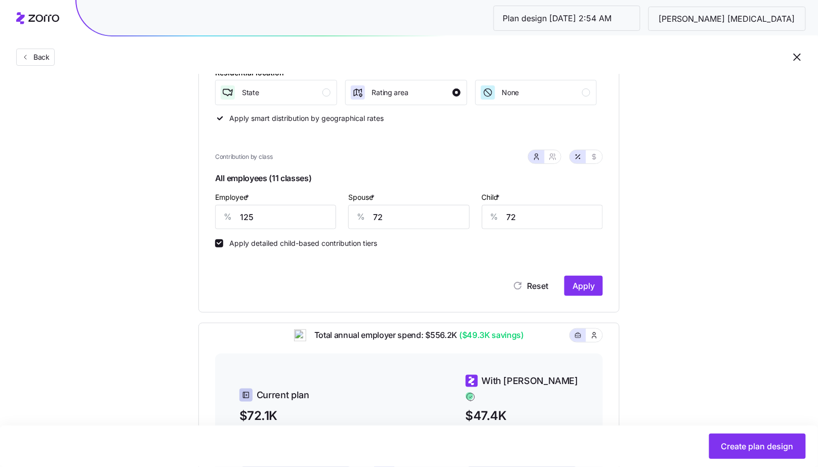
scroll to position [176, 0]
click at [603, 281] on div "Contribution Classes Residential location State Rating area None Apply smart di…" at bounding box center [408, 157] width 421 height 311
click at [589, 285] on span "Apply" at bounding box center [584, 286] width 22 height 12
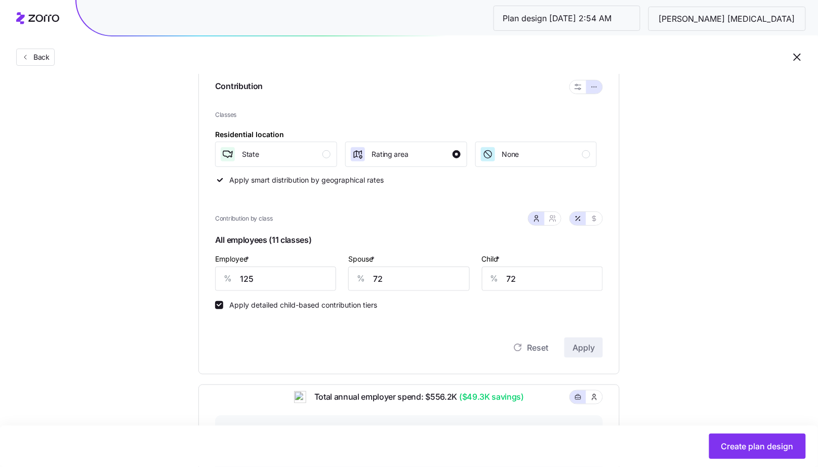
scroll to position [113, 0]
click at [265, 294] on div "Apply detailed child-based contribution tiers" at bounding box center [409, 301] width 388 height 18
click at [262, 285] on input "125" at bounding box center [275, 280] width 121 height 24
type input "85"
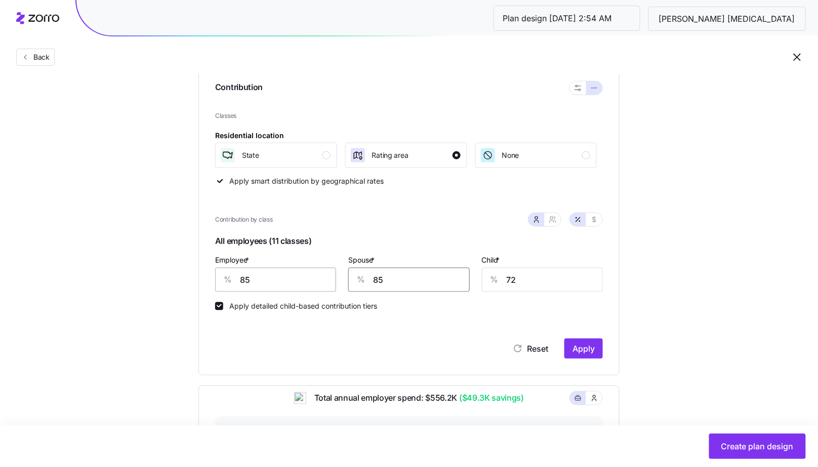
type input "85"
click at [592, 347] on span "Apply" at bounding box center [584, 349] width 22 height 12
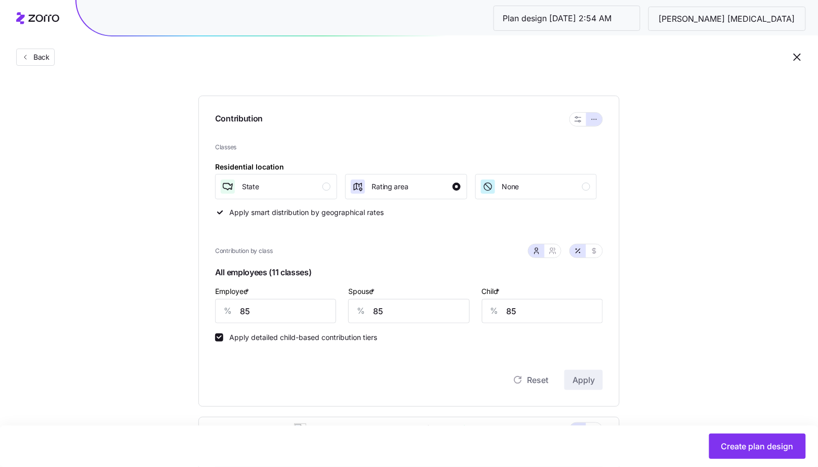
scroll to position [212, 0]
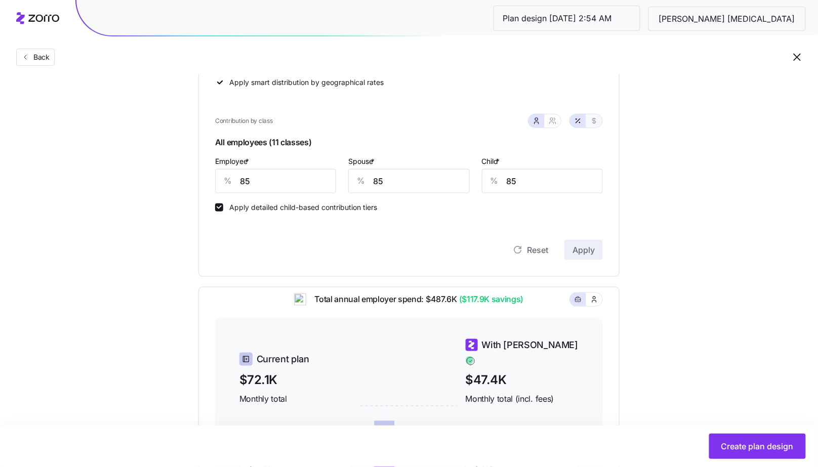
click at [599, 115] on button "button" at bounding box center [594, 120] width 16 height 13
type input "695"
type input "287"
click at [561, 121] on button "button" at bounding box center [553, 120] width 16 height 13
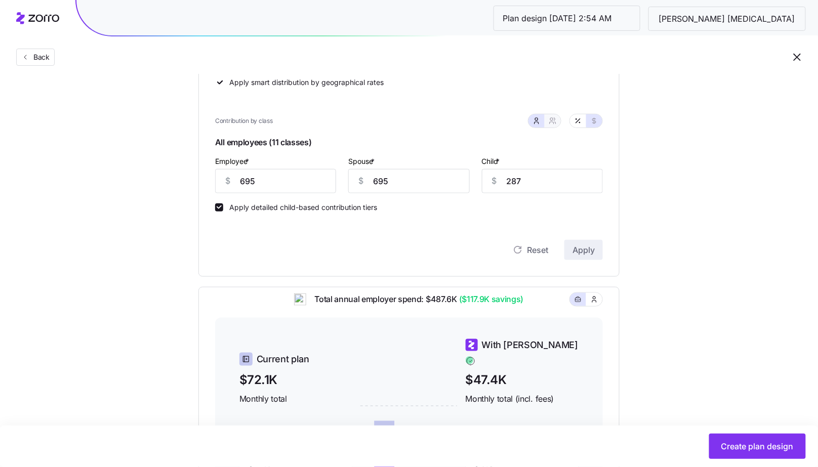
type input "1390"
type input "1153"
click at [579, 120] on icon "button" at bounding box center [578, 121] width 8 height 8
type input "85"
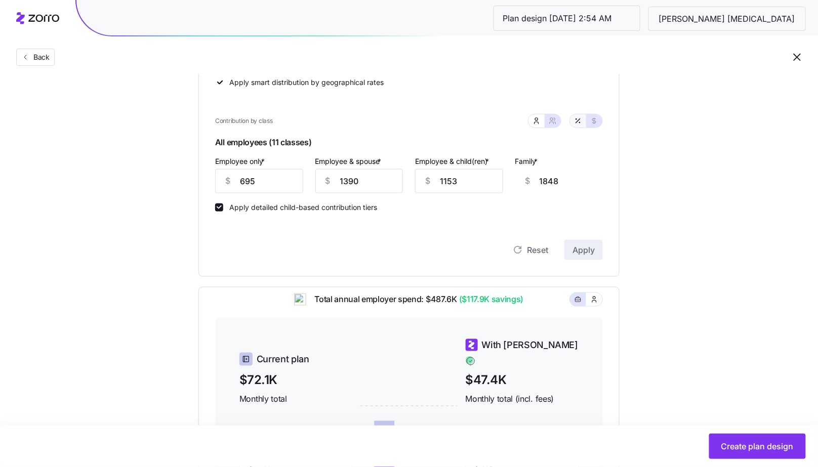
type input "85"
click at [42, 57] on span "Back" at bounding box center [39, 57] width 20 height 10
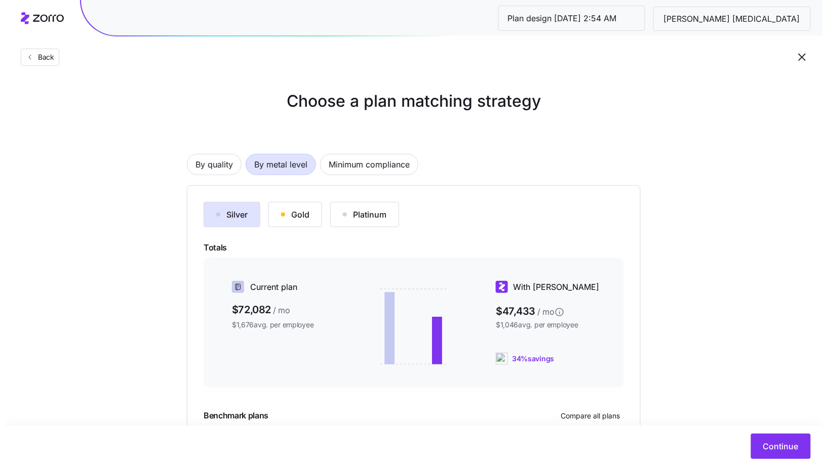
scroll to position [102, 0]
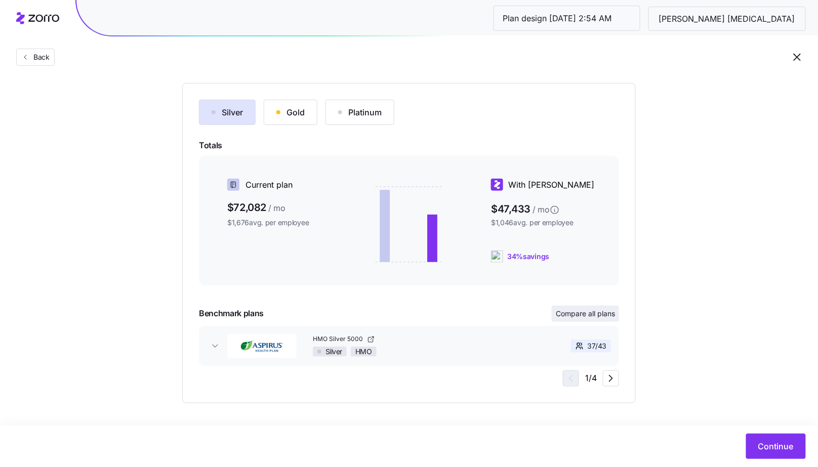
click at [571, 313] on span "Compare all plans" at bounding box center [585, 314] width 59 height 10
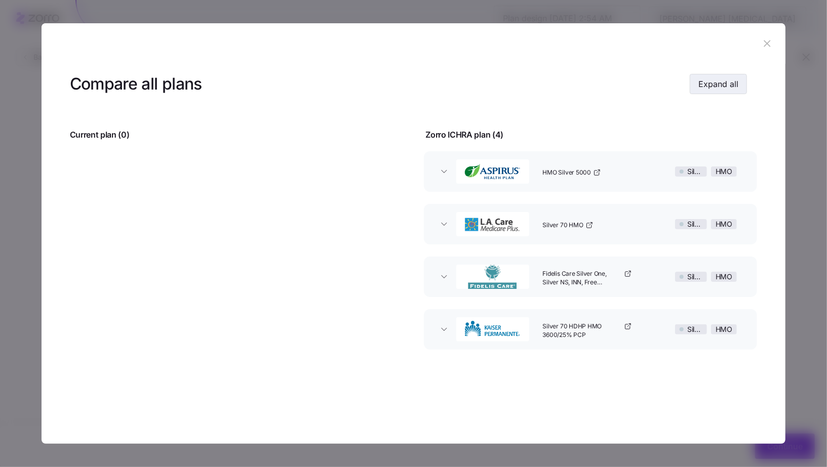
click at [737, 82] on span "Expand all" at bounding box center [718, 84] width 40 height 12
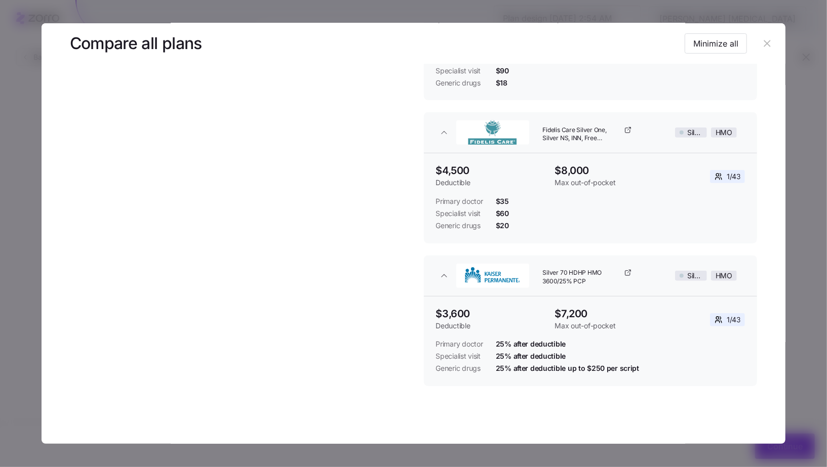
scroll to position [317, 0]
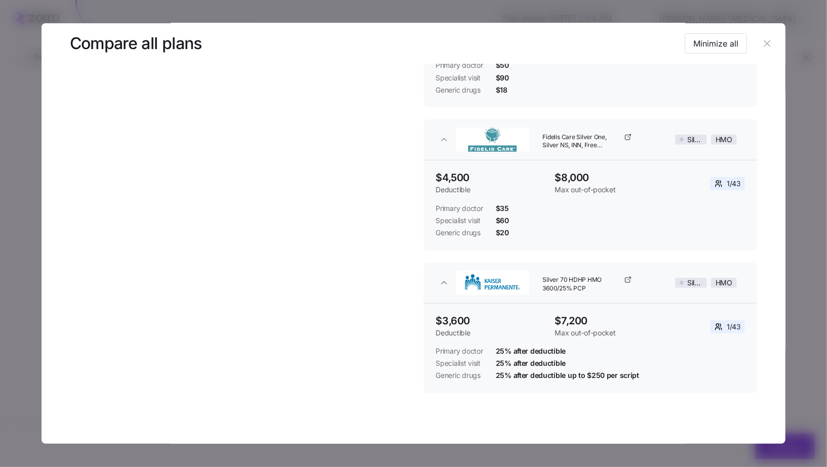
click at [773, 48] on header at bounding box center [414, 43] width 744 height 40
click at [750, 47] on header "Compare all plans Minimize all" at bounding box center [413, 43] width 687 height 40
click at [761, 49] on button "button" at bounding box center [767, 43] width 16 height 16
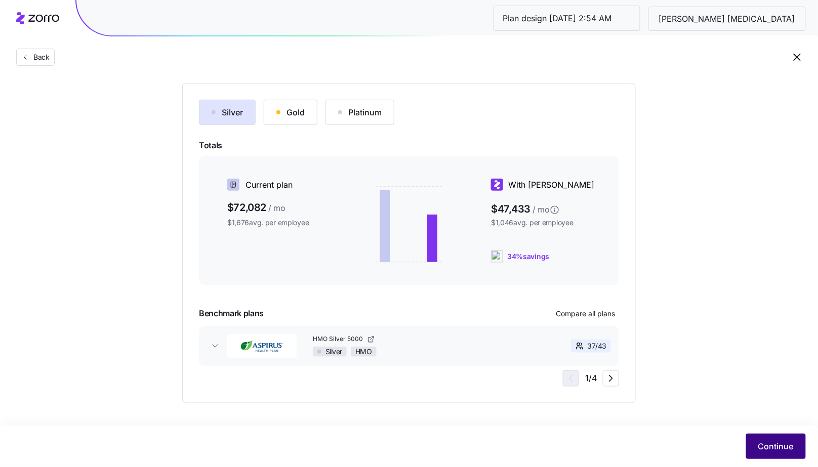
click at [791, 434] on button "Continue" at bounding box center [776, 446] width 60 height 25
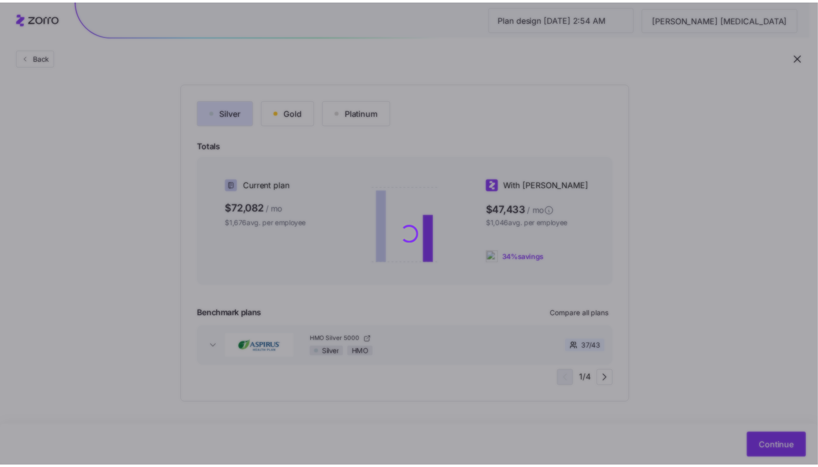
scroll to position [0, 0]
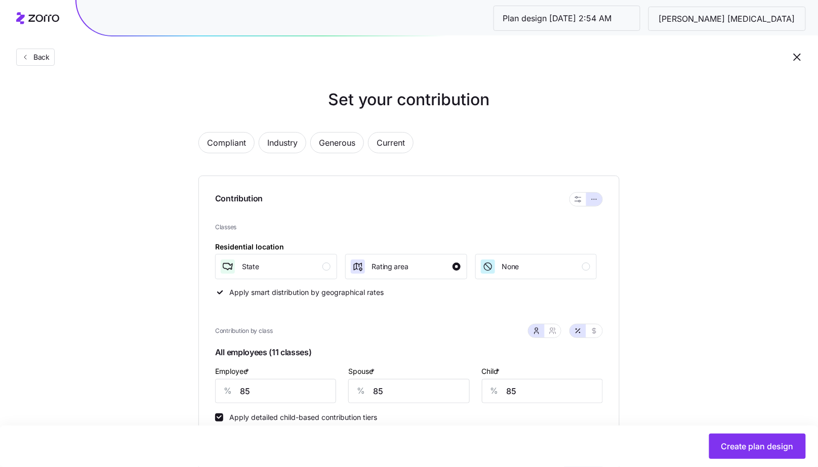
scroll to position [2, 0]
click at [732, 452] on span "Create plan design" at bounding box center [757, 446] width 72 height 12
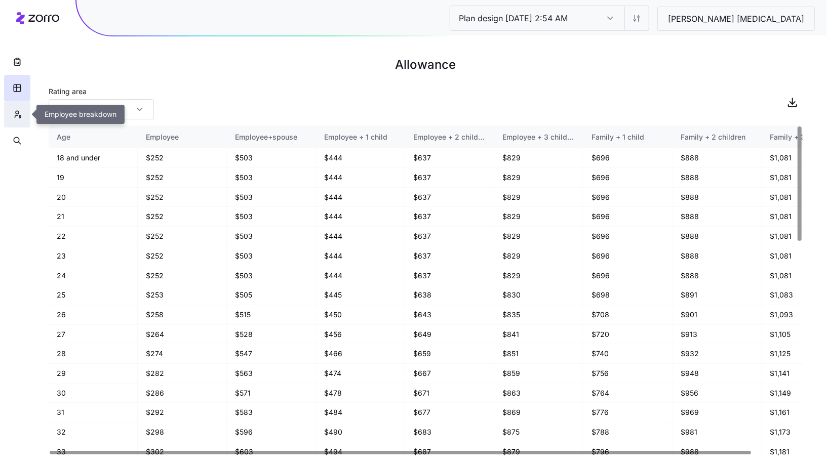
click at [23, 120] on button "button" at bounding box center [17, 114] width 26 height 26
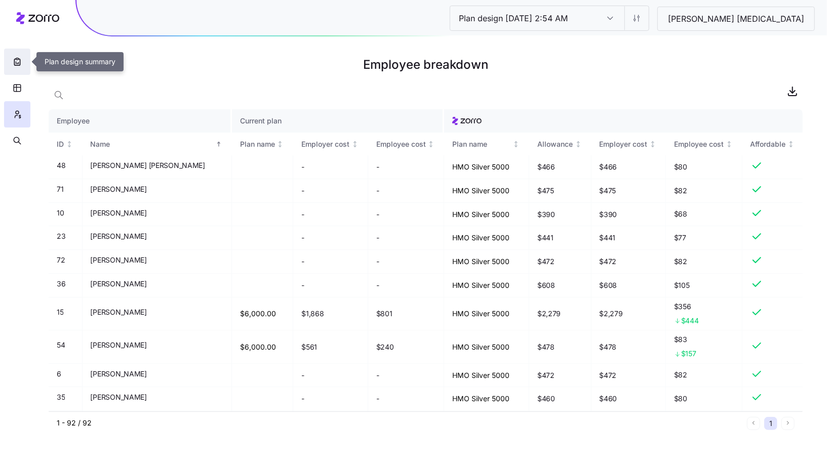
click at [11, 67] on button "button" at bounding box center [17, 62] width 26 height 26
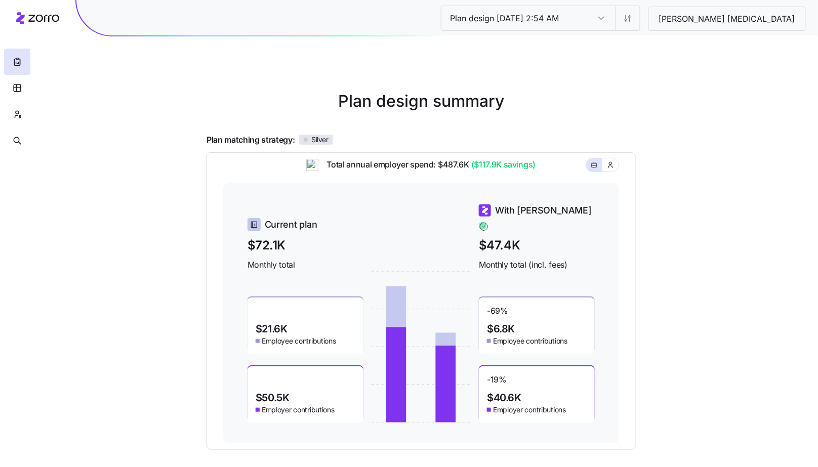
scroll to position [88, 0]
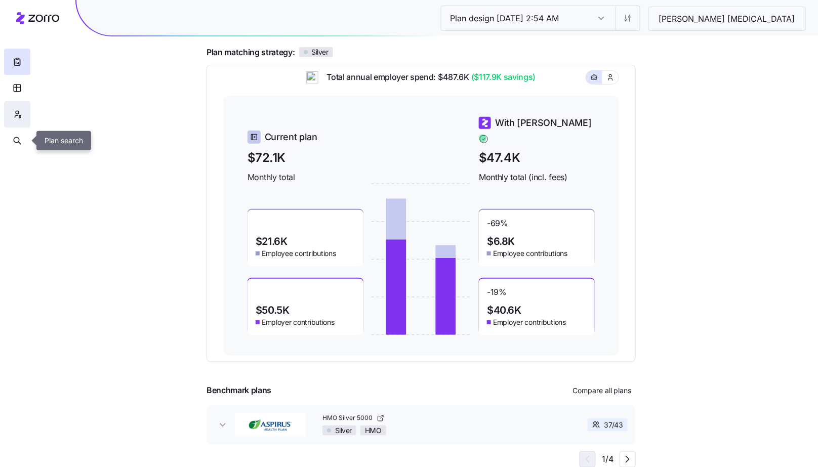
click at [7, 118] on button "button" at bounding box center [17, 114] width 26 height 26
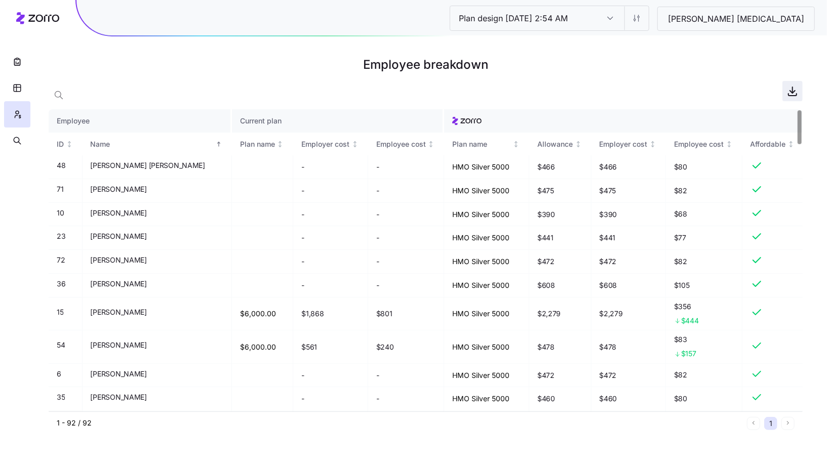
click at [792, 90] on icon "button" at bounding box center [792, 90] width 0 height 6
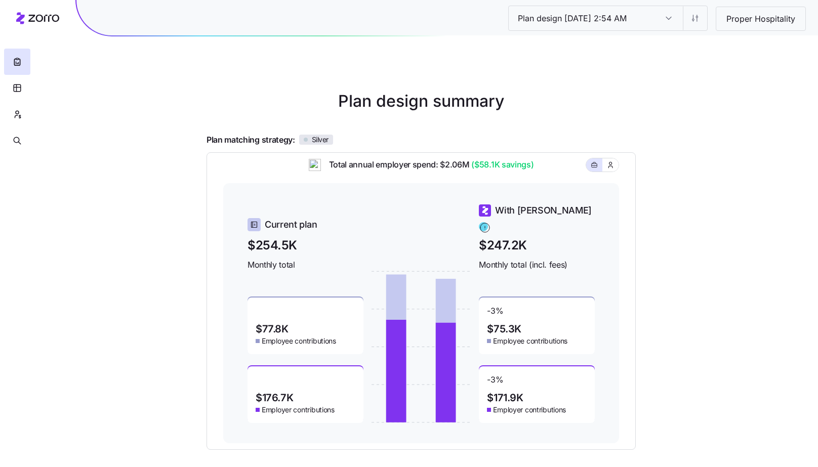
scroll to position [88, 0]
